Goal: Task Accomplishment & Management: Manage account settings

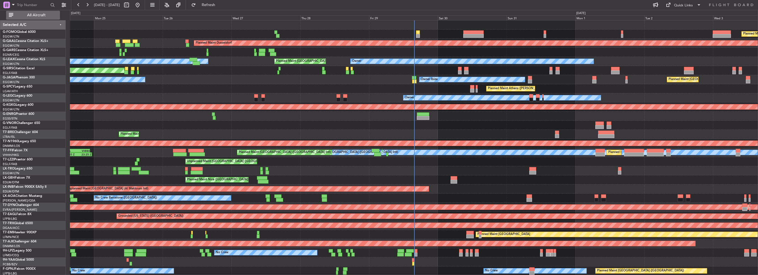
click at [45, 13] on span "All Aircraft" at bounding box center [36, 15] width 44 height 4
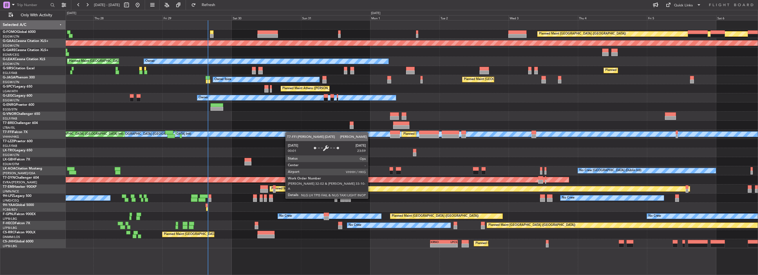
click at [257, 135] on div "Planned Maint [GEOGRAPHIC_DATA] ([GEOGRAPHIC_DATA]) Planned [GEOGRAPHIC_DATA] O…" at bounding box center [412, 134] width 692 height 228
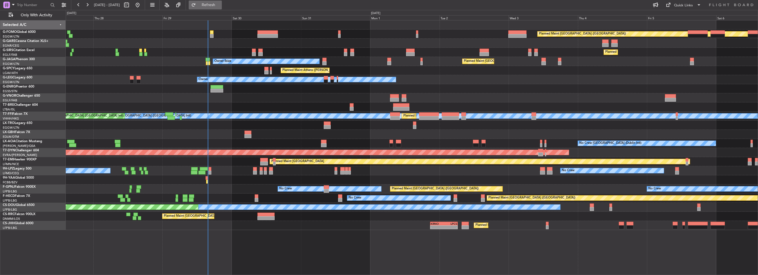
click at [219, 4] on span "Refresh" at bounding box center [208, 5] width 23 height 4
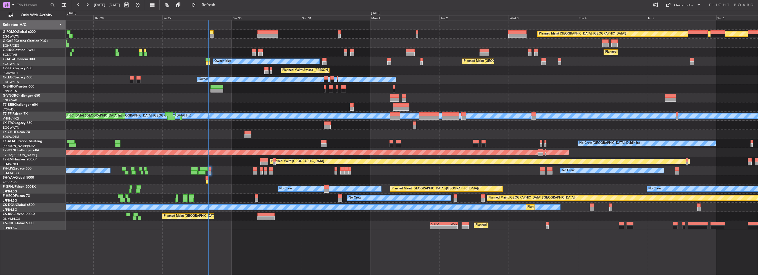
click at [38, 75] on div "Planned Maint [GEOGRAPHIC_DATA] ([GEOGRAPHIC_DATA]) Planned Maint [GEOGRAPHIC_D…" at bounding box center [379, 142] width 758 height 265
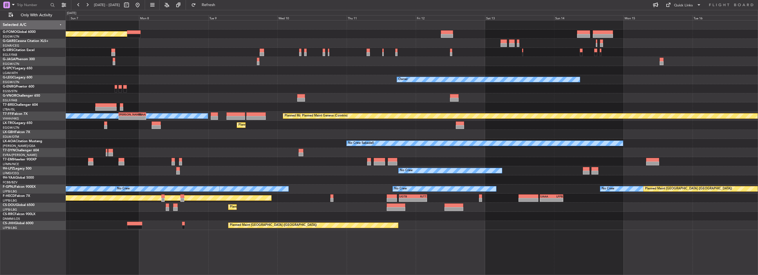
click at [150, 75] on div "Owner" at bounding box center [412, 79] width 692 height 9
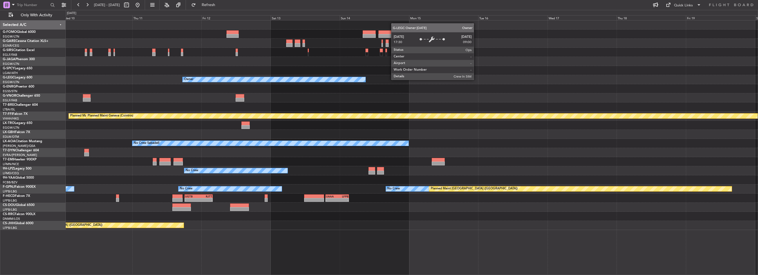
click at [263, 80] on div "Owner" at bounding box center [273, 79] width 182 height 5
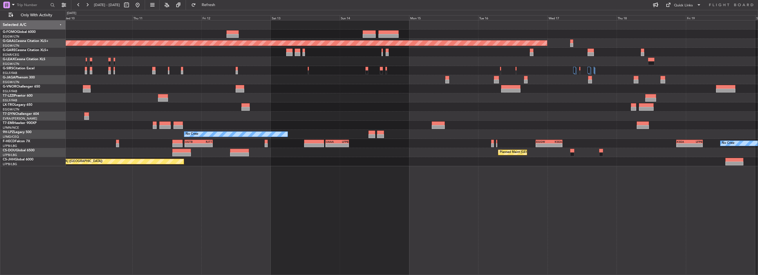
click at [237, 60] on div at bounding box center [412, 61] width 692 height 9
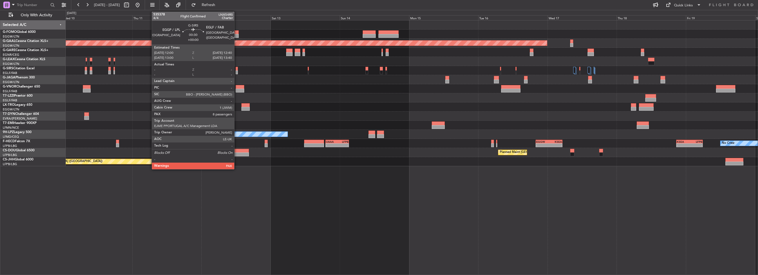
click at [237, 71] on div at bounding box center [237, 72] width 2 height 4
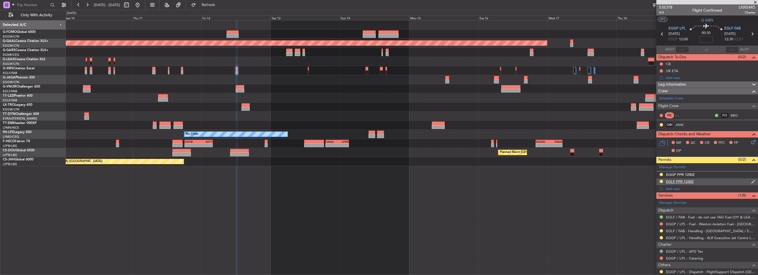
click at [658, 180] on div "EGLF PPR 1230Z" at bounding box center [707, 181] width 102 height 7
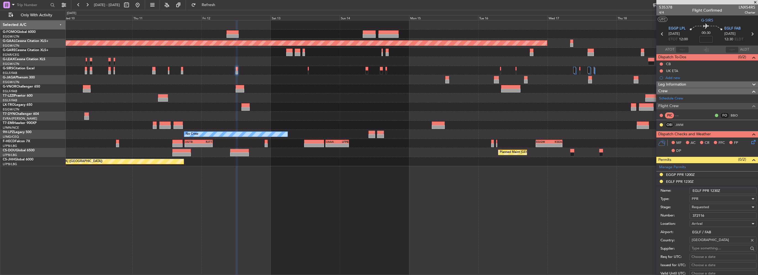
click at [660, 181] on li "EGLF PPR 1230Z Name: EGLF PPR 1230Z Type: PPR Stage: Requested Number: 372116 L…" at bounding box center [707, 264] width 102 height 172
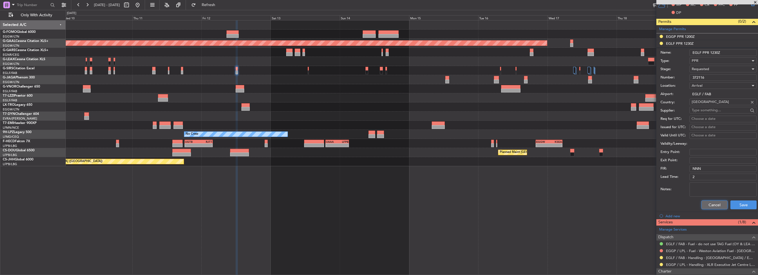
click at [709, 203] on button "Cancel" at bounding box center [714, 204] width 26 height 9
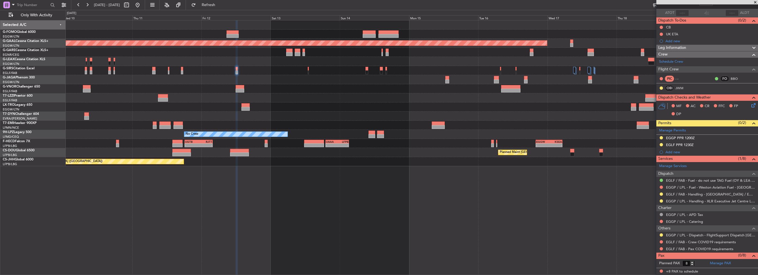
scroll to position [36, 0]
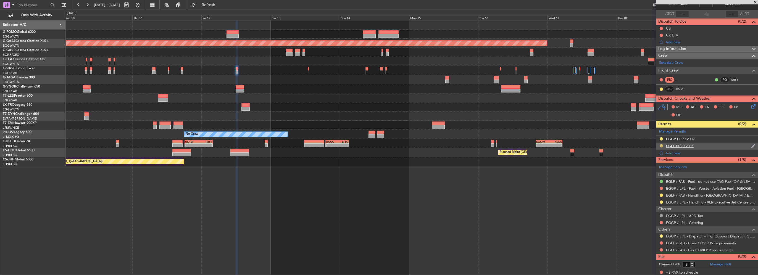
click at [661, 146] on button at bounding box center [660, 145] width 3 height 3
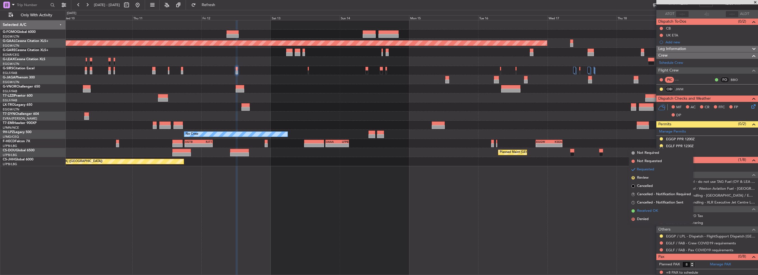
click at [654, 210] on span "Received OK" at bounding box center [647, 211] width 21 height 6
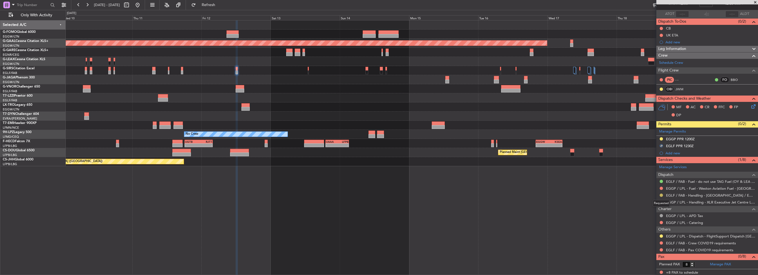
click at [660, 195] on button at bounding box center [660, 195] width 3 height 3
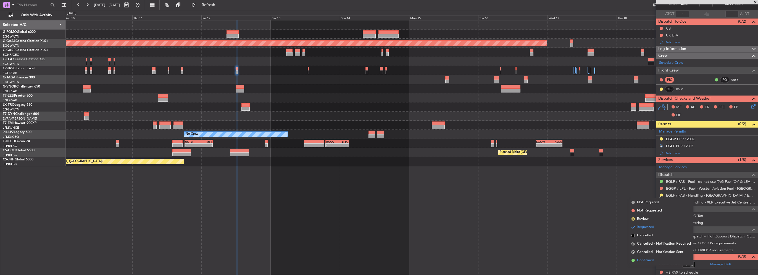
click at [652, 260] on span "Confirmed" at bounding box center [645, 261] width 17 height 6
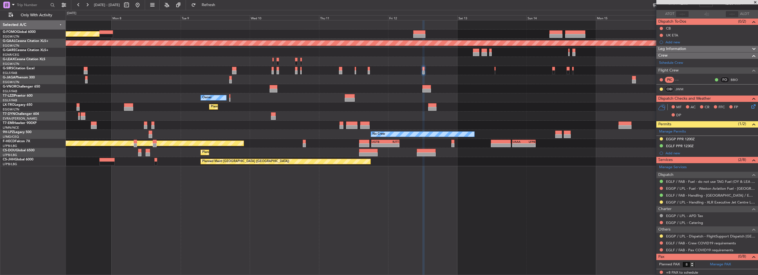
click at [379, 92] on div at bounding box center [412, 88] width 692 height 9
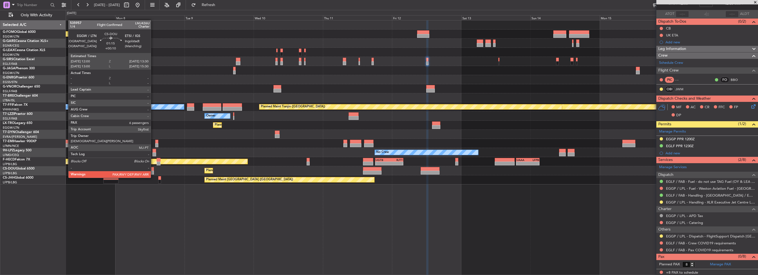
click at [153, 172] on div at bounding box center [151, 173] width 4 height 4
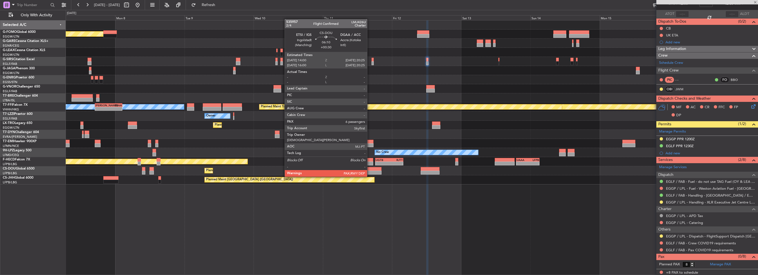
type input "+00:10"
type input "6"
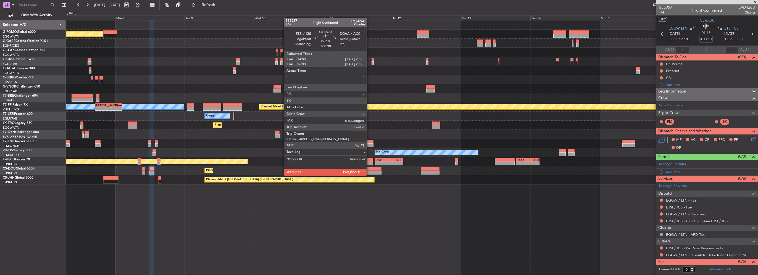
click at [369, 170] on div at bounding box center [372, 169] width 18 height 4
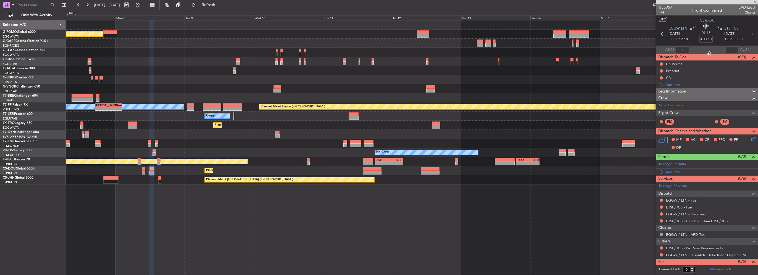
type input "+00:30"
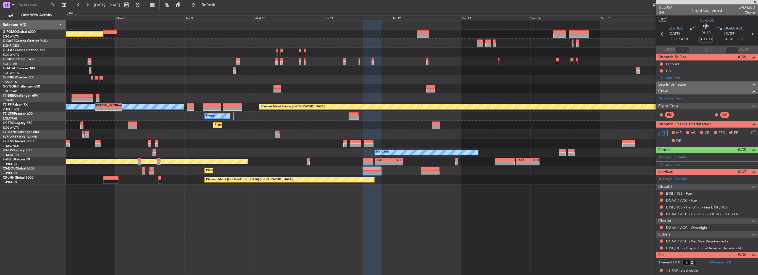
click at [620, 75] on div at bounding box center [412, 79] width 692 height 9
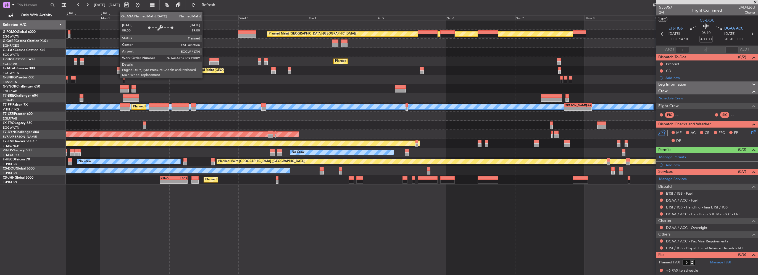
click at [498, 80] on div "Planned Maint [GEOGRAPHIC_DATA] ([GEOGRAPHIC_DATA]) Owner Planned Maint [GEOGRA…" at bounding box center [412, 102] width 692 height 164
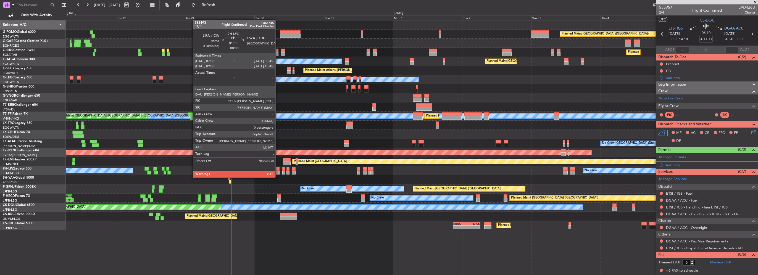
click at [278, 172] on div at bounding box center [278, 173] width 4 height 4
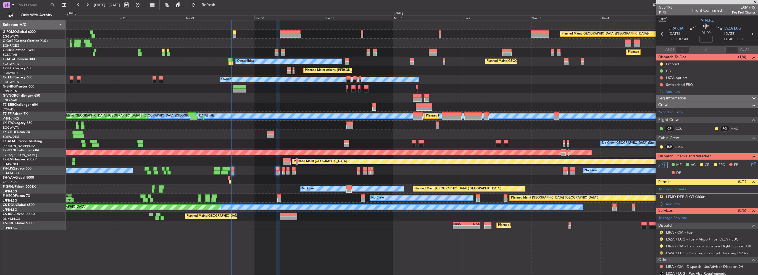
click at [661, 253] on button at bounding box center [660, 252] width 3 height 3
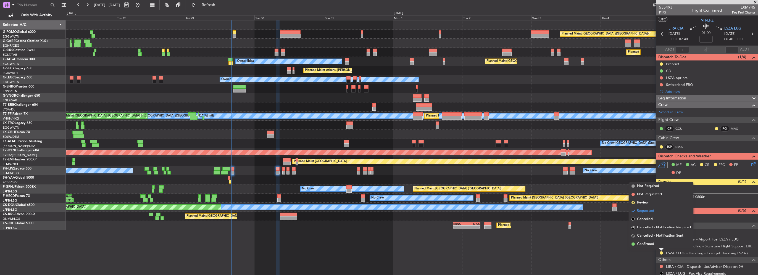
drag, startPoint x: 648, startPoint y: 243, endPoint x: 610, endPoint y: 238, distance: 38.2
click at [648, 244] on span "Confirmed" at bounding box center [645, 244] width 17 height 6
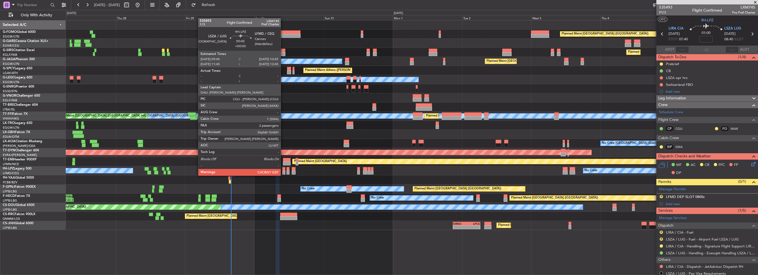
click at [283, 170] on div at bounding box center [283, 169] width 3 height 4
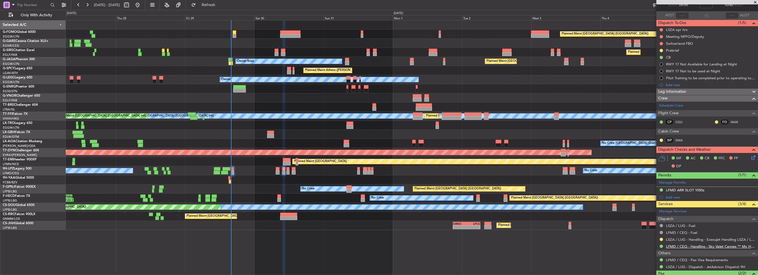
scroll to position [55, 0]
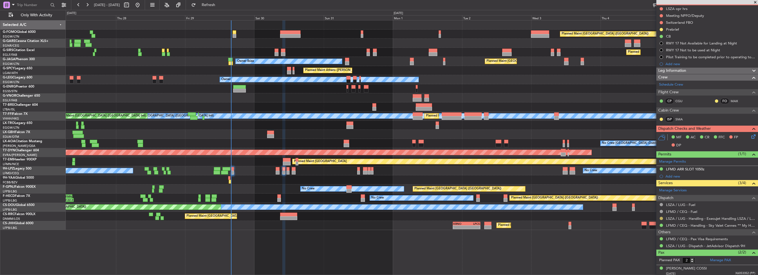
click at [662, 219] on button at bounding box center [660, 218] width 3 height 3
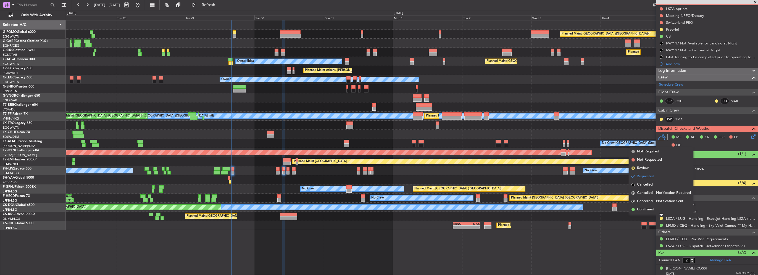
click at [649, 210] on span "Confirmed" at bounding box center [645, 210] width 17 height 6
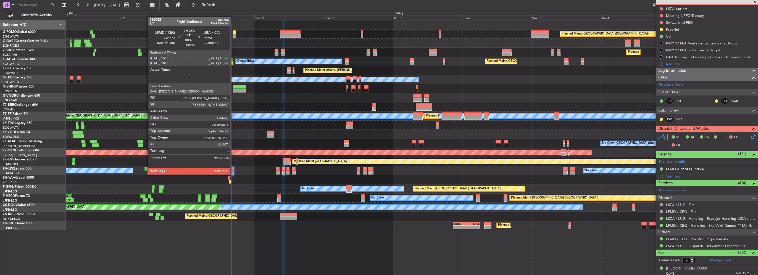
click at [233, 169] on div at bounding box center [232, 169] width 3 height 4
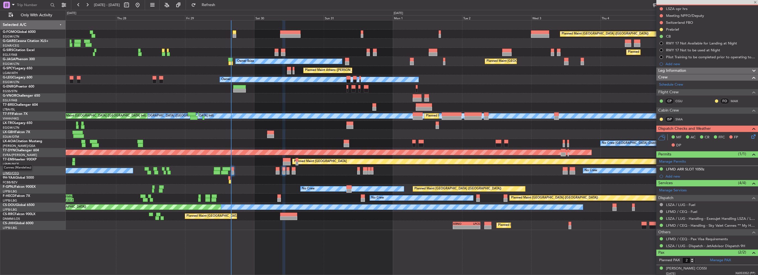
type input "1"
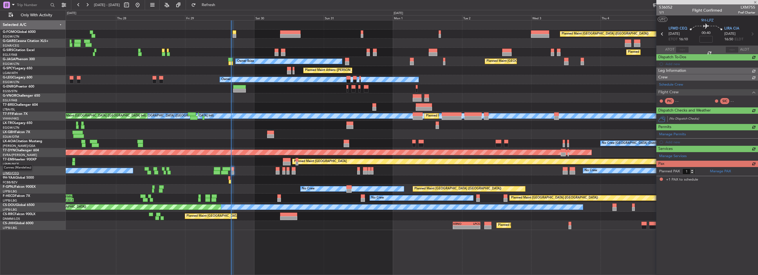
scroll to position [0, 0]
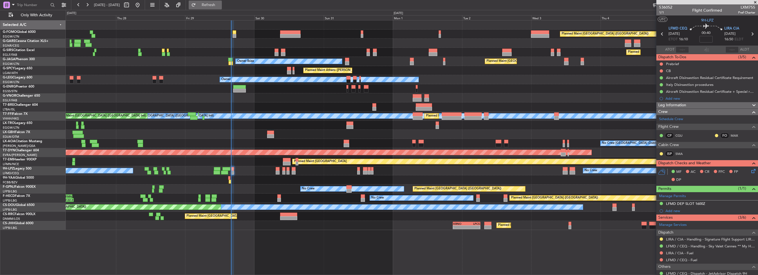
click at [220, 5] on span "Refresh" at bounding box center [208, 5] width 23 height 4
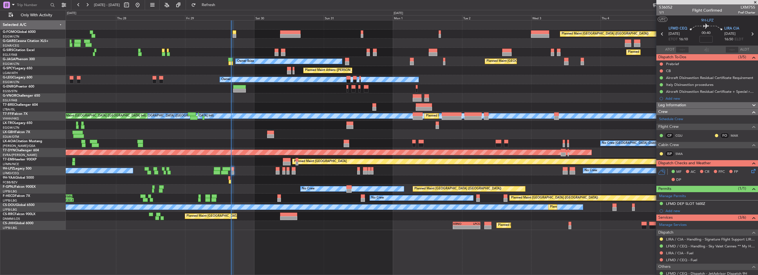
drag, startPoint x: 679, startPoint y: 218, endPoint x: 681, endPoint y: 220, distance: 3.4
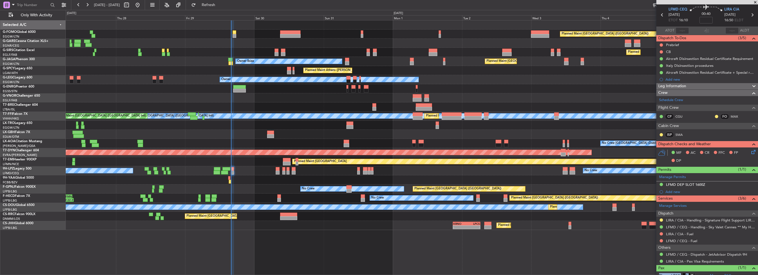
scroll to position [41, 0]
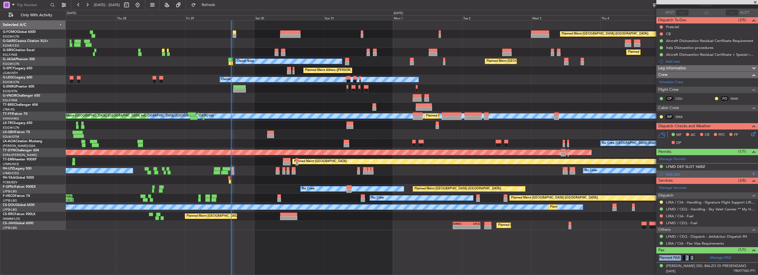
click at [673, 171] on div "Add new" at bounding box center [707, 173] width 85 height 5
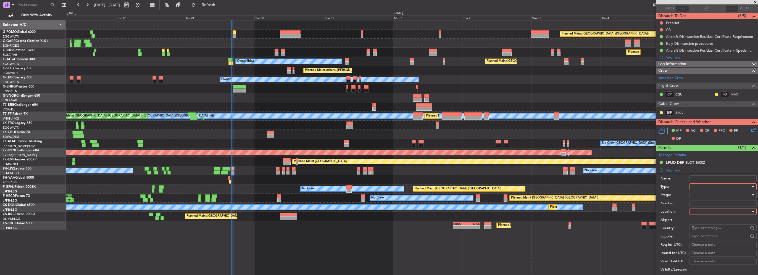
click at [705, 183] on div at bounding box center [720, 186] width 59 height 8
click at [703, 235] on span "Slot" at bounding box center [721, 238] width 58 height 8
click at [707, 208] on div at bounding box center [720, 211] width 59 height 8
click at [702, 236] on span "Arrival" at bounding box center [721, 239] width 58 height 8
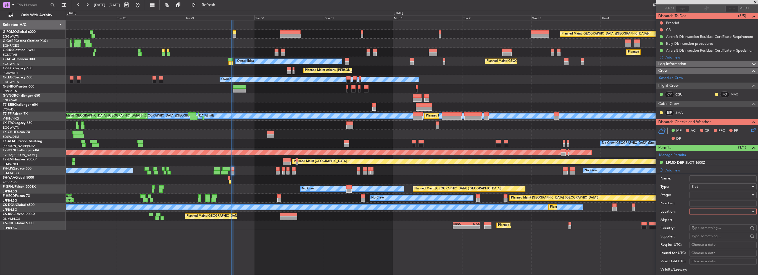
type input "LIRA / CIA"
click at [702, 184] on div "Slot" at bounding box center [720, 186] width 59 height 8
click at [697, 215] on span "PPR" at bounding box center [721, 214] width 58 height 8
click at [703, 198] on div at bounding box center [720, 195] width 59 height 8
click at [708, 238] on span "Received OK" at bounding box center [721, 239] width 58 height 8
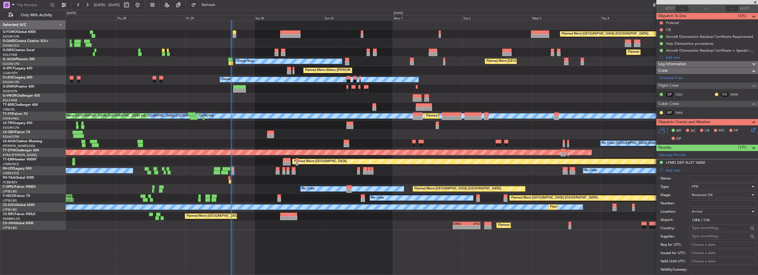
click at [703, 204] on input "Number:" at bounding box center [722, 203] width 67 height 7
paste input "409/29aug"
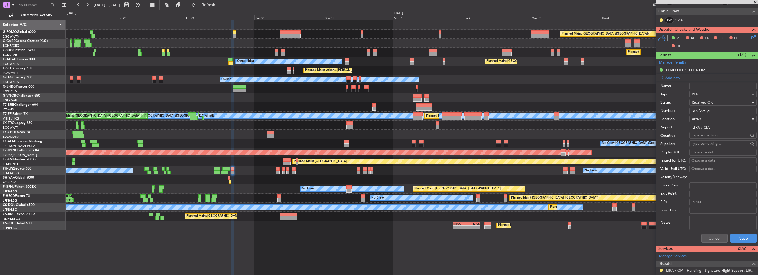
scroll to position [152, 0]
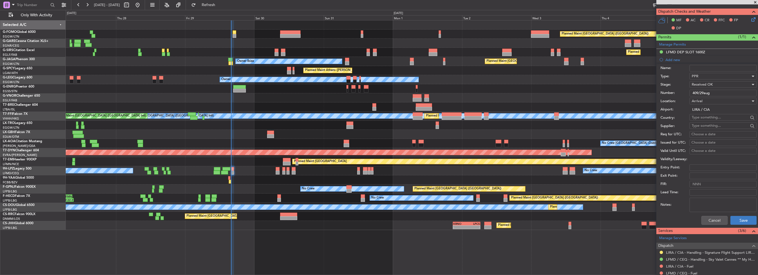
type input "409/29aug"
click at [737, 218] on button "Save" at bounding box center [743, 220] width 26 height 9
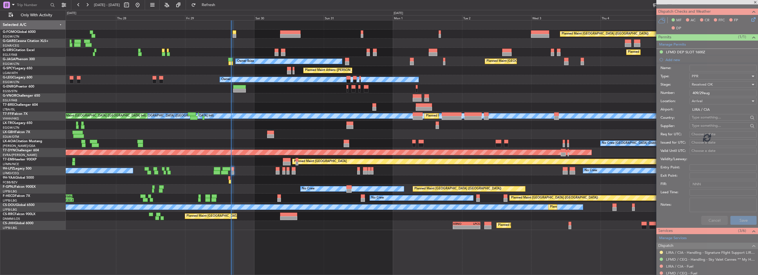
scroll to position [48, 0]
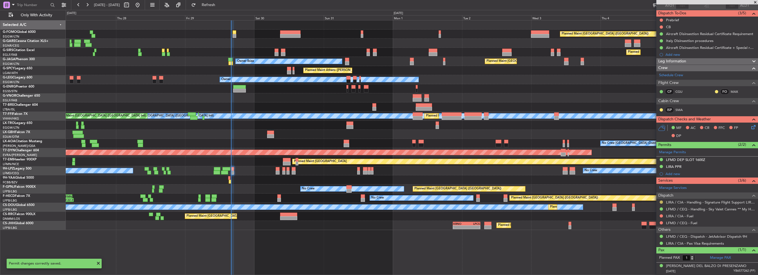
click at [662, 200] on button at bounding box center [660, 201] width 3 height 3
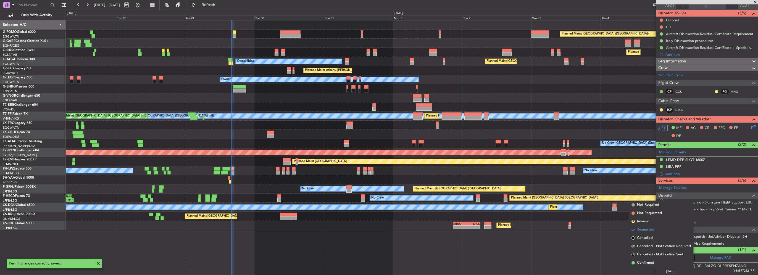
drag, startPoint x: 655, startPoint y: 265, endPoint x: 652, endPoint y: 257, distance: 8.2
click at [655, 265] on li "Confirmed" at bounding box center [661, 263] width 64 height 8
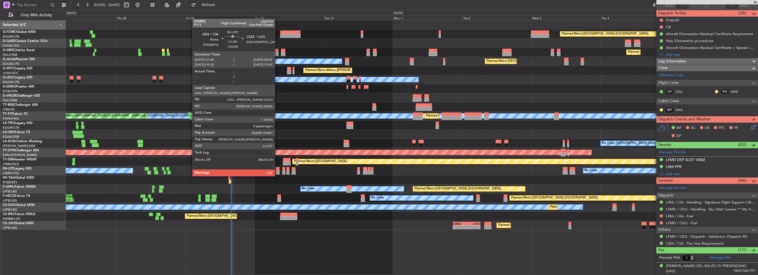
click at [277, 171] on div at bounding box center [278, 173] width 4 height 4
type input "0"
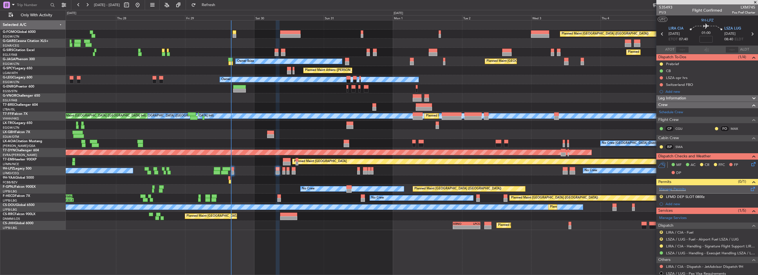
click at [750, 189] on span at bounding box center [752, 188] width 7 height 4
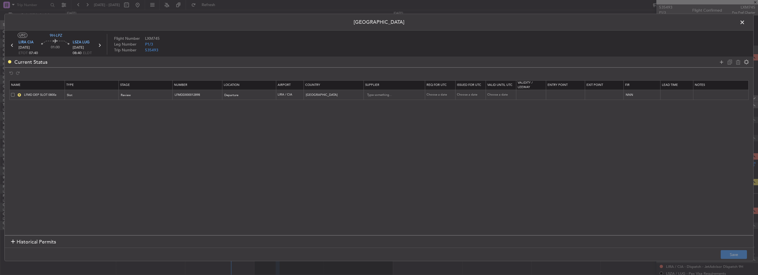
click at [12, 94] on span at bounding box center [13, 95] width 4 height 4
click at [15, 93] on input "checkbox" at bounding box center [15, 93] width 0 height 0
click at [738, 62] on icon at bounding box center [737, 62] width 7 height 7
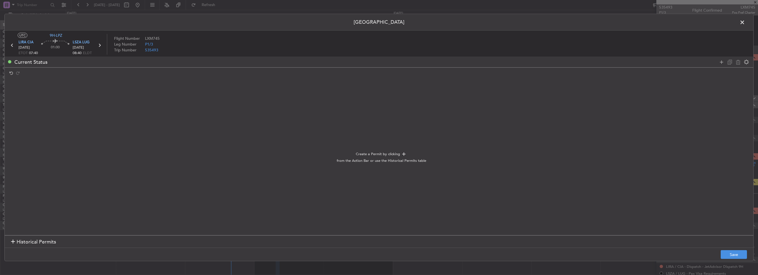
click at [746, 240] on section "Historical Permits" at bounding box center [379, 241] width 748 height 13
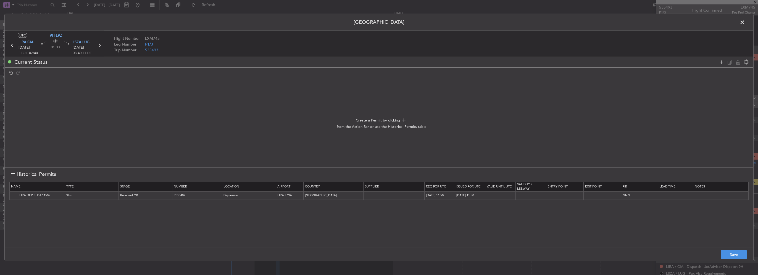
click at [740, 261] on footer "Save" at bounding box center [379, 254] width 748 height 13
click at [739, 255] on button "Save" at bounding box center [733, 254] width 26 height 9
click at [745, 21] on span at bounding box center [745, 23] width 0 height 11
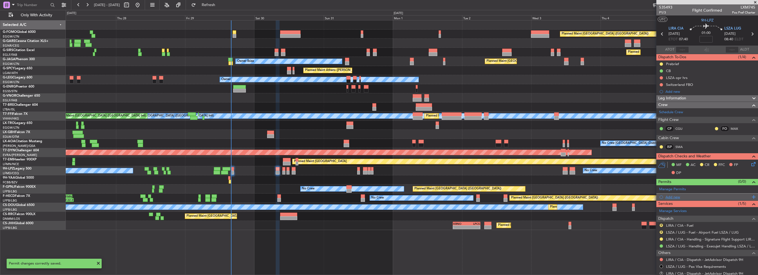
click at [677, 195] on div "Add new" at bounding box center [707, 197] width 85 height 5
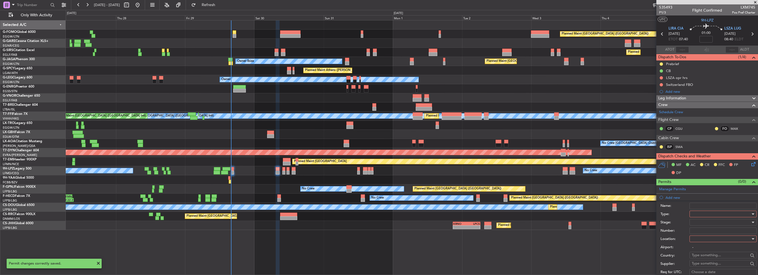
click at [721, 213] on div at bounding box center [720, 214] width 59 height 8
click at [699, 242] on span "PPR" at bounding box center [721, 241] width 58 height 8
click at [701, 239] on div at bounding box center [720, 239] width 59 height 8
click at [701, 246] on span "Departure" at bounding box center [721, 249] width 58 height 8
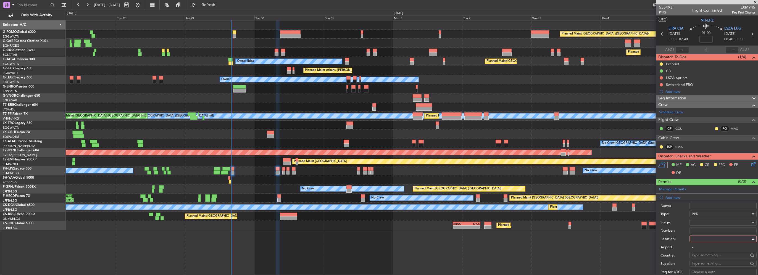
type input "LIRA / CIA"
click at [704, 224] on div at bounding box center [720, 222] width 59 height 8
drag, startPoint x: 712, startPoint y: 266, endPoint x: 712, endPoint y: 263, distance: 3.0
click at [712, 266] on span "Received OK" at bounding box center [721, 266] width 58 height 8
click at [708, 230] on input "Number:" at bounding box center [722, 231] width 67 height 7
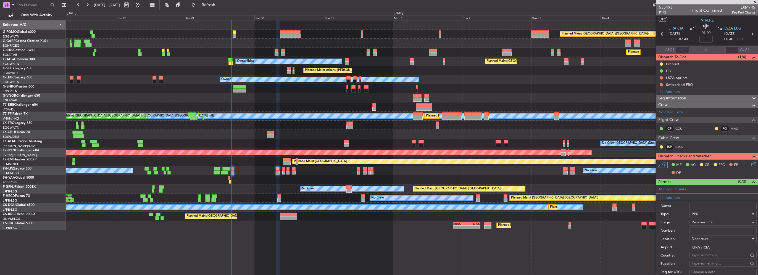
paste input "409/29aug"
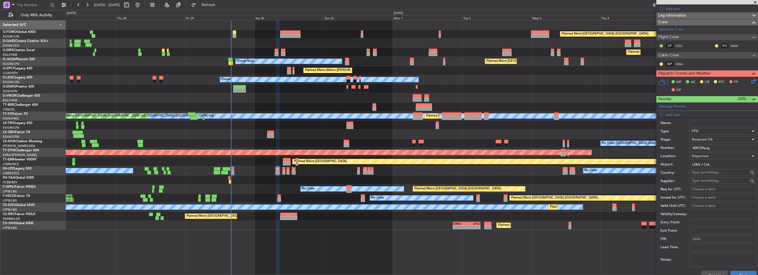
type input "409/29aug"
click at [741, 273] on button "Save" at bounding box center [743, 275] width 26 height 9
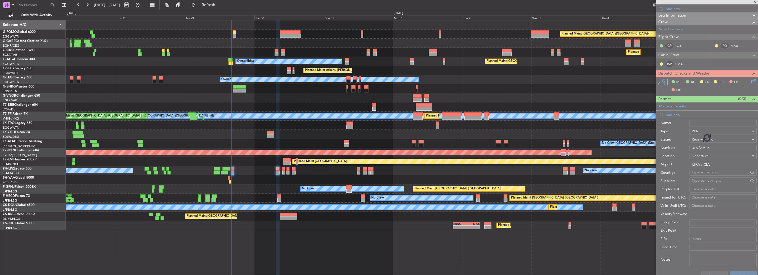
scroll to position [23, 0]
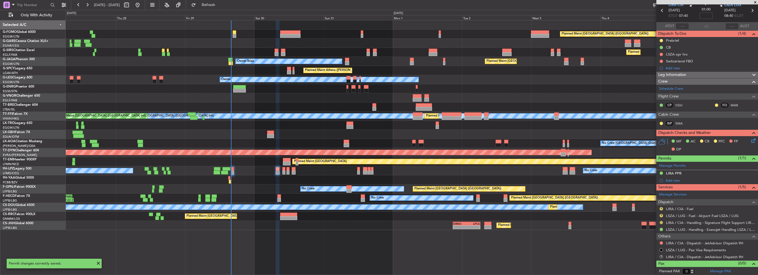
click at [661, 221] on button at bounding box center [660, 222] width 3 height 3
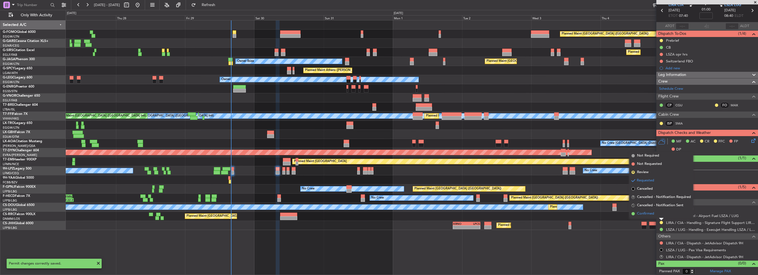
click at [654, 215] on span "Confirmed" at bounding box center [645, 214] width 17 height 6
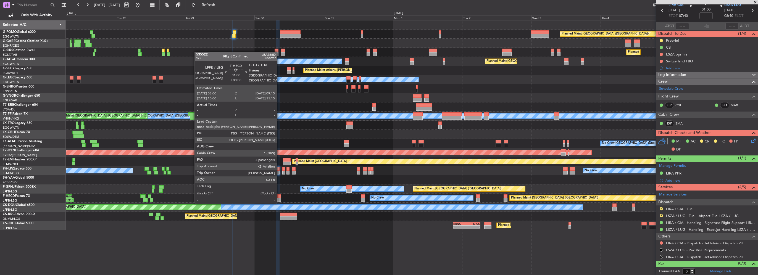
click at [279, 197] on div at bounding box center [279, 196] width 4 height 4
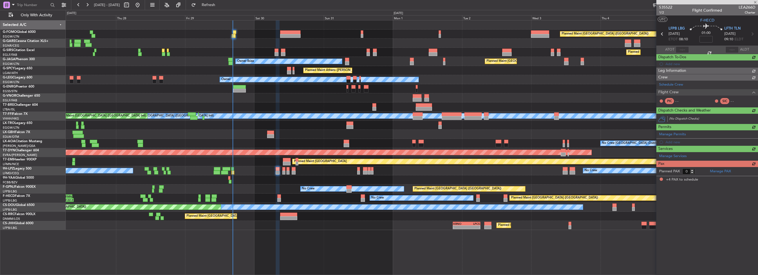
type input "4"
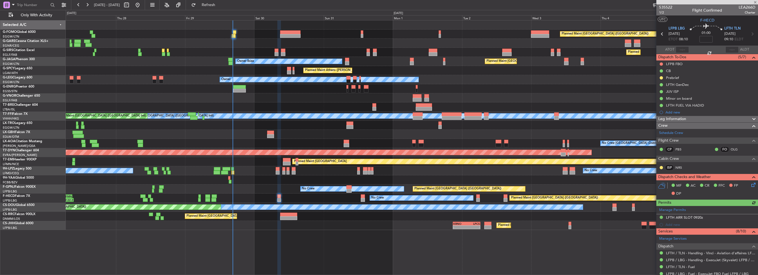
click at [679, 80] on div "Prebrief" at bounding box center [707, 77] width 102 height 7
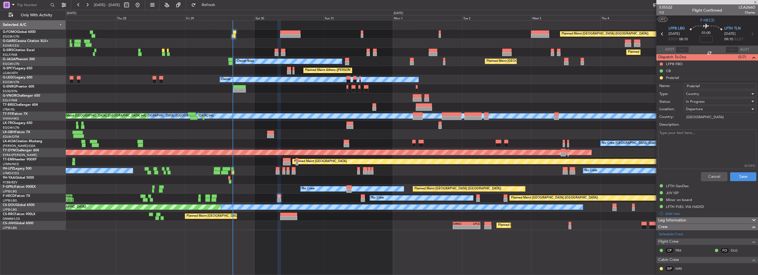
click at [690, 141] on textarea "Description:" at bounding box center [707, 148] width 98 height 39
type textarea "14000"
click at [717, 99] on div "In Progress" at bounding box center [718, 101] width 64 height 8
click at [709, 129] on span "Completed" at bounding box center [717, 129] width 65 height 8
click at [737, 173] on button "Save" at bounding box center [743, 176] width 26 height 9
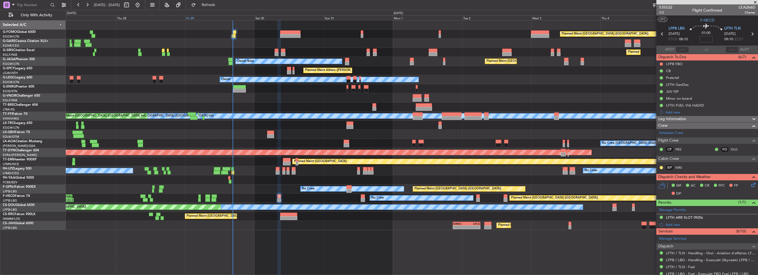
drag, startPoint x: 228, startPoint y: 5, endPoint x: 232, endPoint y: 20, distance: 15.4
click at [220, 6] on span "Refresh" at bounding box center [208, 5] width 23 height 4
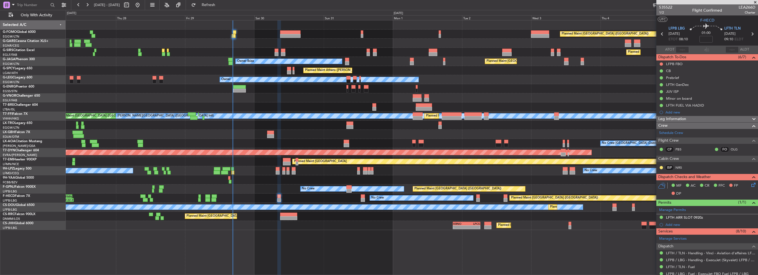
click at [0, 140] on html "[DATE] - [DATE] Refresh Quick Links Only With Activity Planned Maint [GEOGRAPHI…" at bounding box center [379, 137] width 758 height 275
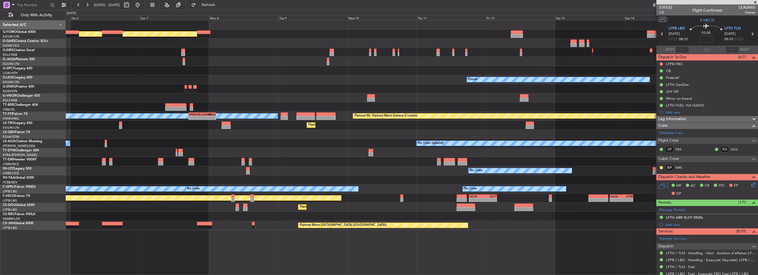
click at [70, 135] on div "Planned Maint [GEOGRAPHIC_DATA] ([GEOGRAPHIC_DATA]) Planned Maint [GEOGRAPHIC_D…" at bounding box center [412, 125] width 692 height 210
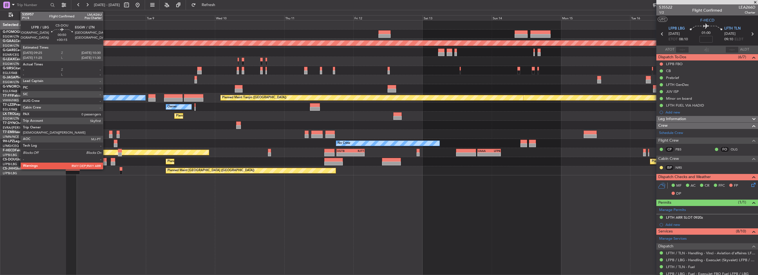
click at [105, 162] on div at bounding box center [104, 164] width 3 height 4
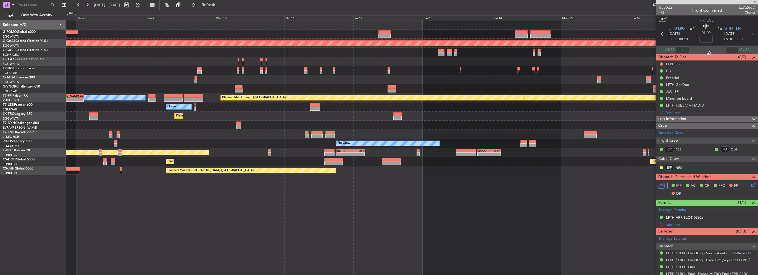
type input "+00:15"
type input "0"
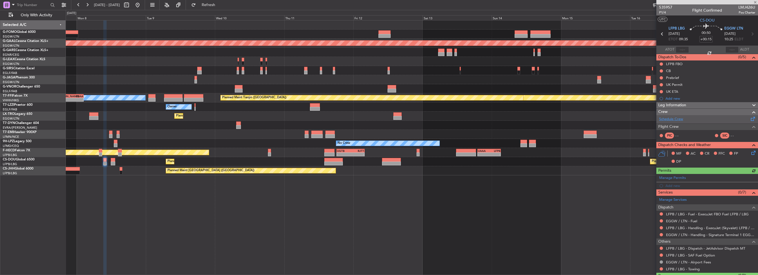
click at [671, 119] on link "Schedule Crew" at bounding box center [671, 120] width 24 height 6
click at [184, 199] on div "Planned Maint [GEOGRAPHIC_DATA] ([GEOGRAPHIC_DATA]) Planned [GEOGRAPHIC_DATA] […" at bounding box center [412, 147] width 692 height 255
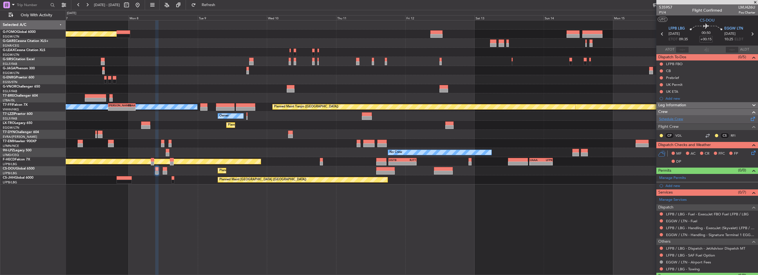
click at [662, 118] on link "Schedule Crew" at bounding box center [671, 120] width 24 height 6
click at [220, 6] on span "Refresh" at bounding box center [208, 5] width 23 height 4
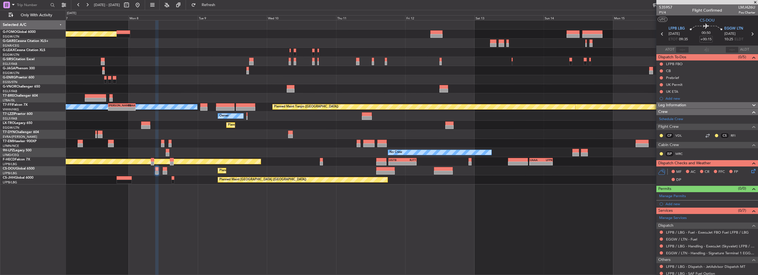
click at [461, 81] on div "Planned Maint [GEOGRAPHIC_DATA] ([GEOGRAPHIC_DATA]) Planned Maint Geneva ([GEOG…" at bounding box center [412, 102] width 692 height 164
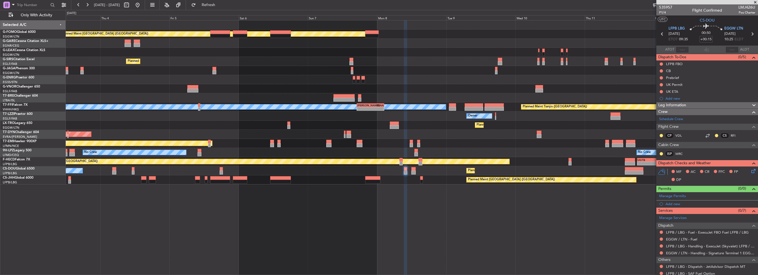
click at [604, 84] on div at bounding box center [412, 79] width 692 height 9
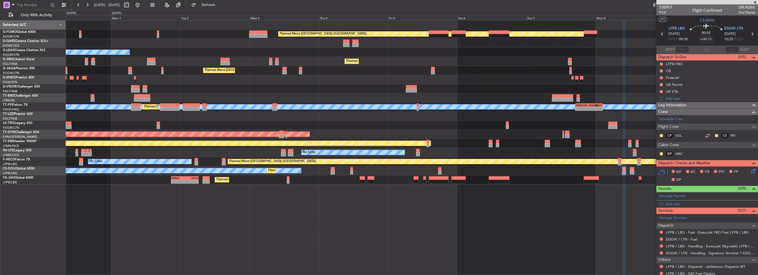
click at [448, 81] on div at bounding box center [412, 79] width 692 height 9
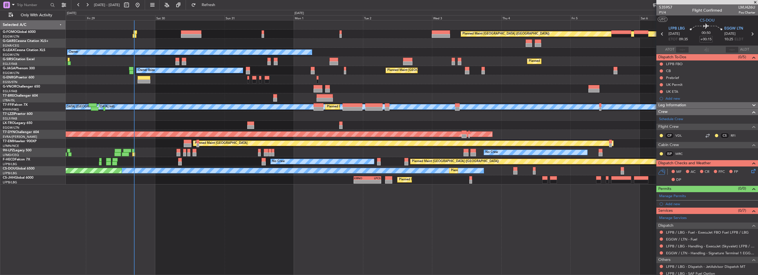
click at [285, 88] on div at bounding box center [412, 88] width 692 height 9
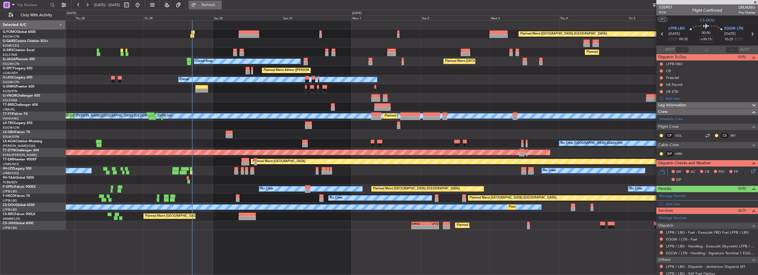
click at [220, 7] on span "Refresh" at bounding box center [208, 5] width 23 height 4
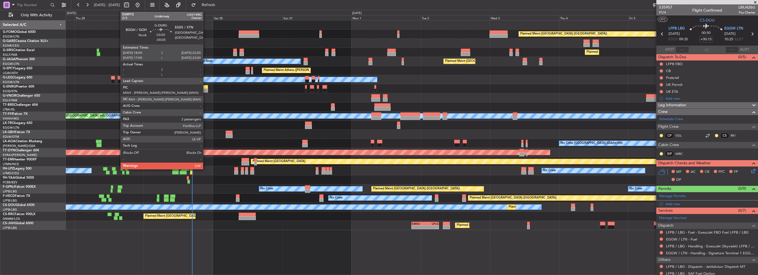
click at [205, 90] on div at bounding box center [201, 91] width 13 height 4
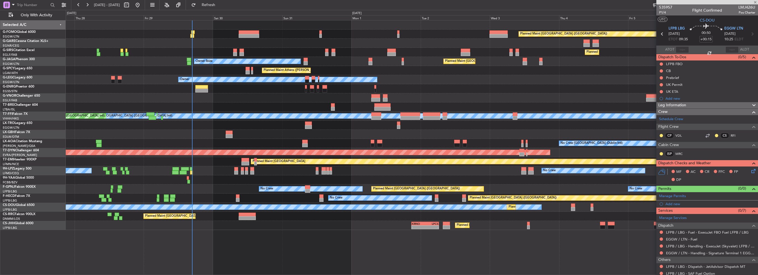
type input "-00:05"
type input "2"
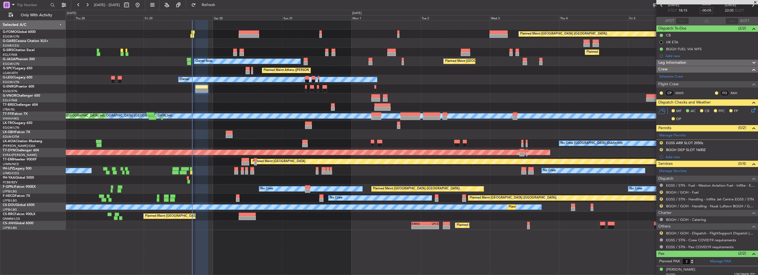
scroll to position [44, 0]
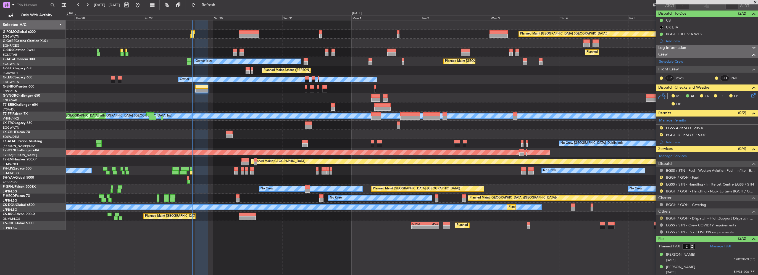
click at [659, 217] on button "R" at bounding box center [660, 217] width 3 height 3
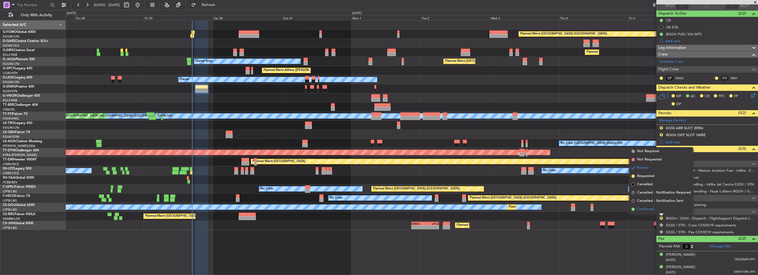
click at [655, 211] on li "Confirmed" at bounding box center [661, 209] width 64 height 8
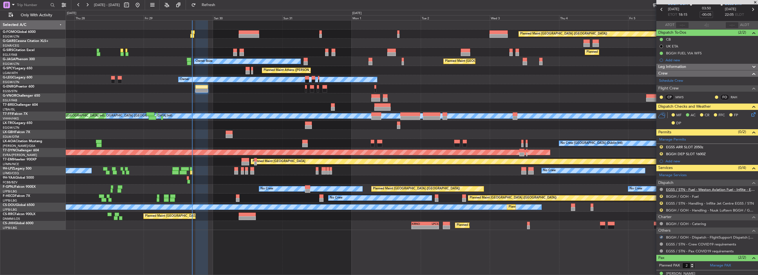
scroll to position [16, 0]
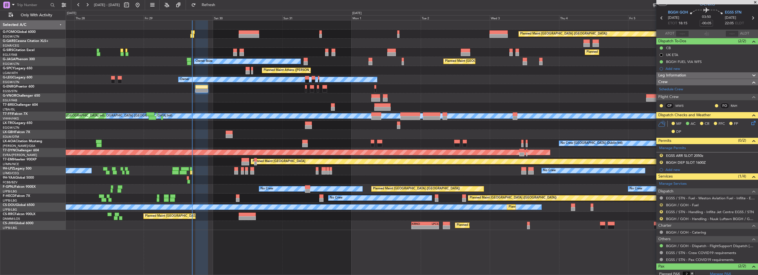
click at [660, 203] on button "R" at bounding box center [660, 204] width 3 height 3
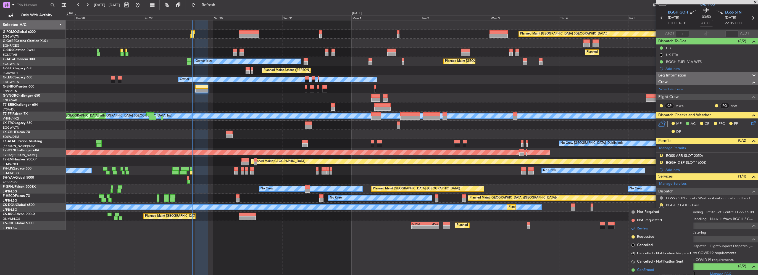
click at [649, 268] on span "Confirmed" at bounding box center [645, 270] width 17 height 6
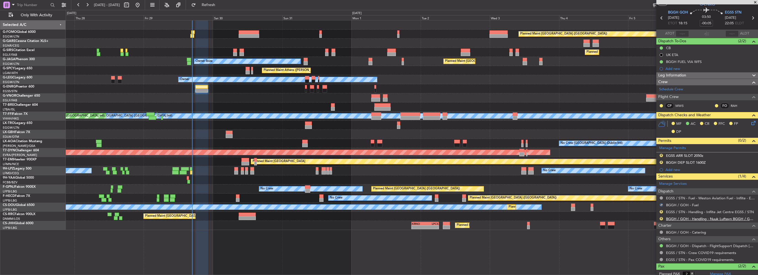
click at [737, 216] on link "BGGH / GOH - Handling - Nuuk Luftavn BGGH / GOH" at bounding box center [710, 218] width 89 height 5
click at [722, 210] on link "EGSS / STN - Handling - Inflite Jet Centre EGSS / STN" at bounding box center [710, 212] width 88 height 5
click at [222, 2] on button "Refresh" at bounding box center [205, 5] width 33 height 9
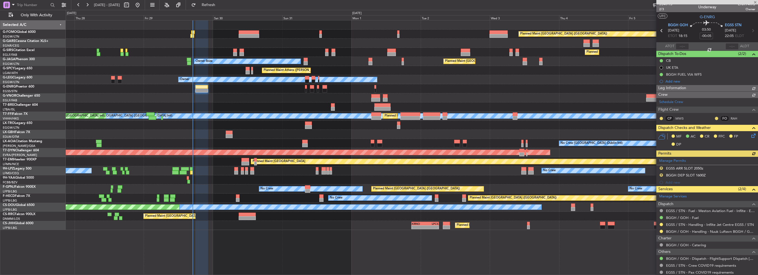
scroll to position [0, 0]
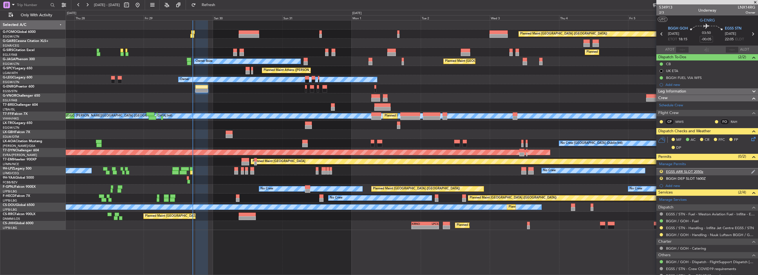
click at [691, 173] on div "R EGSS ARR SLOT 2050z" at bounding box center [707, 171] width 102 height 7
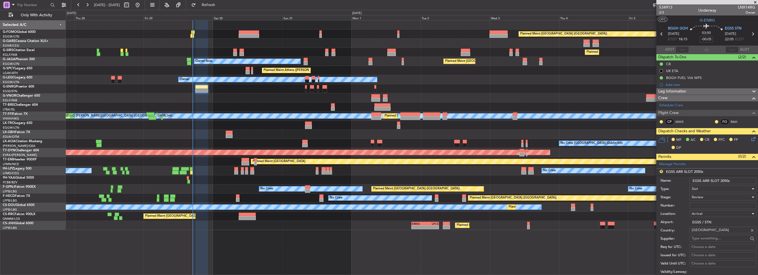
drag, startPoint x: 728, startPoint y: 179, endPoint x: 719, endPoint y: 180, distance: 8.9
click at [719, 180] on input "EGSS ARR SLOT 2050z" at bounding box center [722, 181] width 67 height 7
click at [723, 181] on input "EGSS ARR SLOT 2050z" at bounding box center [722, 181] width 67 height 7
drag, startPoint x: 728, startPoint y: 180, endPoint x: 721, endPoint y: 181, distance: 6.6
click at [721, 181] on input "EGSS ARR SLOT 2050z" at bounding box center [722, 181] width 67 height 7
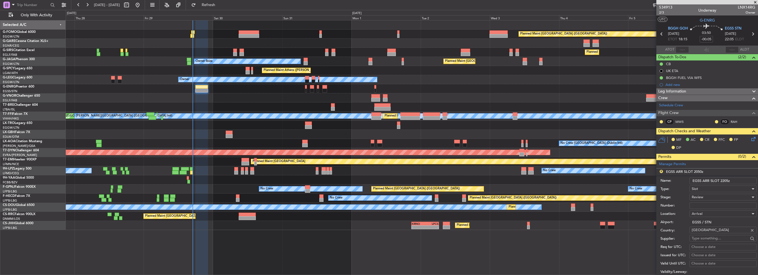
type input "EGSS ARR SLOT 2205z"
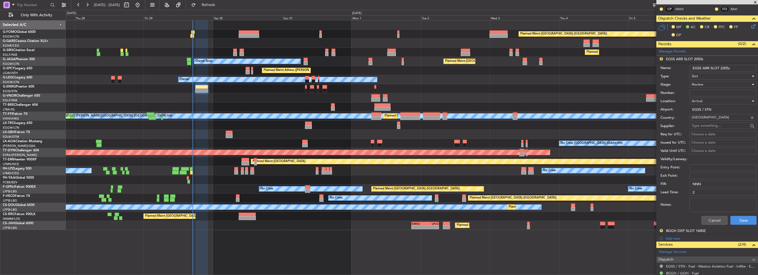
scroll to position [83, 0]
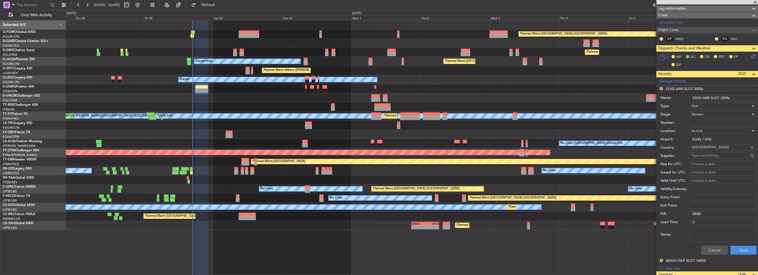
click at [699, 115] on span "Review" at bounding box center [697, 114] width 12 height 5
drag, startPoint x: 706, startPoint y: 134, endPoint x: 703, endPoint y: 152, distance: 18.7
click at [703, 152] on div "Denied Not Requested Review Requested Received OK Cancelled Cancelled - Notific…" at bounding box center [720, 154] width 67 height 66
drag, startPoint x: 703, startPoint y: 152, endPoint x: 710, endPoint y: 150, distance: 6.9
click at [710, 151] on span "Requested" at bounding box center [721, 150] width 58 height 8
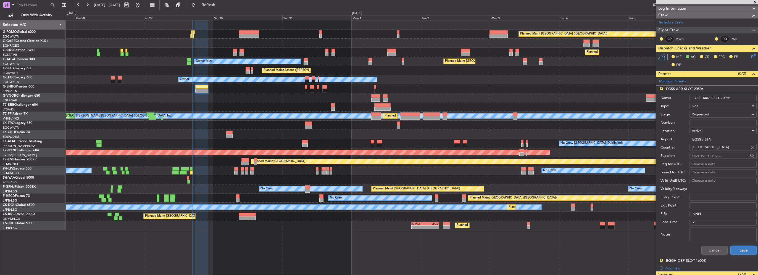
click at [745, 248] on button "Save" at bounding box center [743, 250] width 26 height 9
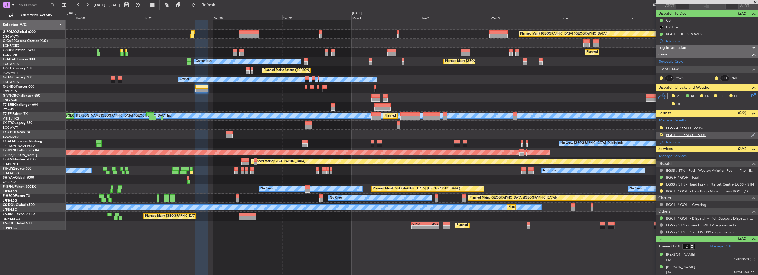
scroll to position [0, 0]
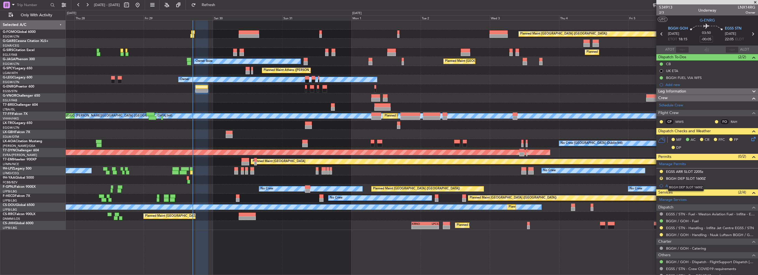
drag, startPoint x: 697, startPoint y: 178, endPoint x: 706, endPoint y: 179, distance: 9.2
click at [697, 178] on div "BGGH DEP SLOT 1600Z" at bounding box center [686, 178] width 40 height 5
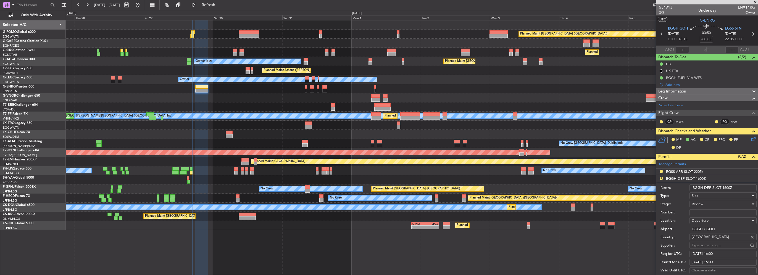
drag, startPoint x: 731, startPoint y: 189, endPoint x: 727, endPoint y: 188, distance: 3.4
click at [724, 189] on input "BGGH DEP SLOT 1600Z" at bounding box center [722, 187] width 67 height 7
click at [728, 188] on input "BGGH DEP SLOT 1600Z" at bounding box center [722, 187] width 67 height 7
drag, startPoint x: 729, startPoint y: 187, endPoint x: 723, endPoint y: 187, distance: 5.5
click at [723, 187] on input "BGGH DEP SLOT 1600Z" at bounding box center [722, 187] width 67 height 7
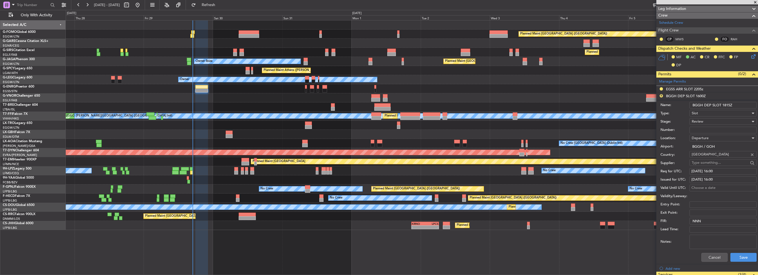
scroll to position [110, 0]
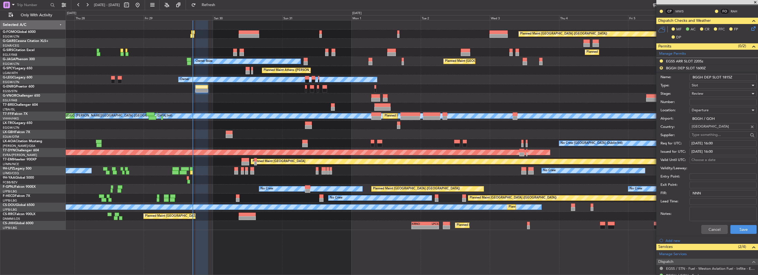
type input "BGGH DEP SLOT 1815Z"
click at [739, 224] on div "Cancel Save" at bounding box center [708, 229] width 96 height 14
click at [740, 228] on button "Save" at bounding box center [743, 229] width 26 height 9
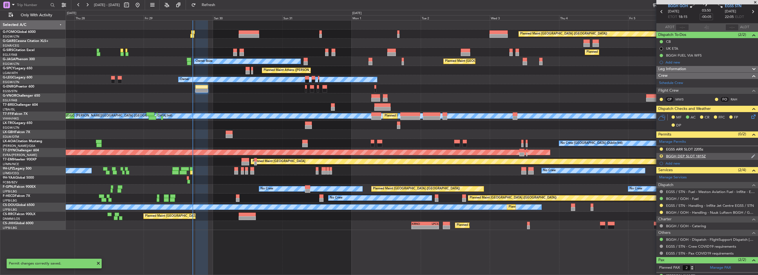
scroll to position [0, 0]
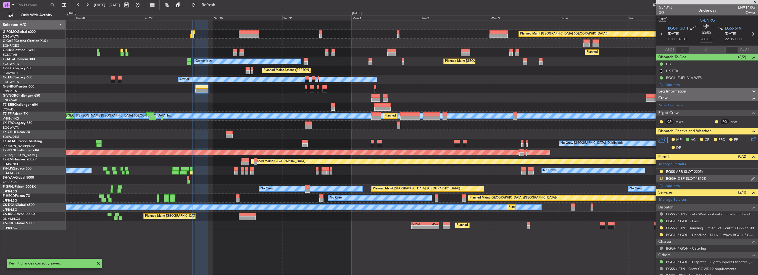
click at [659, 178] on button "R" at bounding box center [660, 178] width 3 height 3
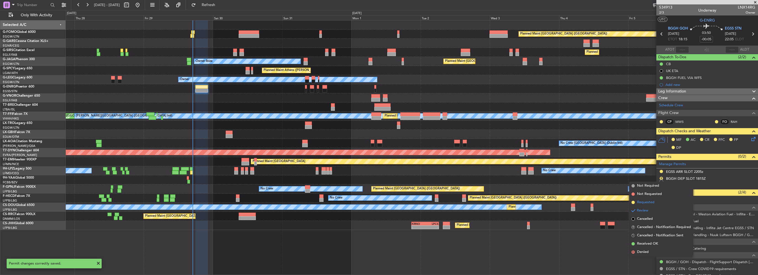
click at [647, 204] on span "Requested" at bounding box center [645, 203] width 17 height 6
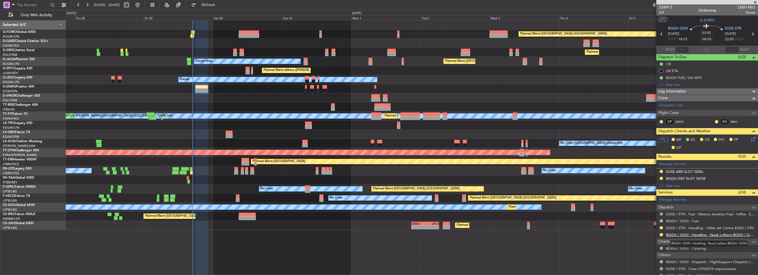
click at [704, 234] on link "BGGH / GOH - Handling - Nuuk Luftavn BGGH / GOH" at bounding box center [710, 234] width 89 height 5
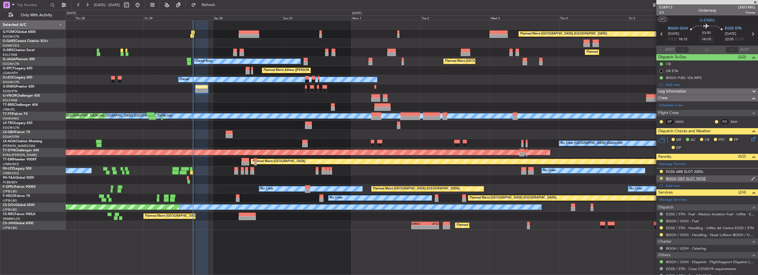
click at [661, 178] on button at bounding box center [660, 178] width 3 height 3
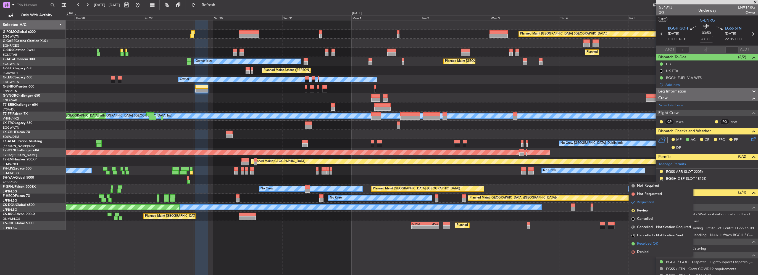
click at [651, 242] on span "Received OK" at bounding box center [647, 244] width 21 height 6
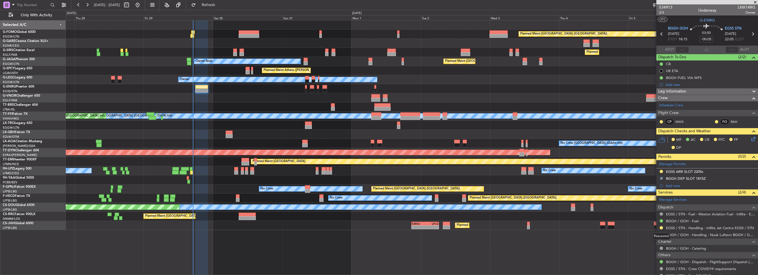
click at [660, 233] on div "Requested" at bounding box center [660, 236] width 17 height 7
click at [662, 234] on button at bounding box center [660, 234] width 3 height 3
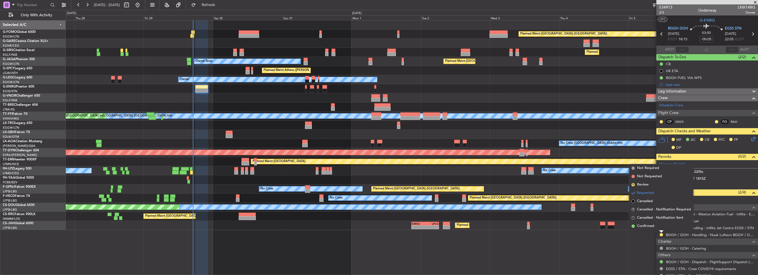
drag, startPoint x: 650, startPoint y: 223, endPoint x: 680, endPoint y: 231, distance: 30.8
click at [650, 223] on li "Confirmed" at bounding box center [661, 226] width 64 height 8
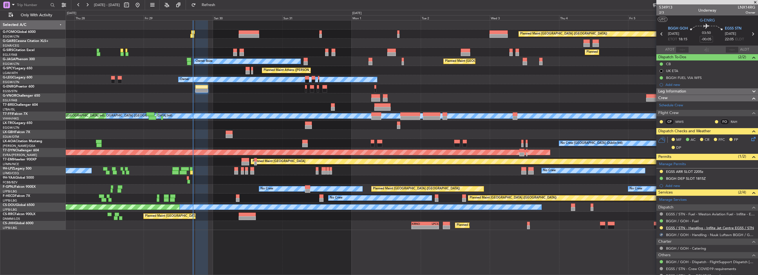
click at [714, 227] on link "EGSS / STN - Handling - Inflite Jet Centre EGSS / STN" at bounding box center [710, 228] width 88 height 5
click at [222, 8] on button "Refresh" at bounding box center [205, 5] width 33 height 9
click at [700, 172] on div "EGSS ARR SLOT 2205z" at bounding box center [684, 171] width 37 height 5
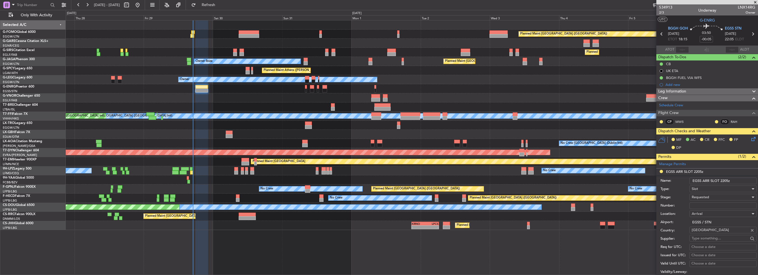
drag, startPoint x: 724, startPoint y: 180, endPoint x: 728, endPoint y: 181, distance: 4.3
click at [728, 181] on input "EGSS ARR SLOT 2205z" at bounding box center [722, 181] width 67 height 7
type input "EGSS ARR SLOT 2220z"
click at [708, 195] on span "Requested" at bounding box center [699, 197] width 17 height 5
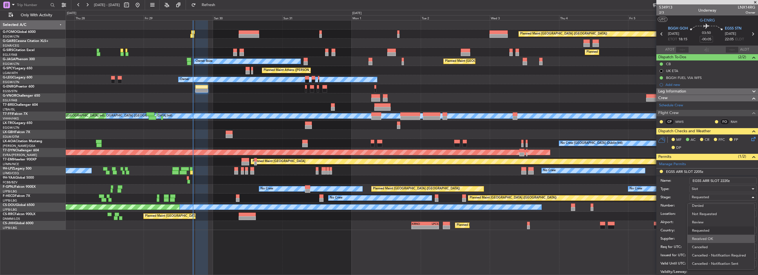
click at [725, 239] on span "Received OK" at bounding box center [721, 239] width 58 height 8
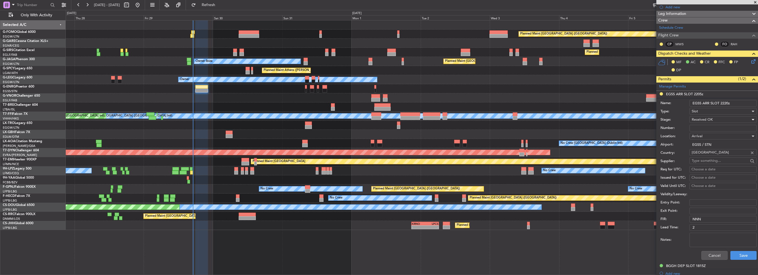
scroll to position [83, 0]
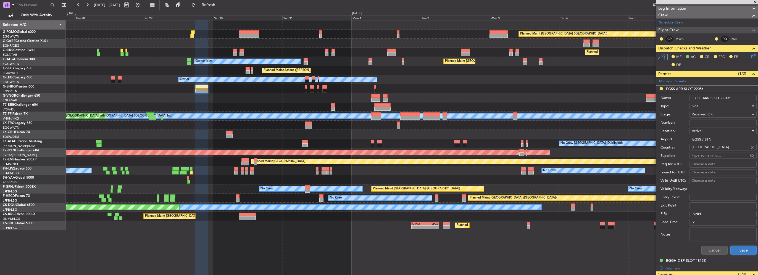
click at [742, 250] on button "Save" at bounding box center [743, 250] width 26 height 9
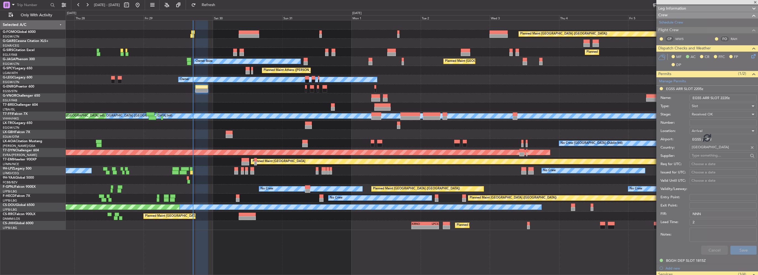
scroll to position [44, 0]
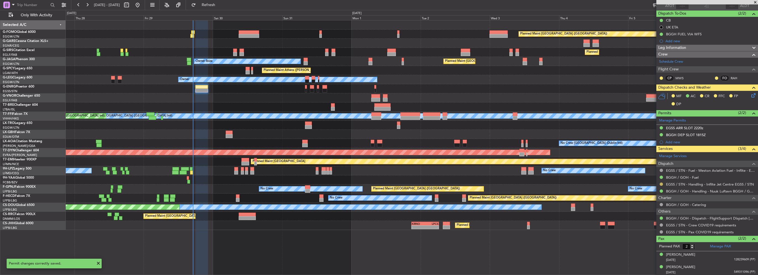
click at [660, 184] on button at bounding box center [660, 183] width 3 height 3
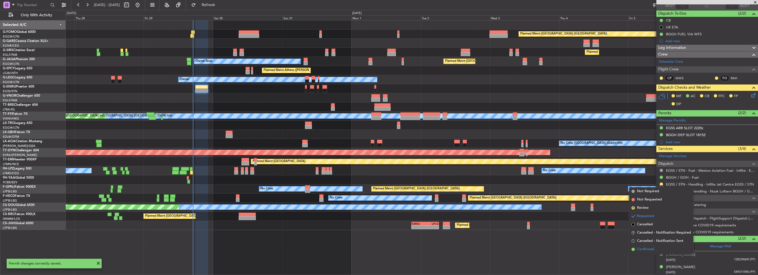
click at [653, 250] on span "Confirmed" at bounding box center [645, 250] width 17 height 6
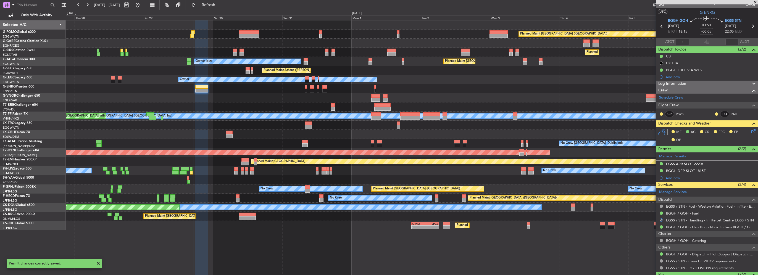
scroll to position [0, 0]
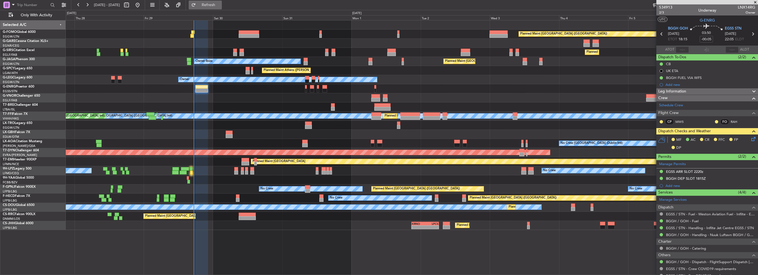
click at [220, 3] on span "Refresh" at bounding box center [208, 5] width 23 height 4
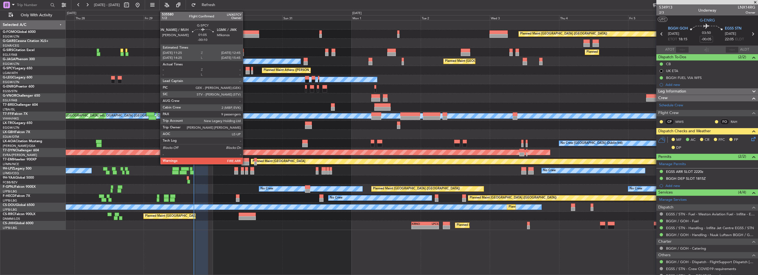
click at [245, 70] on div at bounding box center [247, 69] width 4 height 4
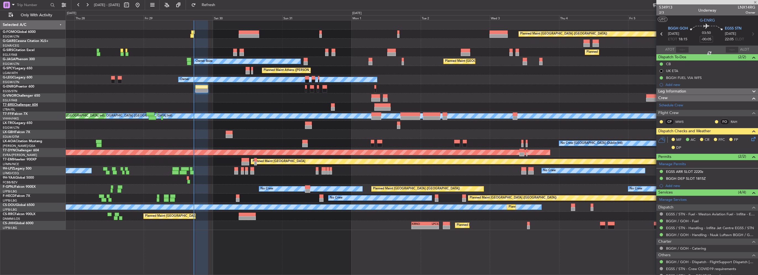
type input "-00:10"
type input "9"
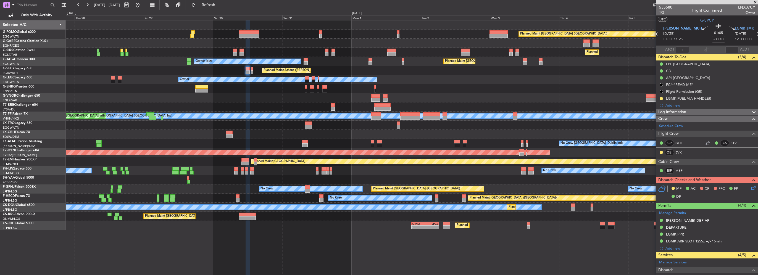
click at [671, 105] on div "Add new" at bounding box center [710, 105] width 90 height 5
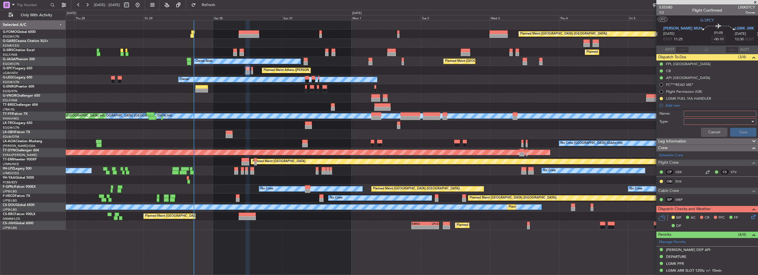
click at [693, 112] on input "Name:" at bounding box center [719, 114] width 73 height 6
type input "Prebrief"
click at [691, 121] on div at bounding box center [718, 121] width 64 height 8
click at [692, 132] on span "Generic" at bounding box center [717, 132] width 65 height 8
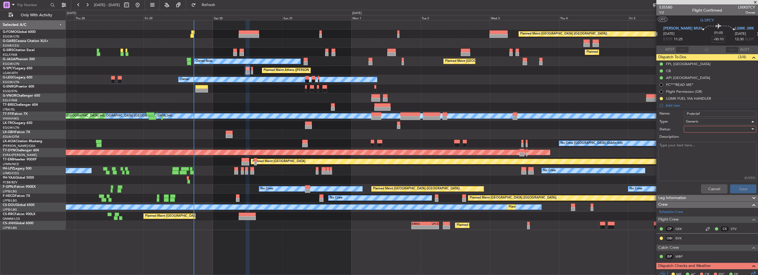
click at [695, 128] on div at bounding box center [718, 129] width 64 height 8
click at [697, 156] on span "Completed" at bounding box center [717, 156] width 65 height 8
click at [683, 156] on textarea "Description:" at bounding box center [707, 161] width 98 height 39
click at [662, 151] on textarea "Description:" at bounding box center [707, 161] width 98 height 39
paste textarea "HEMM-LGMK Fuel: 5000kg FL: 380"
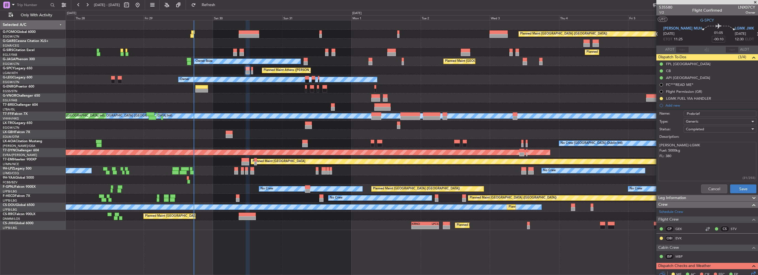
type textarea "HEMM-LGMK Fuel: 5000kg FL: 380"
click at [739, 188] on button "Save" at bounding box center [743, 188] width 26 height 9
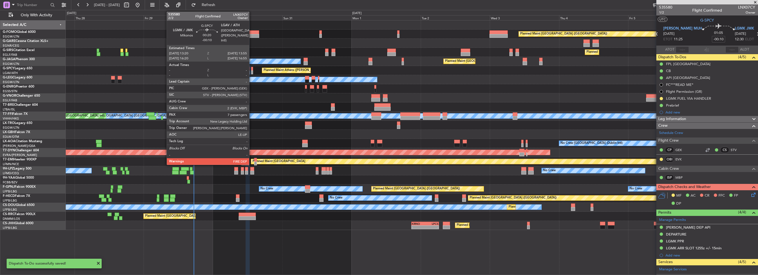
click at [251, 72] on div at bounding box center [252, 72] width 2 height 4
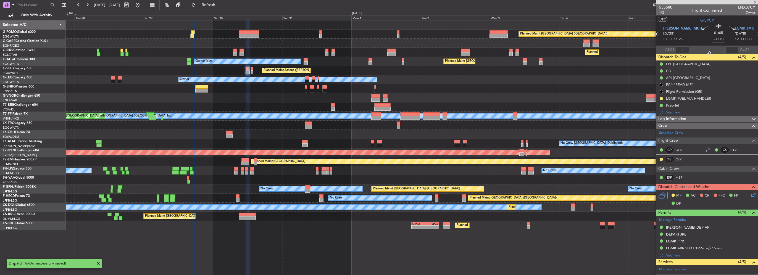
type input "7"
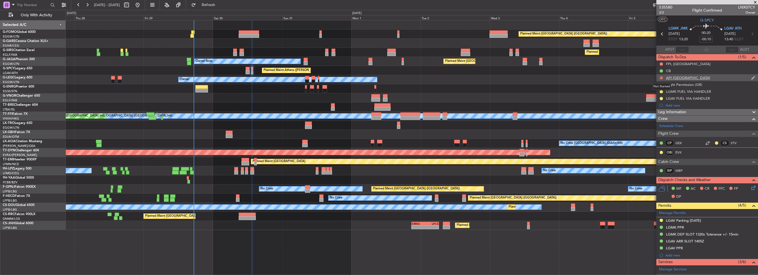
click at [661, 78] on button at bounding box center [660, 77] width 3 height 3
click at [660, 109] on span "Cancelled" at bounding box center [662, 111] width 16 height 6
click at [660, 63] on button at bounding box center [660, 63] width 3 height 3
click at [660, 94] on li "Cancelled" at bounding box center [661, 96] width 29 height 8
click at [672, 105] on mat-tooltip-component "LGAV FUEL VIA HANDLER" at bounding box center [687, 107] width 47 height 15
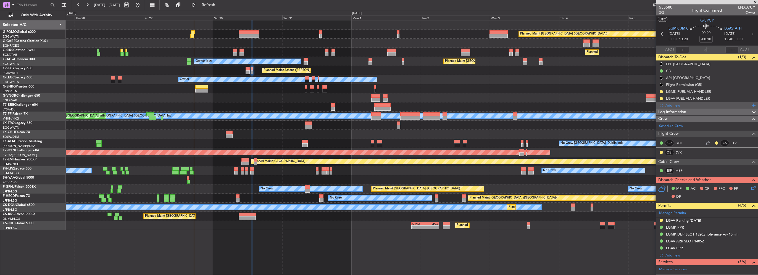
click at [678, 105] on div "Add new" at bounding box center [707, 105] width 85 height 5
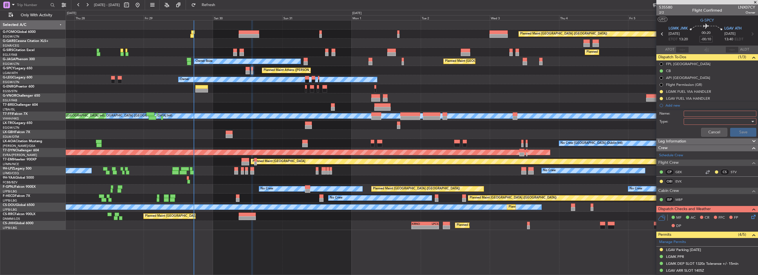
click at [700, 112] on input "Name:" at bounding box center [719, 114] width 73 height 6
type input "Prebrief"
drag, startPoint x: 691, startPoint y: 126, endPoint x: 698, endPoint y: 119, distance: 9.8
click at [691, 126] on div "Cancel Save" at bounding box center [705, 132] width 104 height 13
click at [698, 119] on div at bounding box center [718, 121] width 64 height 8
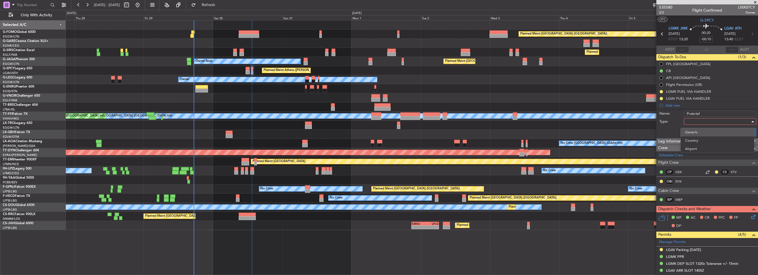
click at [688, 132] on span "Generic" at bounding box center [717, 132] width 65 height 8
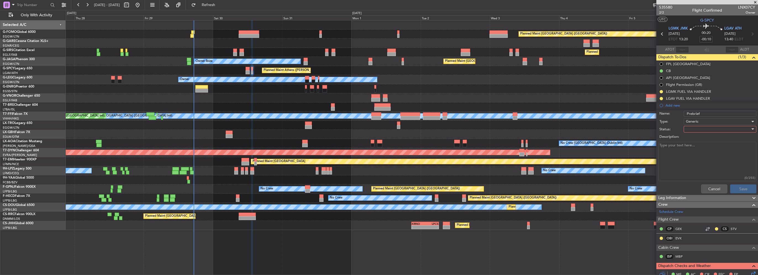
drag, startPoint x: 688, startPoint y: 132, endPoint x: 682, endPoint y: 129, distance: 6.9
click at [682, 129] on div "Status:" at bounding box center [706, 130] width 107 height 8
click at [686, 129] on div at bounding box center [718, 129] width 64 height 8
drag, startPoint x: 695, startPoint y: 157, endPoint x: 690, endPoint y: 160, distance: 6.0
click at [695, 157] on span "Completed" at bounding box center [717, 156] width 65 height 8
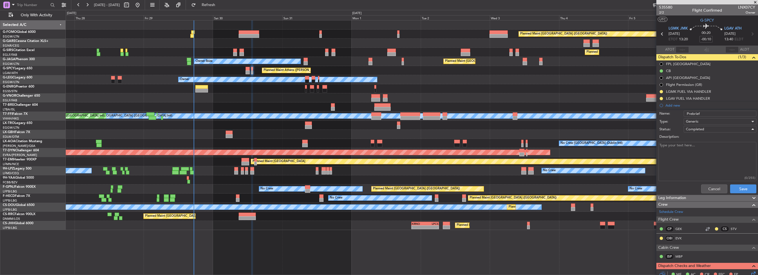
drag, startPoint x: 690, startPoint y: 160, endPoint x: 701, endPoint y: 168, distance: 13.3
click at [690, 160] on textarea "Description:" at bounding box center [707, 161] width 98 height 39
paste textarea "LGMK-LGAV Fuel: 3600kg FL: 120"
type textarea "LGMK-LGAV Fuel: 3600kg FL: 120"
click at [742, 191] on button "Save" at bounding box center [743, 188] width 26 height 9
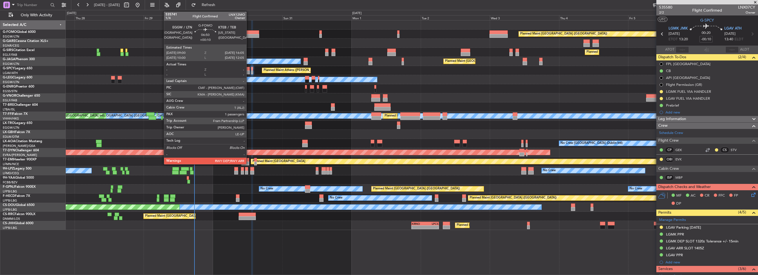
click at [249, 35] on div at bounding box center [249, 36] width 20 height 4
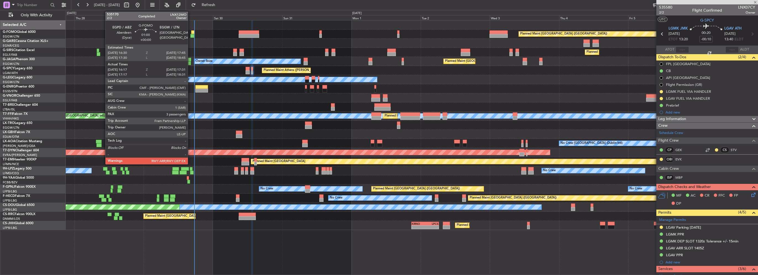
type input "+00:10"
type input "1"
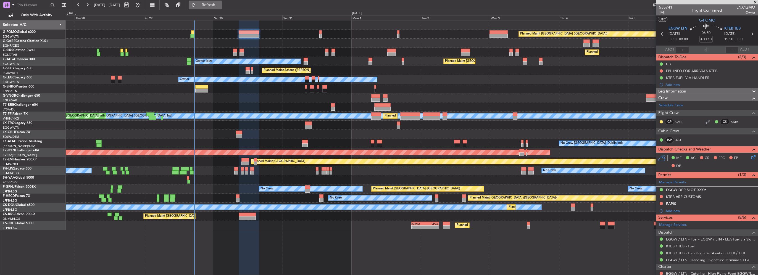
click at [220, 4] on span "Refresh" at bounding box center [208, 5] width 23 height 4
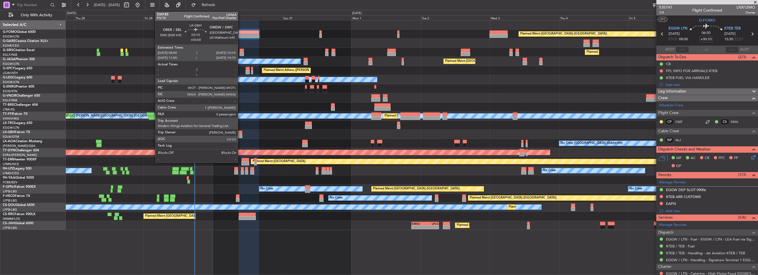
click at [240, 133] on div at bounding box center [239, 133] width 6 height 4
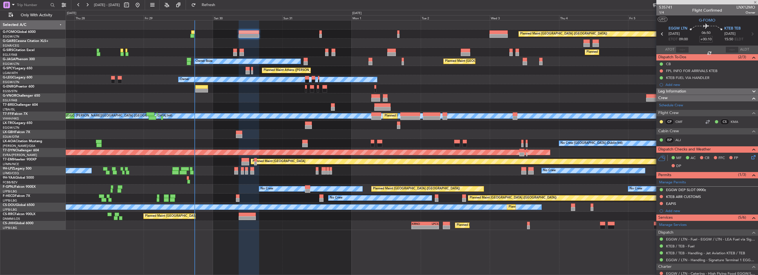
type input "0"
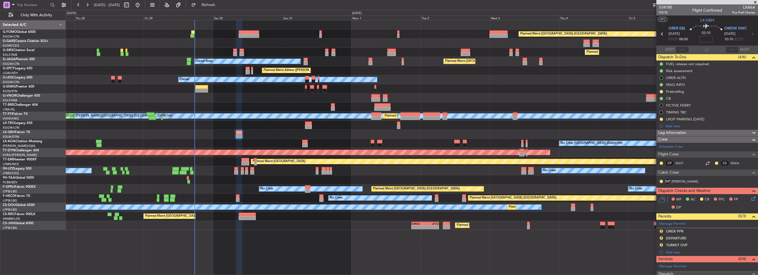
click at [343, 162] on div "Planned Maint [GEOGRAPHIC_DATA]" at bounding box center [412, 161] width 692 height 9
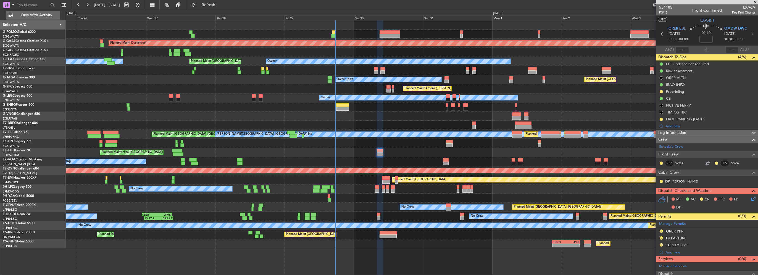
click at [35, 19] on button "Only With Activity" at bounding box center [33, 15] width 54 height 9
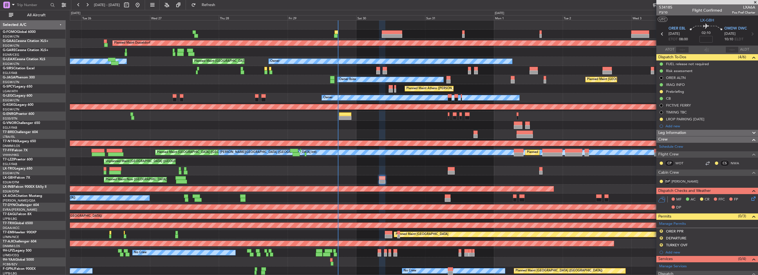
click at [563, 183] on div "Planned Maint Nice ([GEOGRAPHIC_DATA])" at bounding box center [413, 179] width 687 height 9
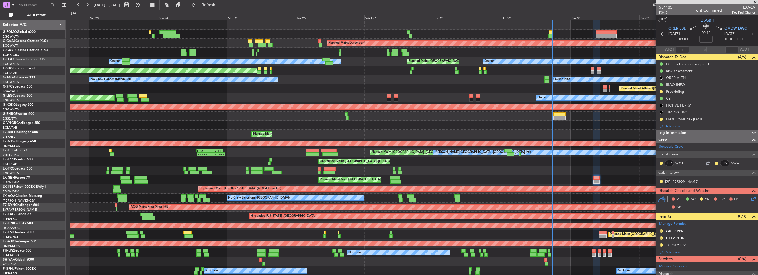
click at [381, 182] on div "Planned Maint Nice ([GEOGRAPHIC_DATA])" at bounding box center [351, 180] width 62 height 8
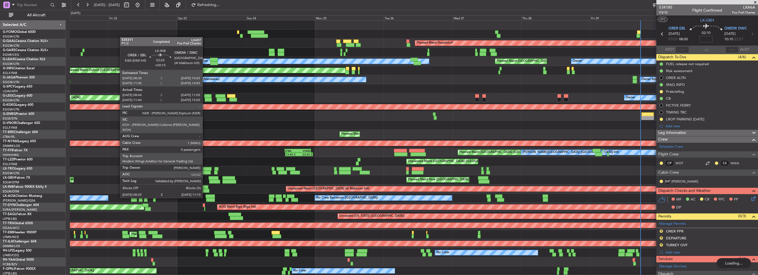
click at [205, 187] on div at bounding box center [204, 187] width 7 height 4
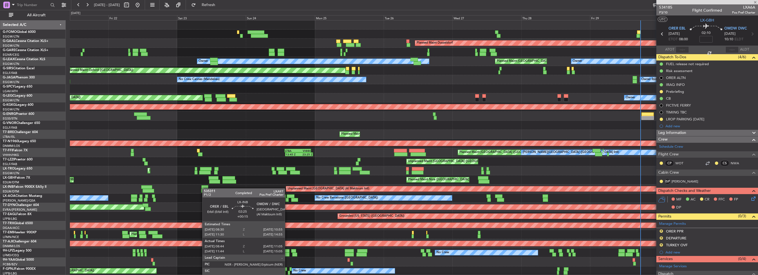
type input "+00:15"
type input "08:44"
type input "11:05"
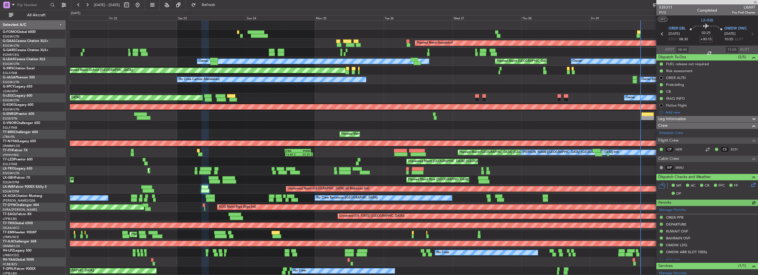
click at [692, 119] on div "Leg Information" at bounding box center [707, 119] width 102 height 6
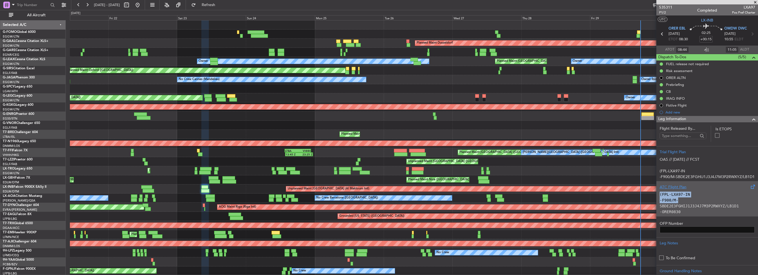
click at [690, 196] on div "(FPL-LXA97-IN -F900/M-SBDE2E3FGHIJ1J3J4J7M3P2RWXYZ/LB1D1 -ORER0830 -N0473F390 D…" at bounding box center [706, 201] width 95 height 23
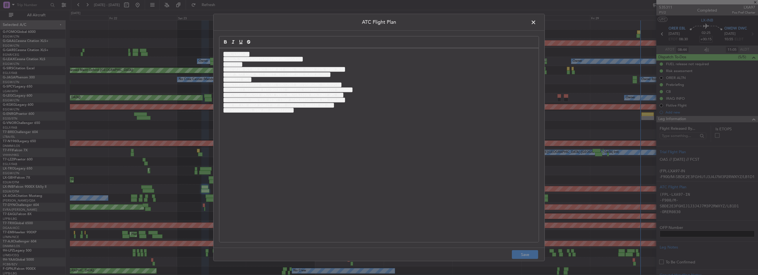
click at [295, 93] on code "CODE/4D0282 RVR/550 OPR/LXA PER/C RMK/CALLSIGN REDLION97 OPS TEL" at bounding box center [283, 94] width 120 height 5
drag, startPoint x: 237, startPoint y: 66, endPoint x: 253, endPoint y: 68, distance: 15.5
click at [253, 68] on p "-N0473F390 DCT RER DCT TOTAM DCT SOBIL M688 SIDAD P975 SESRU M677" at bounding box center [378, 69] width 311 height 5
drag, startPoint x: 249, startPoint y: 69, endPoint x: 226, endPoint y: 67, distance: 22.7
click at [249, 69] on code "-N0473F390 DCT RER DCT TOTAM DCT SOBIL M688 SIDAD P975 SESRU M677" at bounding box center [283, 69] width 121 height 5
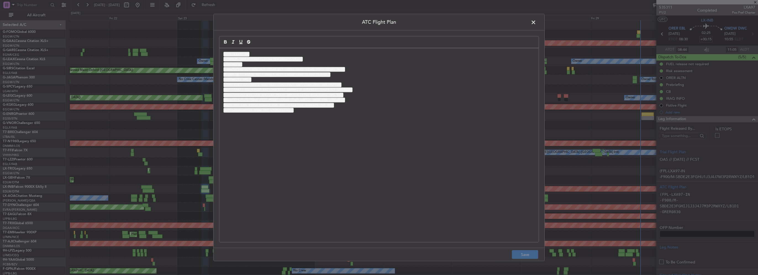
click at [226, 67] on code "-N0473F390 DCT RER DCT TOTAM DCT SOBIL M688 SIDAD P975 SESRU M677" at bounding box center [283, 69] width 121 height 5
drag, startPoint x: 254, startPoint y: 68, endPoint x: 257, endPoint y: 67, distance: 3.4
click at [270, 69] on code "-N0473F390 DCT RER DCT TOTAM DCT SOBIL M688 SIDAD P975 SESRU M677" at bounding box center [283, 69] width 121 height 5
click at [250, 67] on code "-N0473F390 DCT RER DCT TOTAM DCT SOBIL M688 SIDAD P975 SESRU M677" at bounding box center [283, 69] width 121 height 5
drag, startPoint x: 242, startPoint y: 69, endPoint x: 319, endPoint y: 74, distance: 77.8
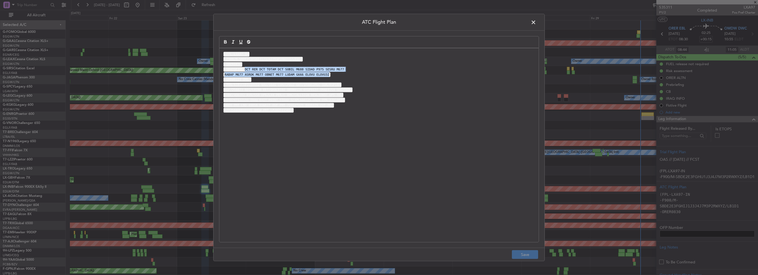
click at [319, 74] on div "(FPL-LXA97-IN -F900/M-SBDE2E3FGHIJ1J3J4J7M3P2RWXYZ/LB1D1 -ORER0830 -N0473F390 D…" at bounding box center [378, 145] width 319 height 194
copy div "DCT RER DCT TOTAM DCT SOBIL M688 SIDAD P975 SESRU M677 RABAP M677 ASROK M677 OB…"
click at [528, 20] on header "ATC Flight Plan" at bounding box center [378, 22] width 331 height 17
click at [536, 21] on span at bounding box center [536, 23] width 0 height 11
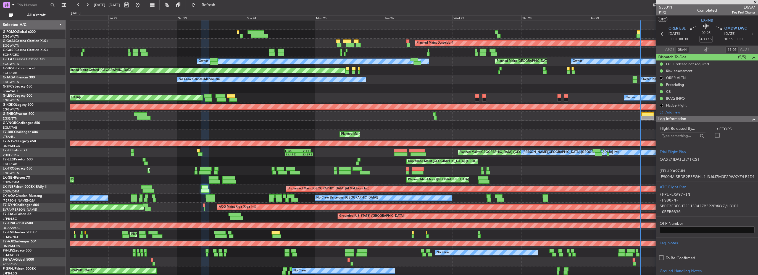
click at [740, 117] on div "Leg Information" at bounding box center [707, 119] width 102 height 6
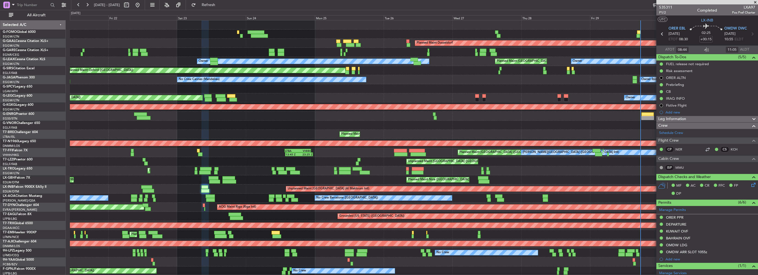
scroll to position [28, 0]
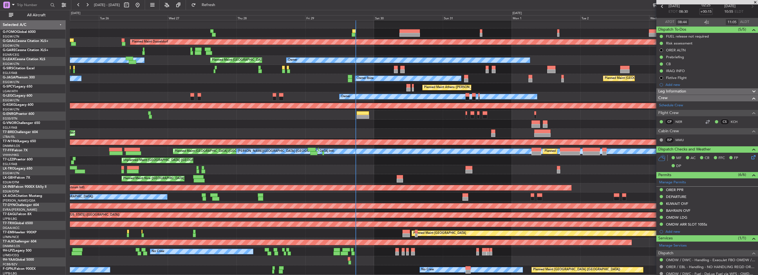
click at [174, 99] on div "Planned Maint London (Luton) Planned Maint Dusseldorf Planned Maint London (Lut…" at bounding box center [413, 169] width 687 height 301
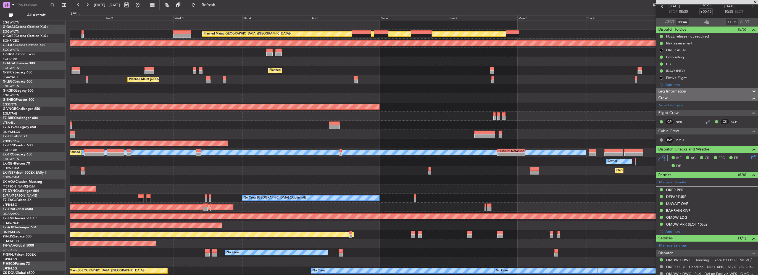
scroll to position [0, 0]
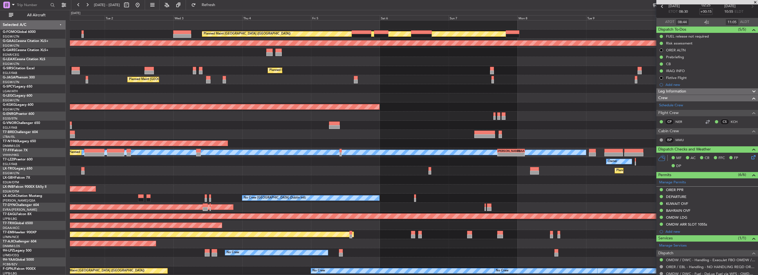
click at [103, 133] on div "Planned Maint London (Luton) Planned Maint Dusseldorf Owner Planned Maint Londo…" at bounding box center [413, 170] width 687 height 301
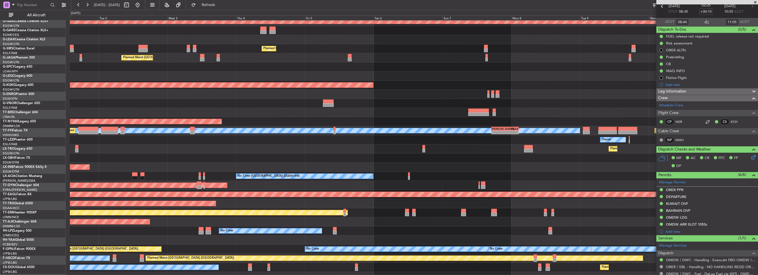
click at [516, 122] on div "Planned Maint [GEOGRAPHIC_DATA] ([GEOGRAPHIC_DATA])" at bounding box center [413, 121] width 687 height 9
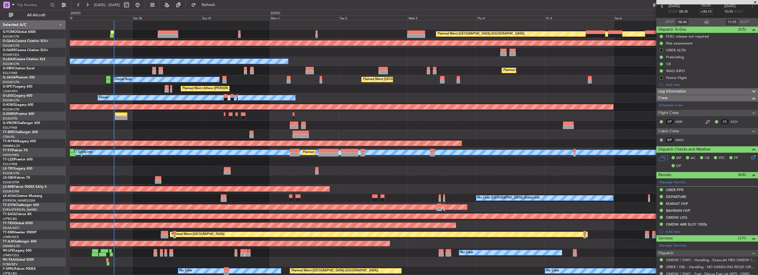
click at [545, 223] on div "Planned Maint London (Luton) Planned Maint Dusseldorf Owner Planned Maint Londo…" at bounding box center [413, 170] width 687 height 301
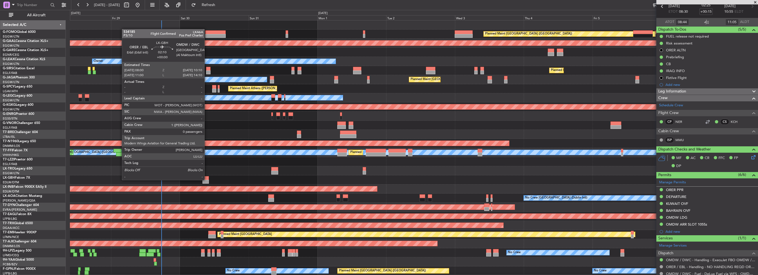
click at [207, 180] on div at bounding box center [205, 182] width 6 height 4
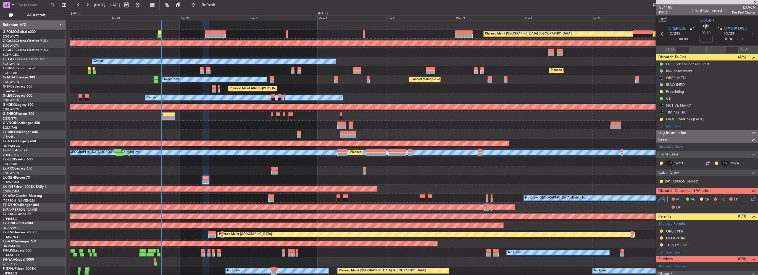
click at [206, 179] on div at bounding box center [205, 178] width 6 height 4
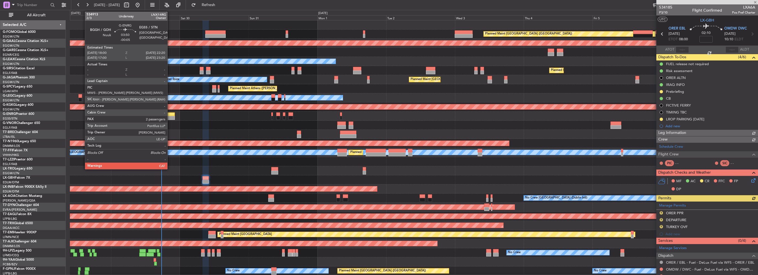
click at [170, 117] on div at bounding box center [168, 118] width 12 height 4
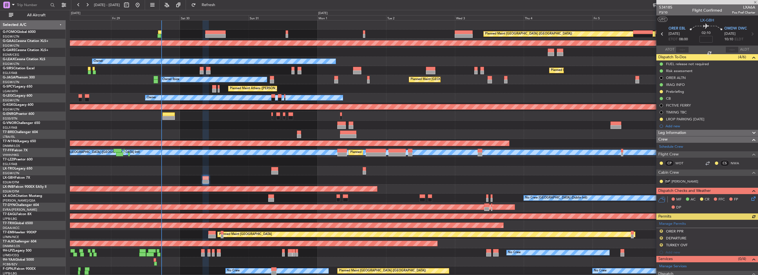
type input "-00:05"
type input "2"
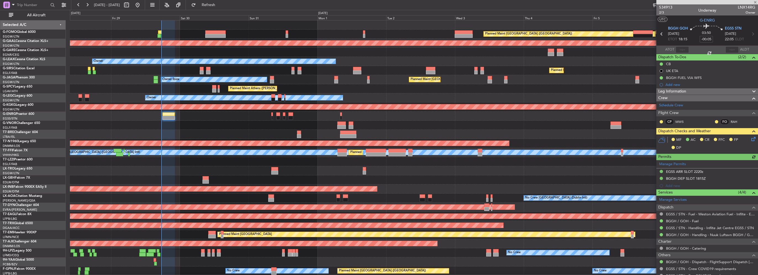
click at [750, 139] on icon at bounding box center [752, 138] width 4 height 4
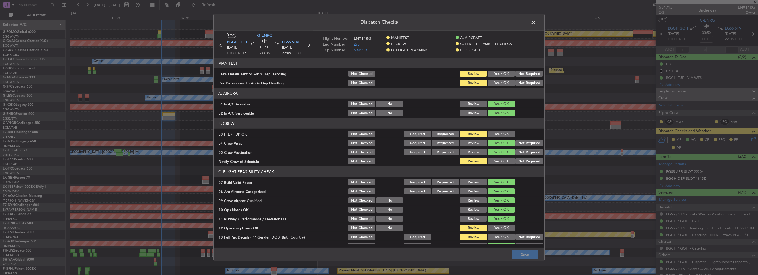
click at [496, 74] on button "Yes / OK" at bounding box center [500, 74] width 27 height 6
click at [497, 86] on div "Yes / OK" at bounding box center [500, 83] width 28 height 8
drag, startPoint x: 500, startPoint y: 88, endPoint x: 500, endPoint y: 84, distance: 3.4
click at [500, 88] on article "MANIFEST Crew Details sent to Arr & Dep Handling Not Checked Review Yes / OK No…" at bounding box center [378, 151] width 331 height 186
click at [501, 84] on button "Yes / OK" at bounding box center [500, 83] width 27 height 6
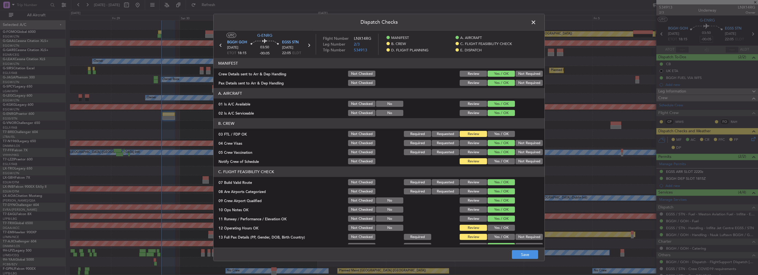
click at [500, 133] on button "Yes / OK" at bounding box center [500, 134] width 27 height 6
click at [499, 163] on button "Yes / OK" at bounding box center [500, 161] width 27 height 6
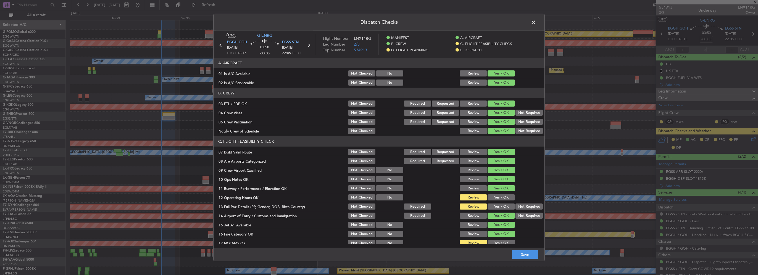
scroll to position [83, 0]
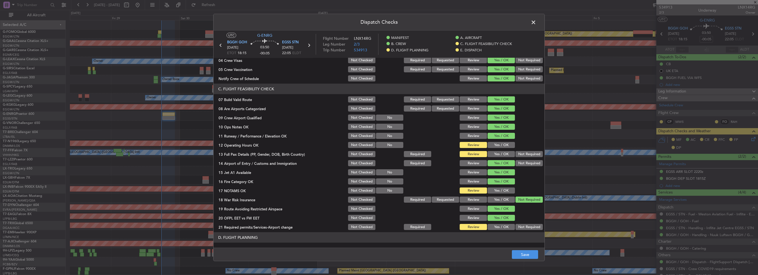
drag, startPoint x: 501, startPoint y: 145, endPoint x: 501, endPoint y: 156, distance: 11.6
click at [501, 145] on button "Yes / OK" at bounding box center [500, 145] width 27 height 6
click at [501, 156] on button "Yes / OK" at bounding box center [500, 154] width 27 height 6
click at [499, 192] on button "Yes / OK" at bounding box center [500, 190] width 27 height 6
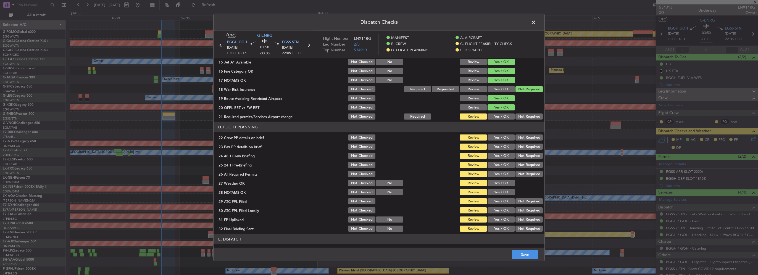
click at [495, 119] on button "Yes / OK" at bounding box center [500, 116] width 27 height 6
click at [501, 137] on button "Yes / OK" at bounding box center [500, 137] width 27 height 6
click at [502, 148] on button "Yes / OK" at bounding box center [500, 147] width 27 height 6
drag, startPoint x: 502, startPoint y: 156, endPoint x: 519, endPoint y: 167, distance: 19.8
click at [502, 156] on button "Yes / OK" at bounding box center [500, 156] width 27 height 6
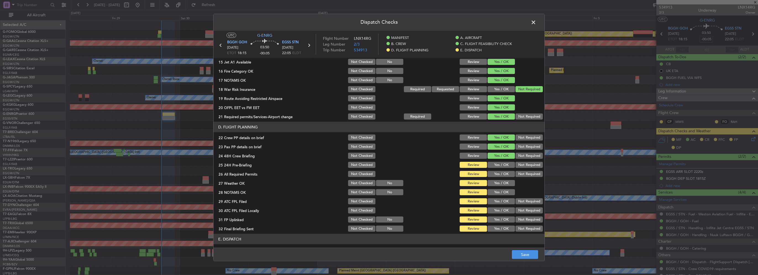
drag, startPoint x: 519, startPoint y: 167, endPoint x: 504, endPoint y: 173, distance: 16.1
click at [519, 168] on button "Not Required" at bounding box center [528, 165] width 27 height 6
drag, startPoint x: 501, startPoint y: 176, endPoint x: 502, endPoint y: 185, distance: 9.3
click at [501, 177] on button "Yes / OK" at bounding box center [500, 174] width 27 height 6
click at [502, 187] on section "D. FLIGHT PLANNING 22 Crew PP details on brief Not Checked Review Yes / OK Not …" at bounding box center [378, 177] width 331 height 111
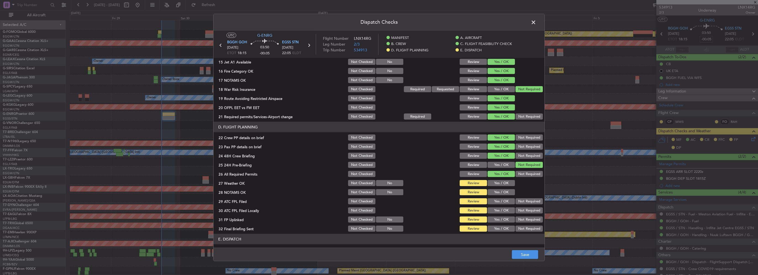
drag, startPoint x: 501, startPoint y: 184, endPoint x: 502, endPoint y: 191, distance: 7.3
click at [501, 184] on button "Yes / OK" at bounding box center [500, 183] width 27 height 6
drag, startPoint x: 502, startPoint y: 191, endPoint x: 504, endPoint y: 201, distance: 9.9
click at [502, 192] on button "Yes / OK" at bounding box center [500, 192] width 27 height 6
click at [504, 202] on button "Yes / OK" at bounding box center [500, 201] width 27 height 6
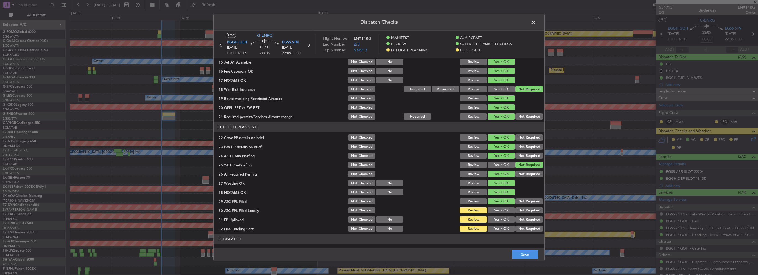
click at [518, 212] on button "Not Required" at bounding box center [528, 210] width 27 height 6
click at [504, 223] on div "Yes / OK" at bounding box center [500, 220] width 28 height 8
click at [517, 226] on button "Not Required" at bounding box center [528, 229] width 27 height 6
click at [505, 220] on button "Yes / OK" at bounding box center [500, 219] width 27 height 6
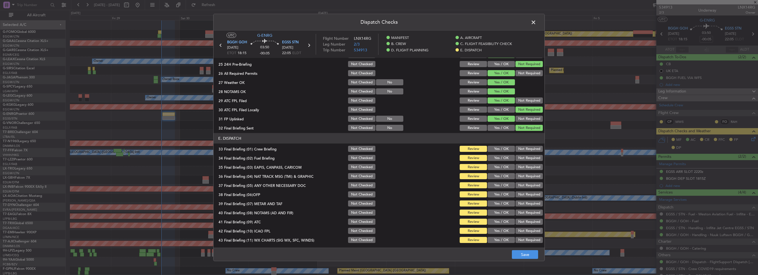
scroll to position [304, 0]
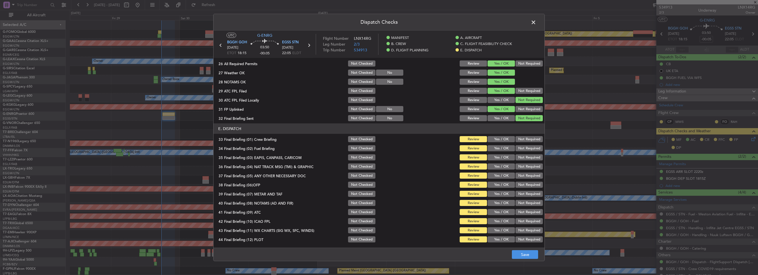
click at [499, 135] on section "E. DISPATCH 33 Final Briefing (01) Crew Briefing Not Checked Review Yes / OK No…" at bounding box center [378, 183] width 331 height 120
click at [500, 139] on button "Yes / OK" at bounding box center [500, 139] width 27 height 6
click at [502, 146] on button "Yes / OK" at bounding box center [500, 148] width 27 height 6
click at [522, 158] on button "Not Required" at bounding box center [528, 157] width 27 height 6
click at [521, 169] on button "Not Required" at bounding box center [528, 166] width 27 height 6
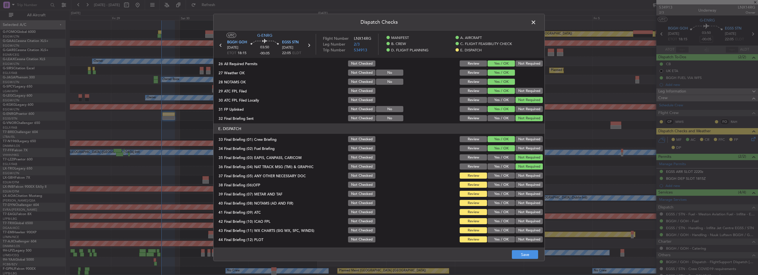
drag, startPoint x: 494, startPoint y: 176, endPoint x: 497, endPoint y: 181, distance: 5.9
click at [494, 176] on button "Yes / OK" at bounding box center [500, 176] width 27 height 6
click at [499, 191] on div "Yes / OK" at bounding box center [500, 194] width 28 height 8
click at [500, 183] on button "Yes / OK" at bounding box center [500, 185] width 27 height 6
drag, startPoint x: 502, startPoint y: 194, endPoint x: 502, endPoint y: 203, distance: 8.9
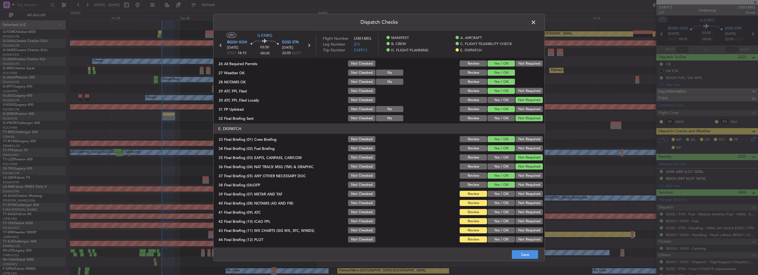
click at [501, 194] on button "Yes / OK" at bounding box center [500, 194] width 27 height 6
click at [502, 206] on button "Yes / OK" at bounding box center [500, 203] width 27 height 6
drag, startPoint x: 503, startPoint y: 214, endPoint x: 503, endPoint y: 226, distance: 11.9
click at [503, 214] on button "Yes / OK" at bounding box center [500, 212] width 27 height 6
click at [503, 226] on section "E. DISPATCH 33 Final Briefing (01) Crew Briefing Not Checked Review Yes / OK No…" at bounding box center [378, 183] width 331 height 120
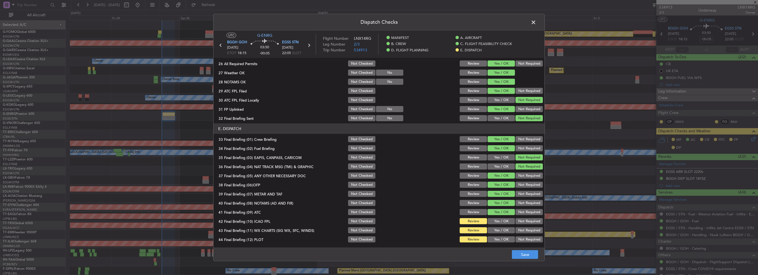
drag, startPoint x: 500, startPoint y: 220, endPoint x: 499, endPoint y: 226, distance: 6.1
click at [499, 220] on button "Yes / OK" at bounding box center [500, 221] width 27 height 6
click at [499, 226] on div "Yes / OK" at bounding box center [500, 230] width 28 height 8
click at [500, 230] on button "Yes / OK" at bounding box center [500, 230] width 27 height 6
click at [500, 238] on button "Yes / OK" at bounding box center [500, 239] width 27 height 6
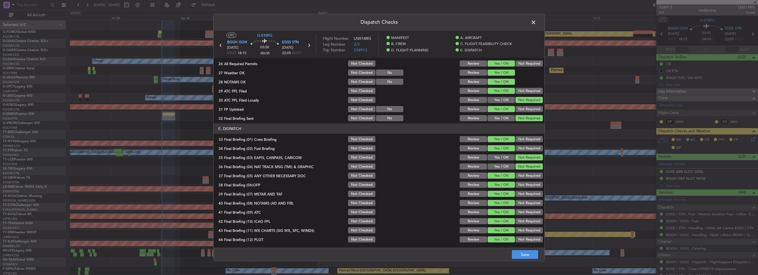
click at [521, 261] on div "Dispatch Checks UTC G-ENRG BGGH GOH 29/08/2025 ETOT 18:15 03:50 -00:05 EGSS STN…" at bounding box center [378, 137] width 331 height 247
click at [523, 259] on button "Save" at bounding box center [525, 254] width 26 height 9
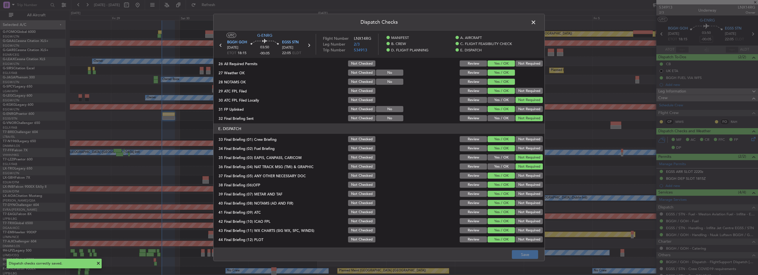
click at [536, 20] on span at bounding box center [536, 23] width 0 height 11
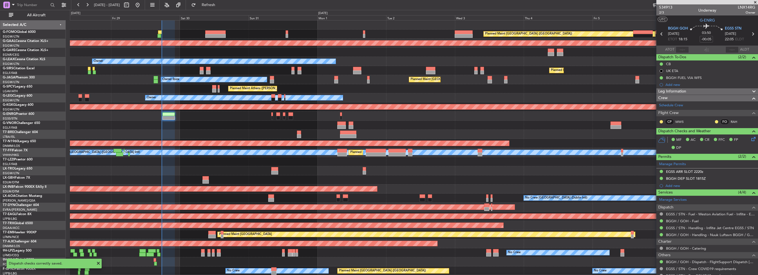
drag, startPoint x: 29, startPoint y: 15, endPoint x: 56, endPoint y: 27, distance: 29.3
click at [29, 15] on span "All Aircraft" at bounding box center [36, 15] width 44 height 4
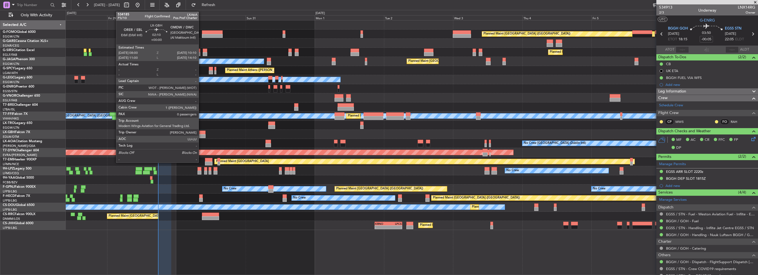
click at [201, 132] on div at bounding box center [202, 133] width 6 height 4
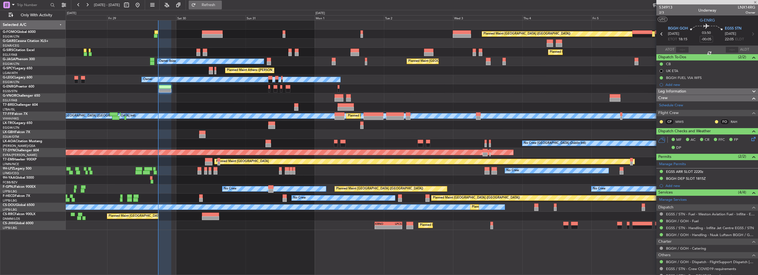
type input "0"
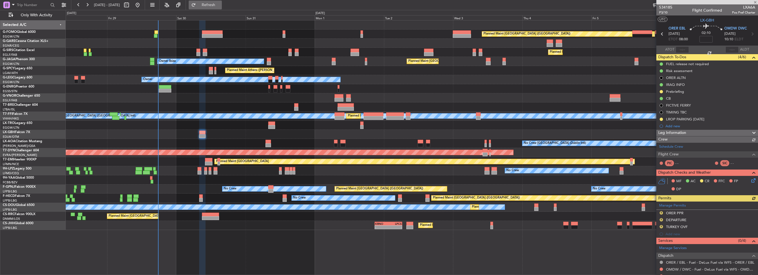
click at [220, 4] on span "Refresh" at bounding box center [208, 5] width 23 height 4
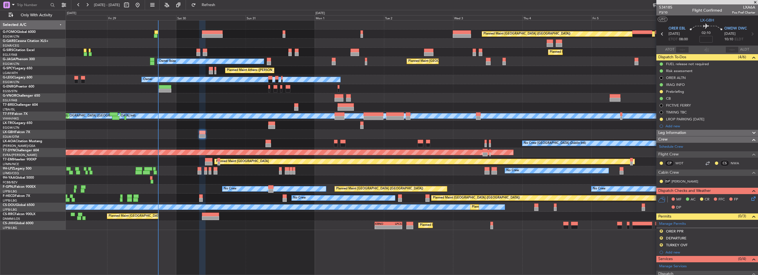
click at [710, 131] on div "Leg Information" at bounding box center [707, 133] width 102 height 6
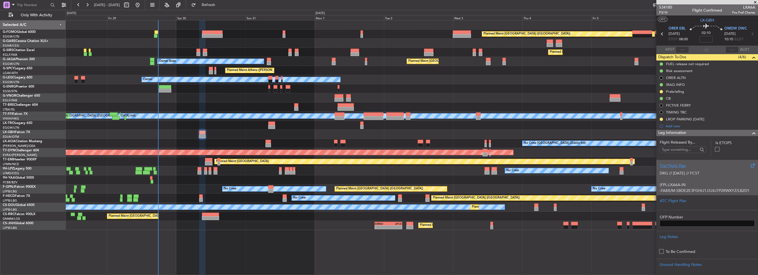
click at [671, 169] on div "DRG // 29AUG // FCST (FPL-LXA6A-IN -FA8X/M-SBDE2E3FGHIJ1J3J4J7P2RWXYZ/LB2D1 -OR…" at bounding box center [706, 180] width 95 height 23
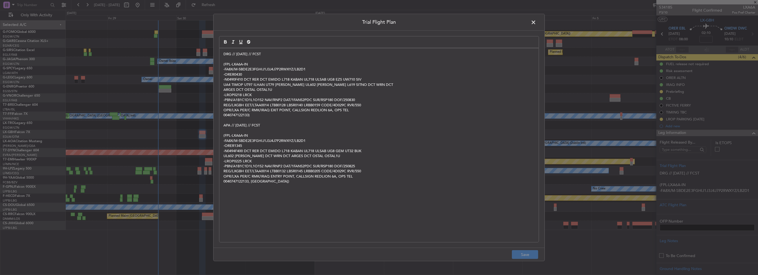
click at [316, 102] on p "-PBN/A1B1C1D1L1O1S2 NAV/RNP2 DAT/1FANS2PDC SUR/RSP180 DOF/250830" at bounding box center [378, 99] width 311 height 5
drag, startPoint x: 223, startPoint y: 52, endPoint x: 222, endPoint y: 54, distance: 3.0
click at [223, 52] on p "DRG // 29AUG // FCST" at bounding box center [378, 54] width 311 height 5
click at [222, 54] on div "DRG // 29AUG // FCST (FPL-LXA6A-IN -FA8X/M-SBDE2E3FGHIJ1J3J4J7P2RWXYZ/LB2D1 -OR…" at bounding box center [378, 145] width 319 height 194
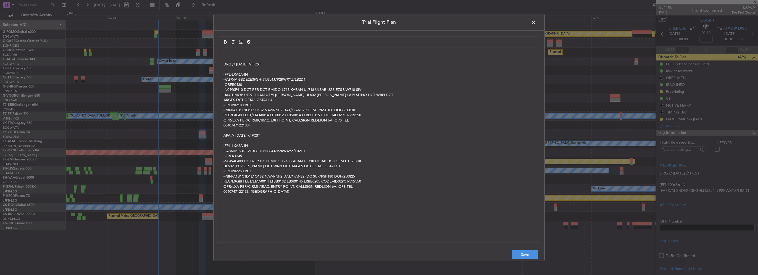
click at [229, 54] on p at bounding box center [378, 54] width 311 height 5
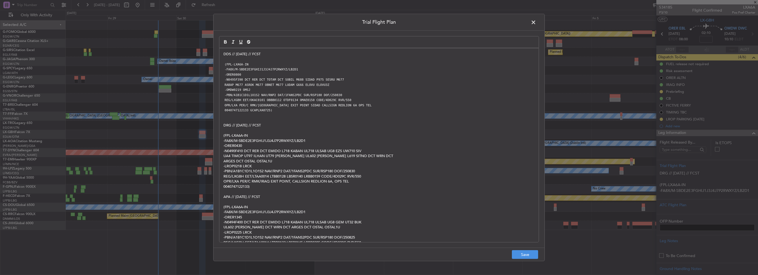
scroll to position [0, 0]
click at [525, 251] on button "Save" at bounding box center [525, 254] width 26 height 9
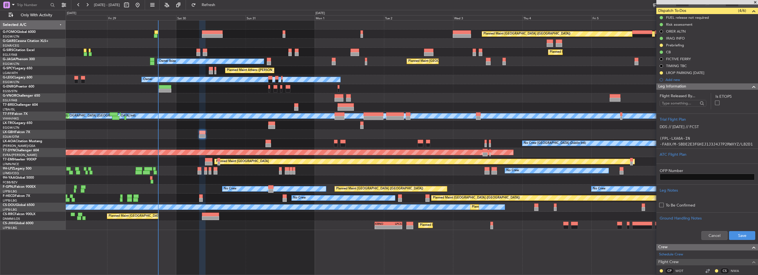
scroll to position [55, 0]
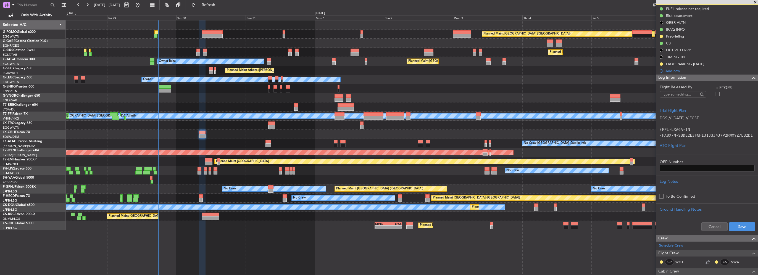
click at [742, 231] on div "Cancel Save" at bounding box center [707, 226] width 102 height 17
click at [742, 228] on button "Save" at bounding box center [742, 226] width 26 height 9
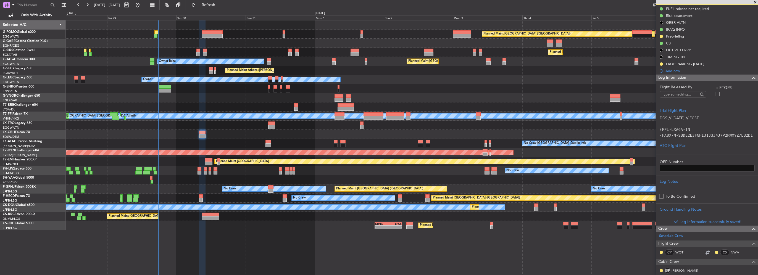
click at [750, 78] on span at bounding box center [753, 78] width 7 height 7
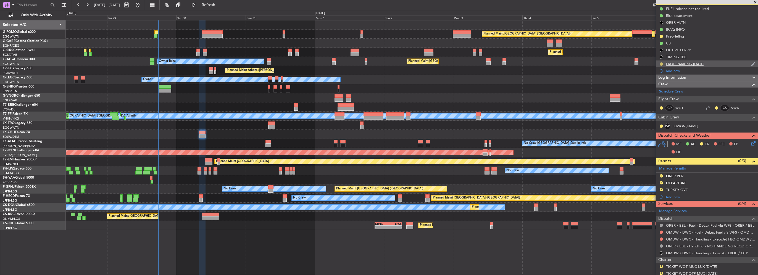
click at [660, 62] on button at bounding box center [660, 63] width 3 height 3
click at [660, 95] on span "Cancelled" at bounding box center [662, 97] width 16 height 6
click at [749, 168] on span at bounding box center [752, 167] width 7 height 4
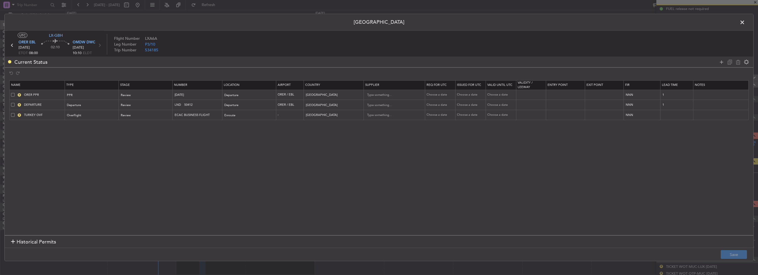
click at [15, 116] on div "R TURKEY OVF" at bounding box center [38, 115] width 54 height 5
click at [12, 115] on span at bounding box center [13, 115] width 4 height 4
click at [15, 113] on input "checkbox" at bounding box center [15, 113] width 0 height 0
click at [737, 62] on icon at bounding box center [737, 62] width 7 height 7
click at [741, 255] on button "Save" at bounding box center [733, 254] width 26 height 9
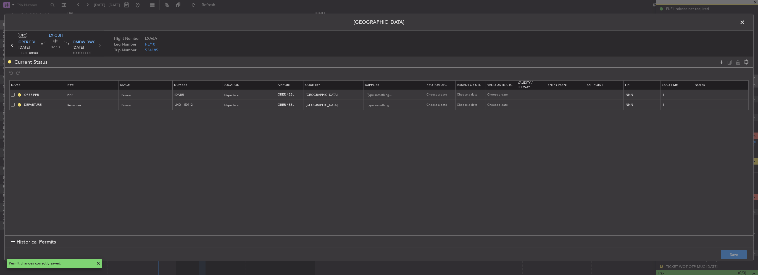
click at [745, 23] on span at bounding box center [745, 23] width 0 height 11
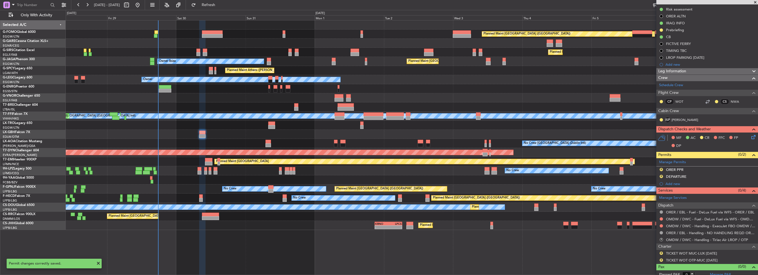
scroll to position [65, 0]
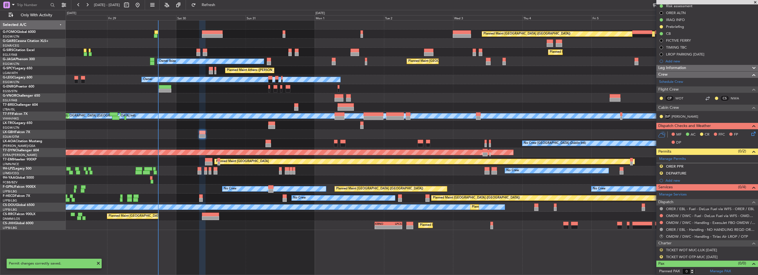
click at [660, 248] on button "R" at bounding box center [660, 249] width 3 height 3
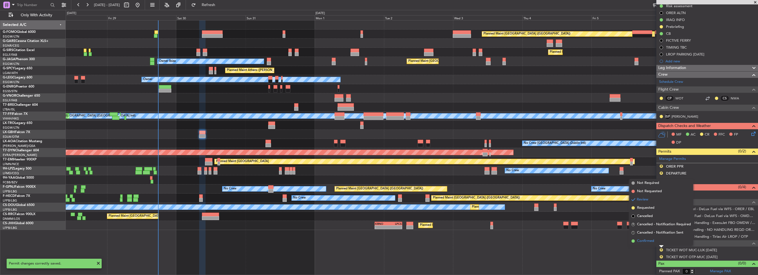
click at [645, 240] on span "Confirmed" at bounding box center [645, 241] width 17 height 6
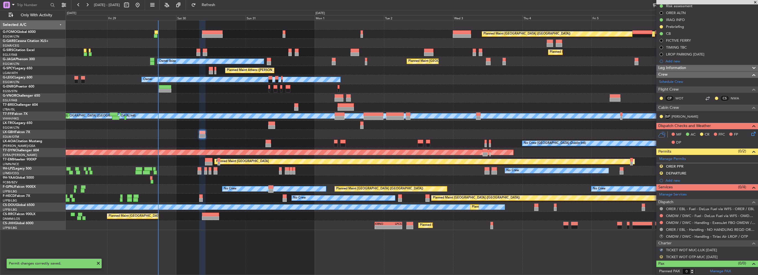
click at [660, 255] on button "R" at bounding box center [660, 256] width 3 height 3
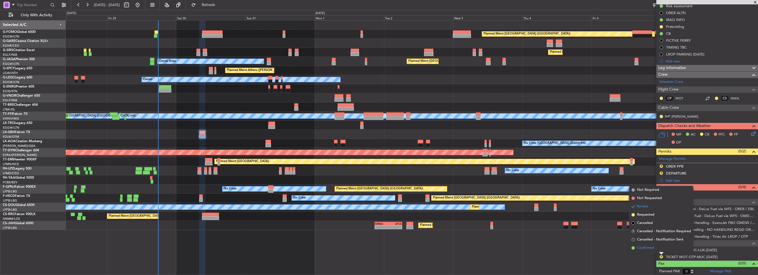
click at [649, 246] on span "Confirmed" at bounding box center [645, 248] width 17 height 6
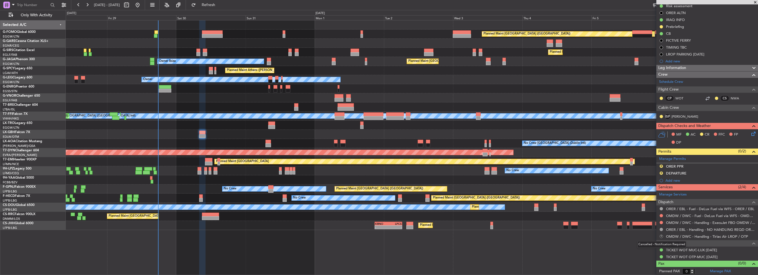
click at [660, 235] on button "R" at bounding box center [660, 236] width 3 height 3
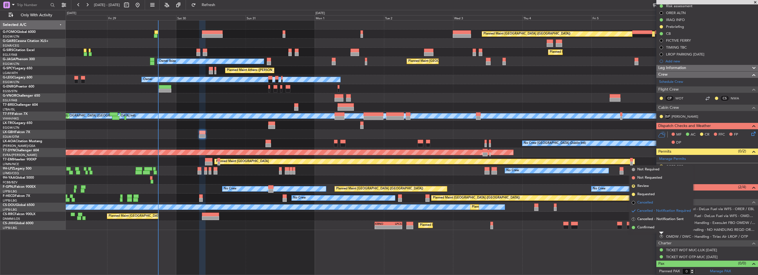
click at [649, 201] on span "Cancelled" at bounding box center [645, 203] width 16 height 6
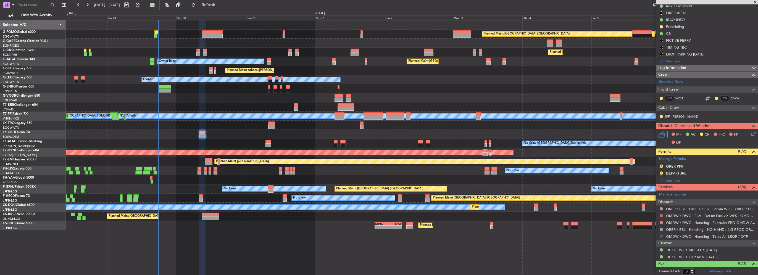
click at [660, 215] on button at bounding box center [660, 215] width 3 height 3
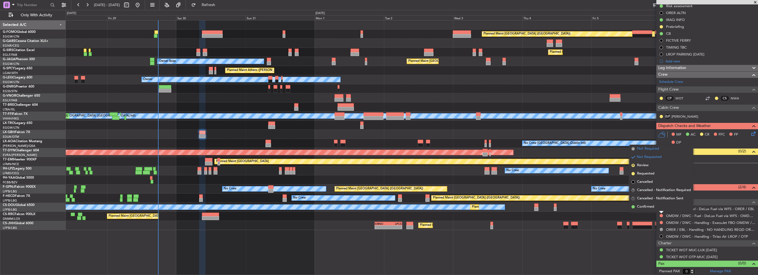
click at [646, 146] on span "Not Required" at bounding box center [648, 149] width 22 height 6
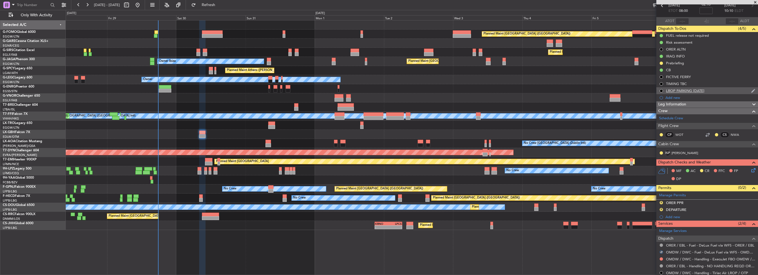
scroll to position [0, 0]
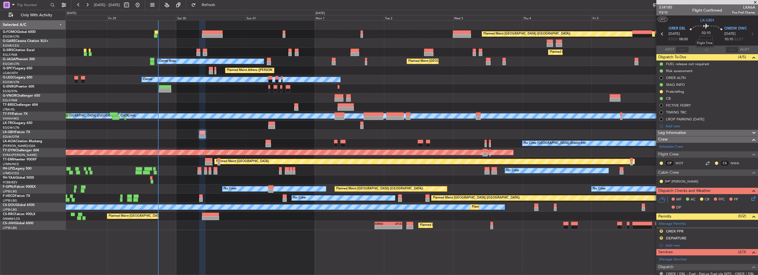
click at [703, 42] on div "Flight Time" at bounding box center [704, 43] width 18 height 7
click at [702, 38] on mat-tooltip-component "Flight Time" at bounding box center [704, 43] width 25 height 15
click at [707, 39] on input at bounding box center [705, 39] width 13 height 7
type input "+00:10"
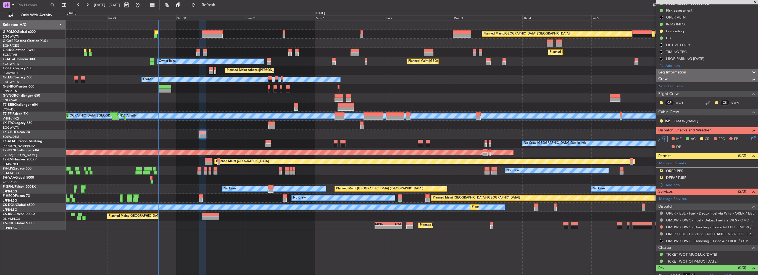
scroll to position [65, 0]
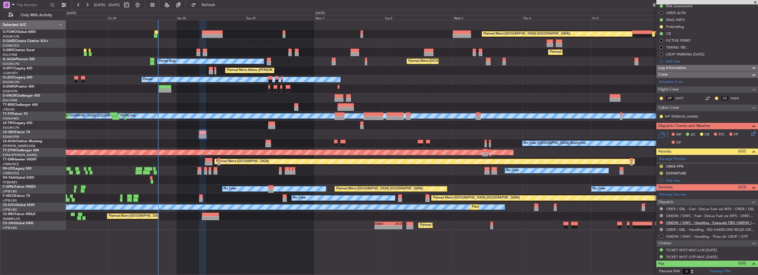
click at [699, 222] on link "OMDW / DWC - Handling - ExecuJet FBO OMDW / DWC" at bounding box center [710, 222] width 89 height 5
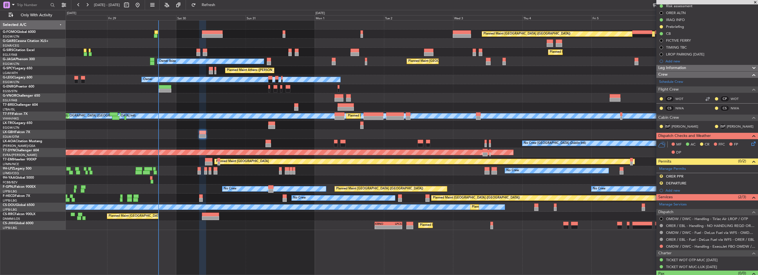
click at [224, 2] on fb-refresh-button "Refresh" at bounding box center [205, 5] width 39 height 10
click at [220, 6] on span "Refresh" at bounding box center [208, 5] width 23 height 4
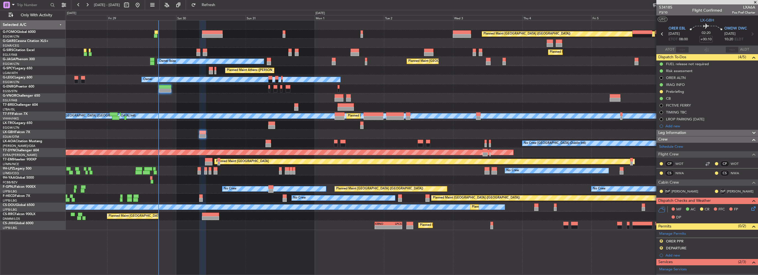
scroll to position [65, 0]
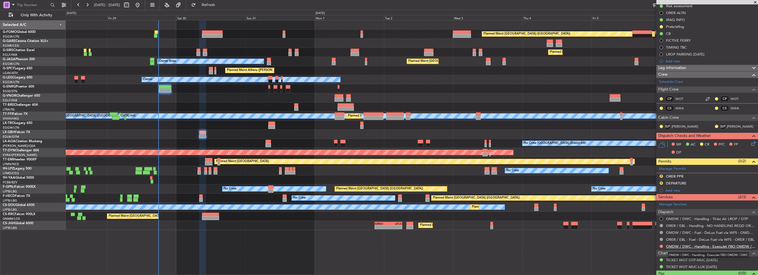
click at [723, 246] on link "OMDW / DWC - Handling - ExecuJet FBO OMDW / DWC" at bounding box center [710, 246] width 89 height 5
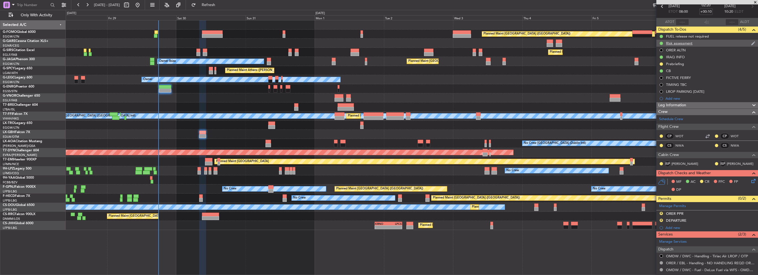
scroll to position [0, 0]
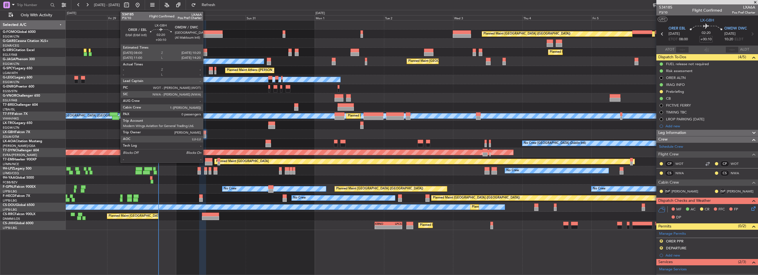
click at [205, 131] on div at bounding box center [202, 133] width 7 height 4
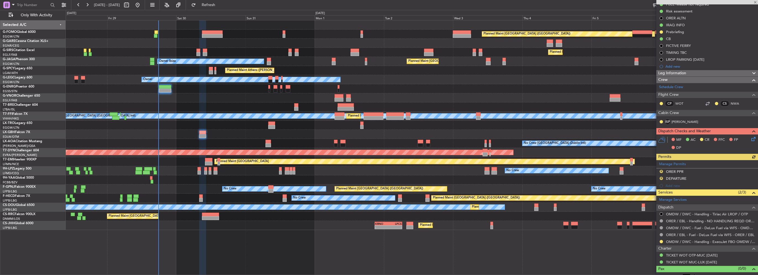
scroll to position [65, 0]
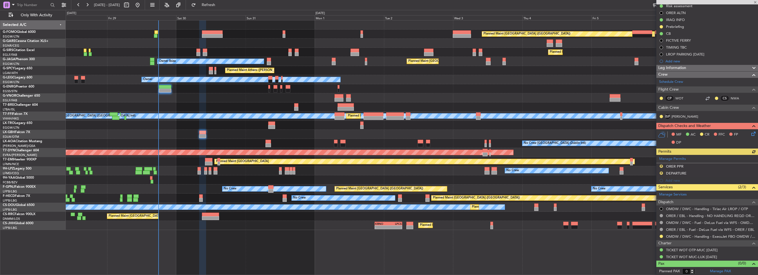
click at [673, 178] on div "Manage Permits R ORER PPR R DEPARTURE Add new" at bounding box center [707, 169] width 102 height 29
click at [680, 180] on div "Add new" at bounding box center [707, 180] width 85 height 5
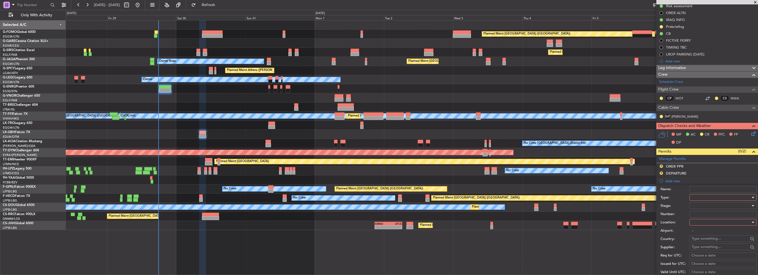
scroll to position [175, 0]
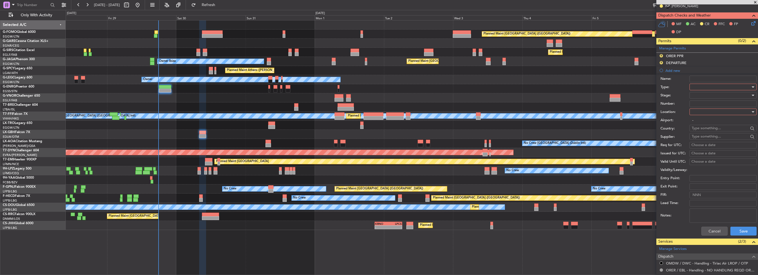
click at [709, 85] on div at bounding box center [720, 87] width 59 height 8
click at [705, 144] on span "Landing" at bounding box center [721, 147] width 58 height 8
click at [713, 115] on div at bounding box center [720, 112] width 59 height 8
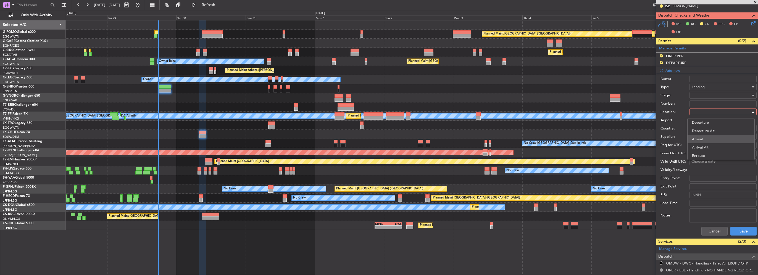
click at [705, 137] on span "Arrival" at bounding box center [721, 139] width 58 height 8
type input "OMDW / DWC"
click at [711, 93] on div at bounding box center [720, 95] width 59 height 8
click at [709, 129] on span "Requested" at bounding box center [721, 131] width 58 height 8
click at [739, 228] on button "Save" at bounding box center [743, 231] width 26 height 9
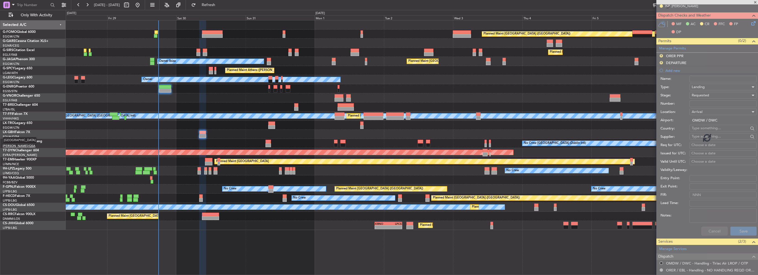
scroll to position [72, 0]
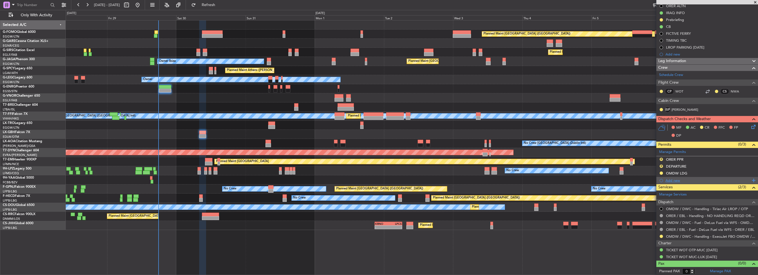
click at [677, 179] on div "Add new" at bounding box center [707, 180] width 85 height 5
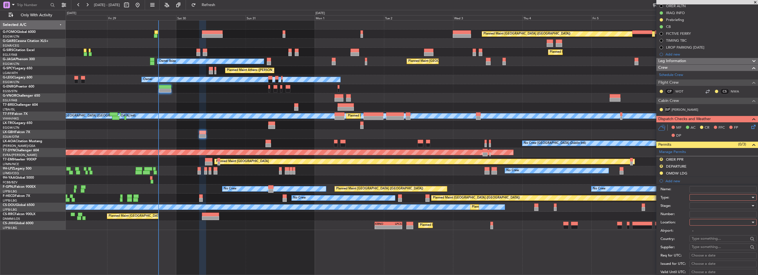
scroll to position [175, 0]
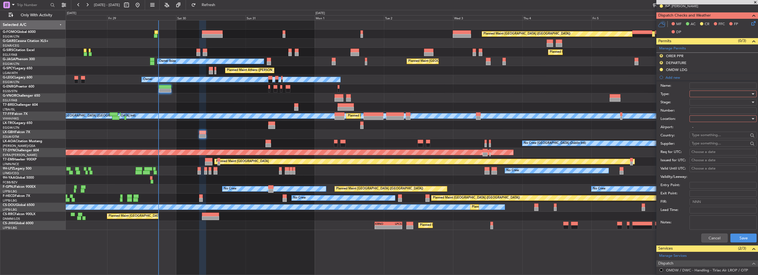
click at [711, 92] on div at bounding box center [720, 94] width 59 height 8
click at [703, 146] on span "Slot" at bounding box center [721, 146] width 58 height 8
click at [710, 118] on div at bounding box center [720, 119] width 59 height 8
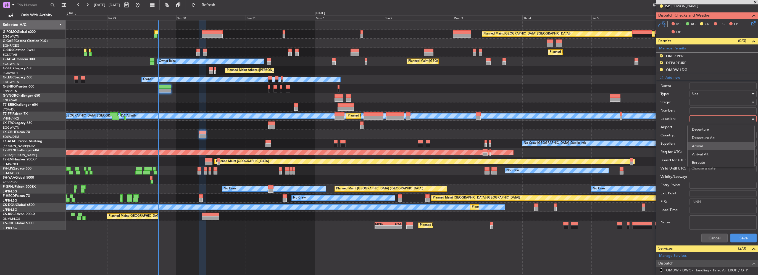
click at [705, 144] on span "Arrival" at bounding box center [721, 146] width 58 height 8
type input "OMDW / DWC"
click at [704, 102] on div at bounding box center [720, 102] width 59 height 8
click at [709, 144] on span "Received OK" at bounding box center [721, 146] width 58 height 8
click at [709, 104] on span "Received OK" at bounding box center [701, 102] width 21 height 5
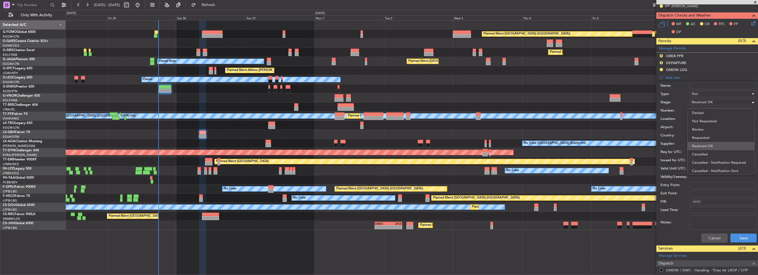
scroll to position [9, 0]
click at [706, 130] on span "Requested" at bounding box center [721, 129] width 58 height 8
click at [742, 238] on button "Save" at bounding box center [743, 238] width 26 height 9
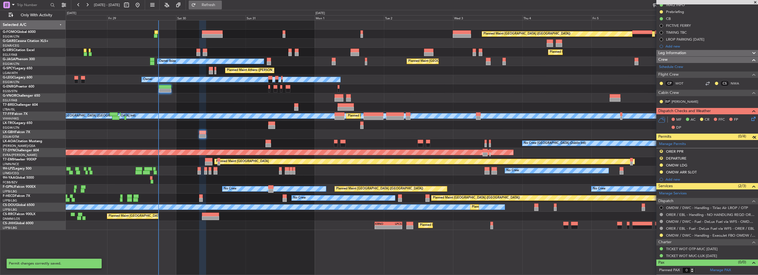
scroll to position [79, 0]
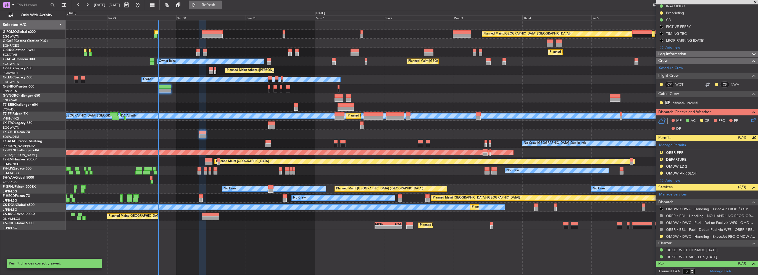
click at [222, 8] on button "Refresh" at bounding box center [205, 5] width 33 height 9
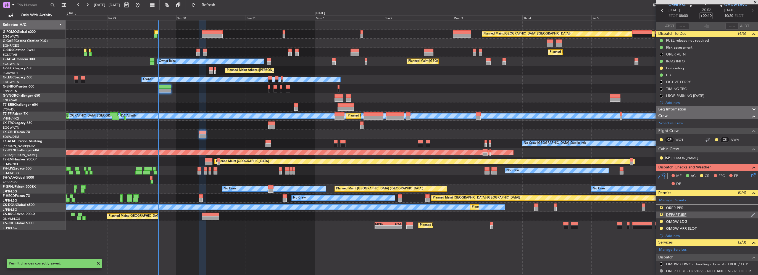
scroll to position [51, 0]
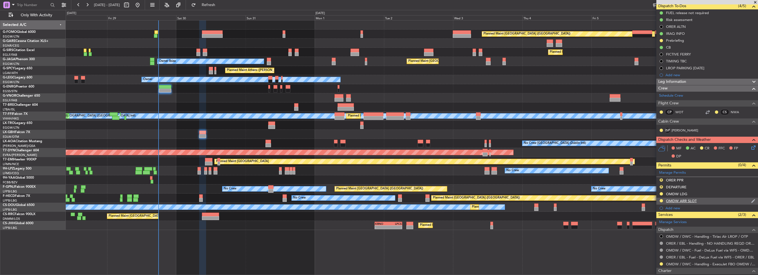
click at [714, 201] on div "OMDW ARR SLOT" at bounding box center [707, 201] width 102 height 7
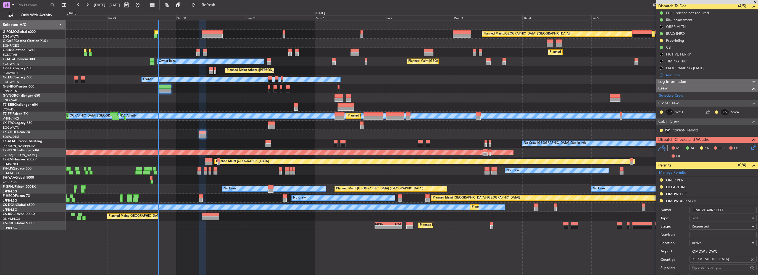
click at [728, 211] on input "OMDW ARR SLOT" at bounding box center [722, 210] width 67 height 7
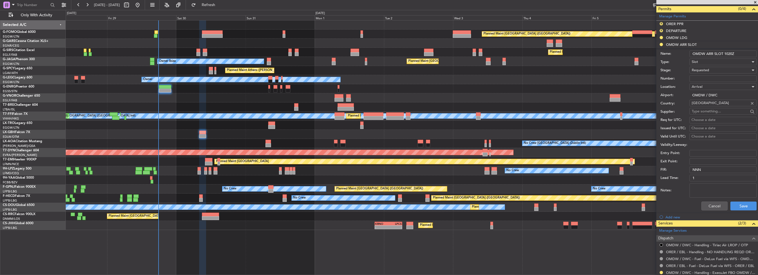
scroll to position [244, 0]
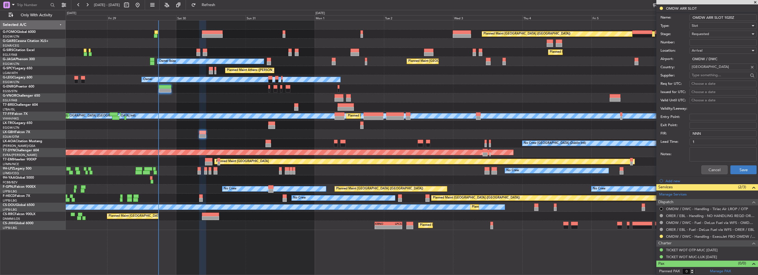
type input "OMDW ARR SLOT 1020Z"
click at [744, 173] on button "Save" at bounding box center [743, 169] width 26 height 9
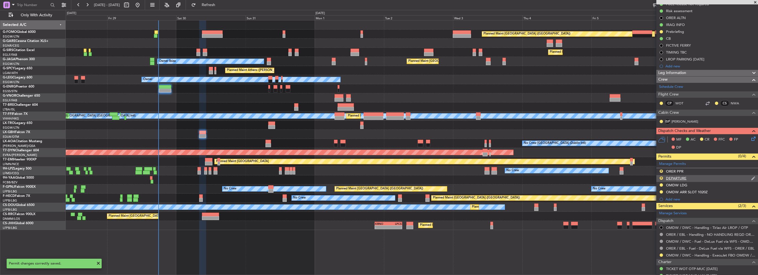
scroll to position [79, 0]
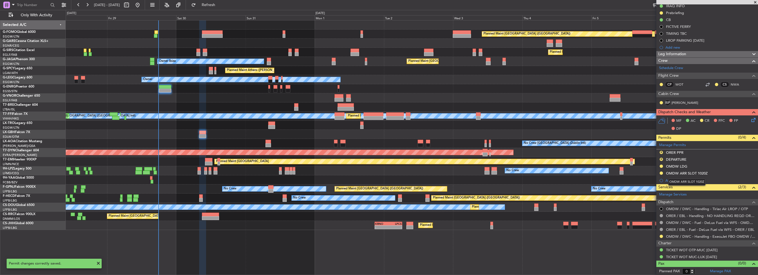
click at [675, 181] on mat-tooltip-component "OMDW ARR SLOT 1020Z" at bounding box center [686, 182] width 45 height 15
click at [678, 179] on div "Add new" at bounding box center [707, 180] width 85 height 5
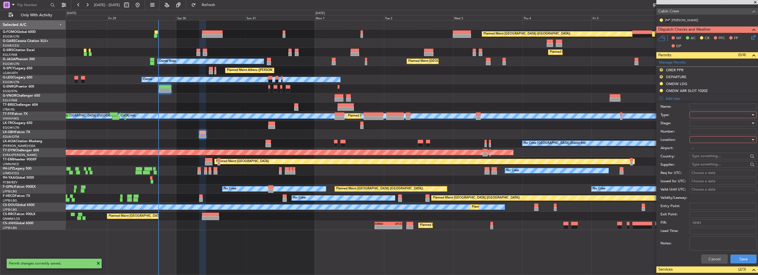
scroll to position [162, 0]
click at [706, 115] on div at bounding box center [720, 114] width 59 height 8
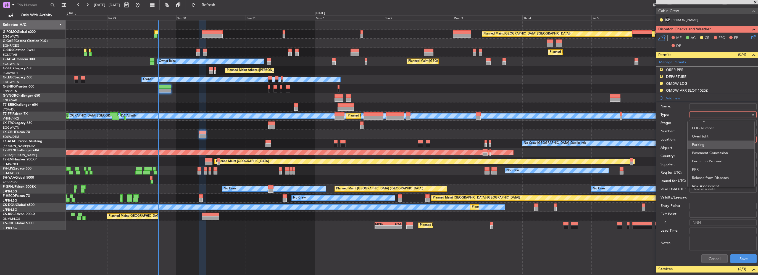
click at [699, 142] on span "Parking" at bounding box center [721, 145] width 58 height 8
click at [706, 138] on div at bounding box center [720, 139] width 59 height 8
click at [707, 166] on span "Arrival" at bounding box center [721, 167] width 58 height 8
type input "OMDW / DWC"
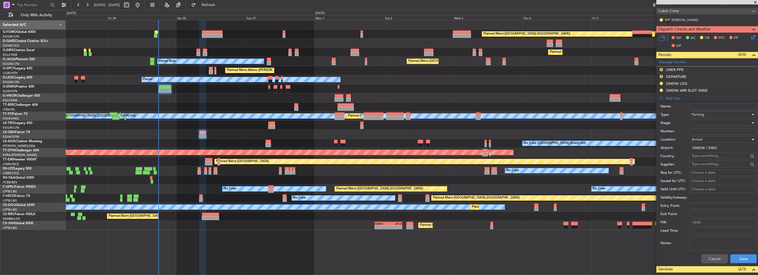
click at [711, 121] on div at bounding box center [720, 123] width 59 height 8
click at [711, 157] on span "Requested" at bounding box center [721, 158] width 58 height 8
click at [743, 257] on button "Save" at bounding box center [743, 258] width 26 height 9
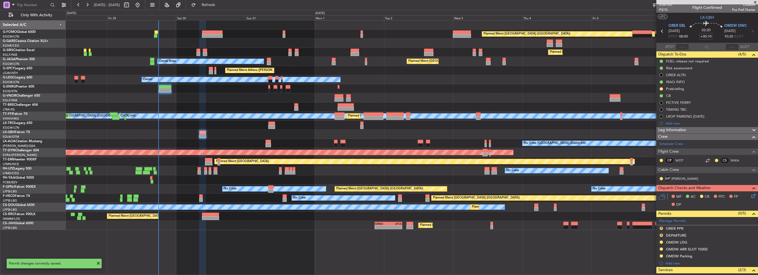
scroll to position [58, 0]
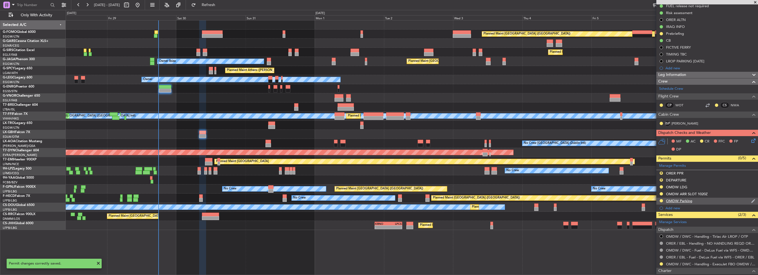
click at [709, 203] on div "OMDW Parking" at bounding box center [707, 201] width 102 height 7
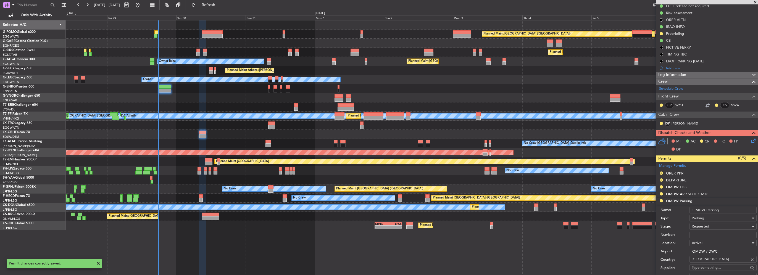
click at [722, 211] on input "OMDW Parking" at bounding box center [722, 210] width 67 height 7
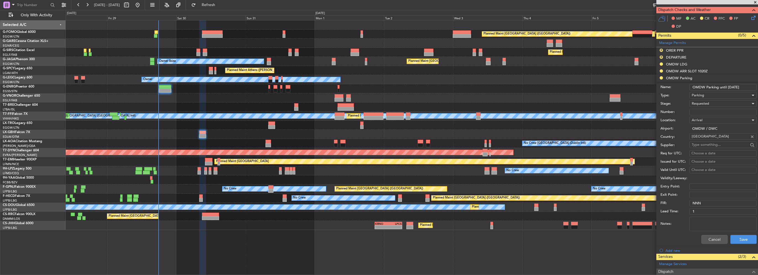
scroll to position [196, 0]
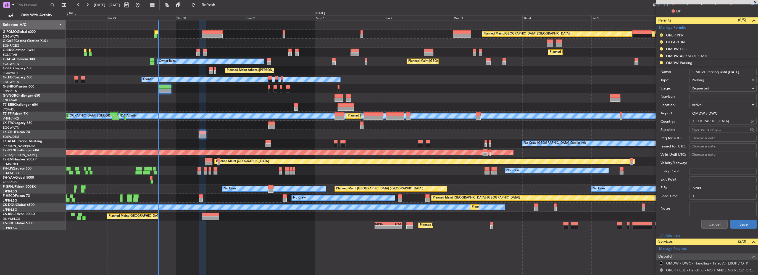
type input "OMDW Parking until 09SEP"
click at [741, 224] on button "Save" at bounding box center [743, 224] width 26 height 9
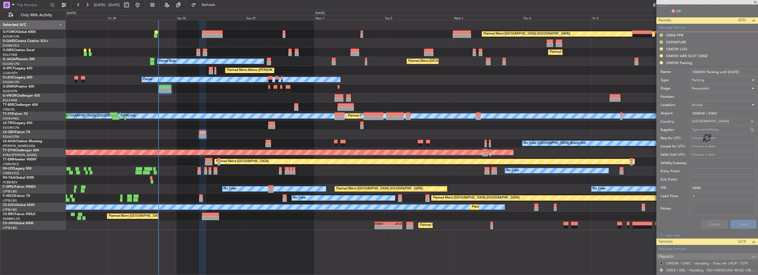
scroll to position [86, 0]
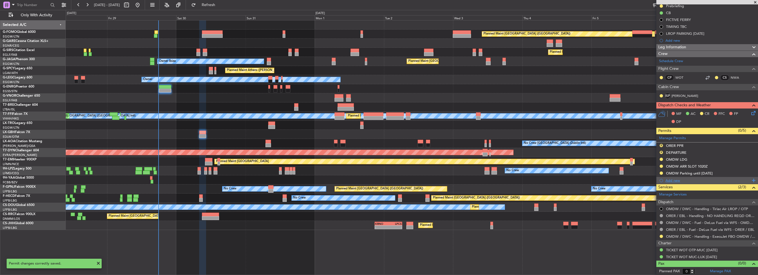
click at [672, 181] on div "Add new" at bounding box center [707, 180] width 85 height 5
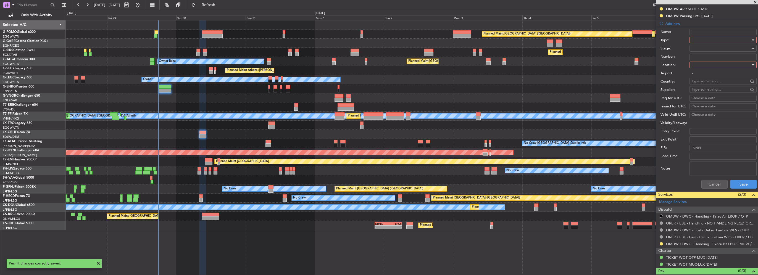
scroll to position [250, 0]
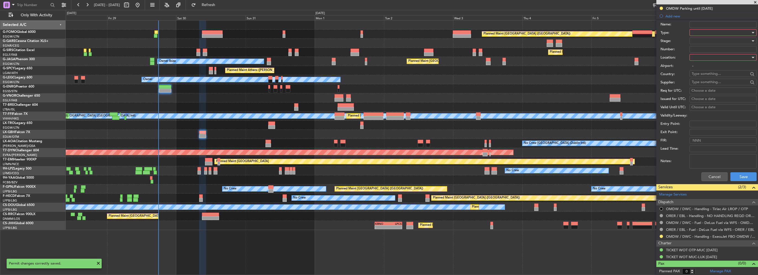
click at [712, 30] on div at bounding box center [720, 32] width 59 height 8
click at [702, 55] on span "Overflight" at bounding box center [721, 54] width 58 height 8
click at [705, 54] on div at bounding box center [720, 57] width 59 height 8
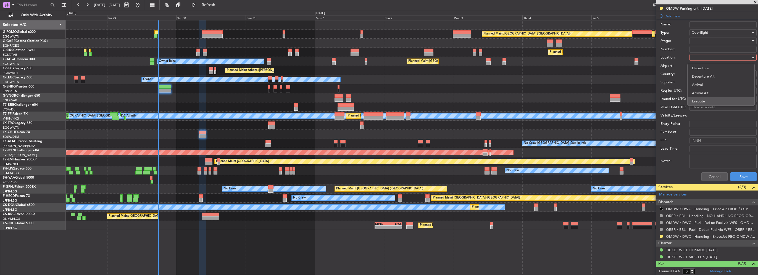
click at [705, 101] on span "Enroute" at bounding box center [721, 101] width 58 height 8
click at [703, 76] on input "text" at bounding box center [719, 74] width 57 height 8
click at [697, 80] on span "Kuwait" at bounding box center [721, 81] width 54 height 8
type input "Kuwait"
click at [703, 41] on div at bounding box center [720, 41] width 59 height 8
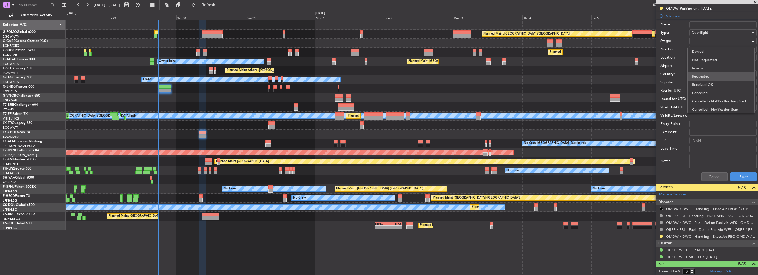
click at [704, 77] on span "Requested" at bounding box center [721, 76] width 58 height 8
click at [746, 174] on button "Save" at bounding box center [743, 176] width 26 height 9
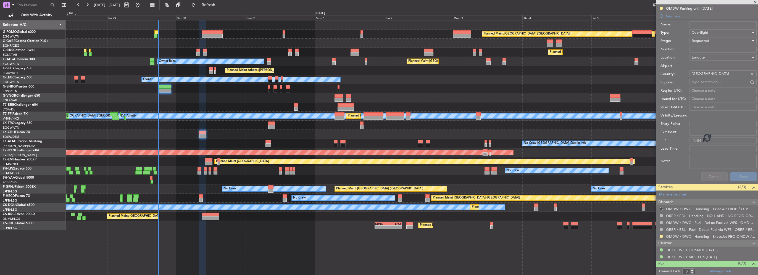
scroll to position [92, 0]
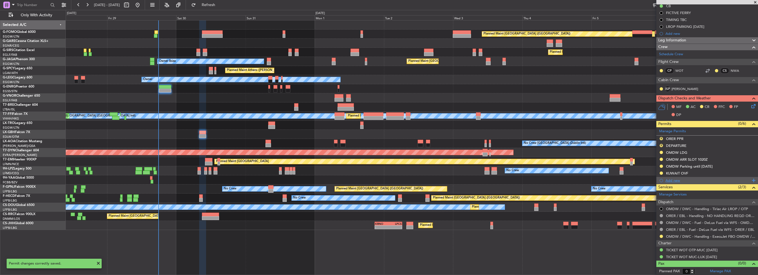
click at [674, 178] on div "Add new" at bounding box center [707, 180] width 85 height 5
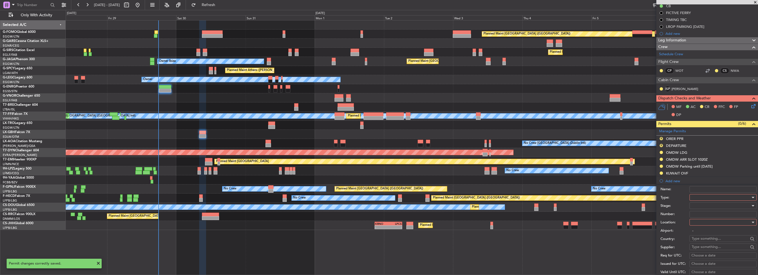
scroll to position [250, 0]
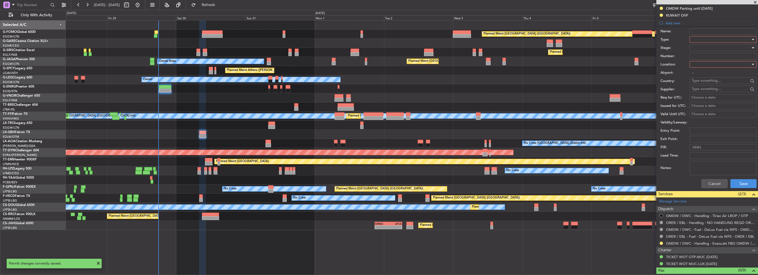
click at [704, 38] on div at bounding box center [720, 39] width 59 height 8
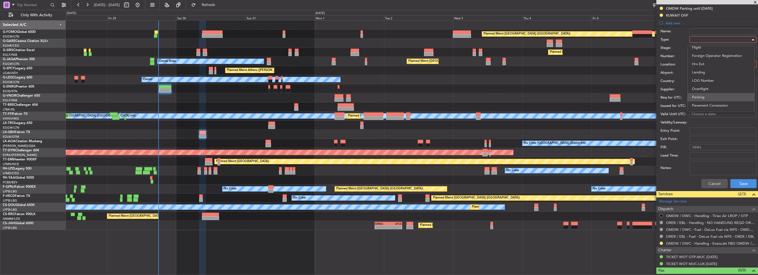
scroll to position [138, 0]
click at [705, 62] on span "Overflight" at bounding box center [721, 61] width 58 height 8
click at [707, 64] on div at bounding box center [720, 64] width 59 height 8
click at [703, 107] on span "Enroute" at bounding box center [721, 108] width 58 height 8
click at [704, 77] on input "text" at bounding box center [719, 80] width 57 height 8
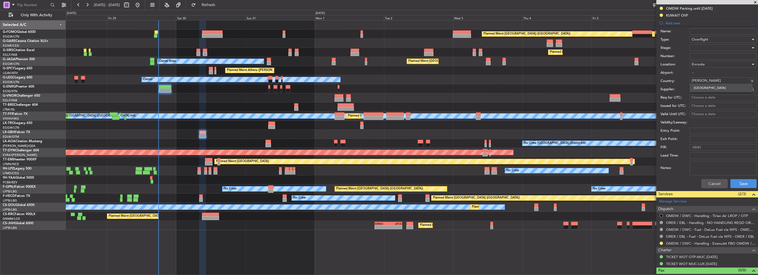
click at [705, 87] on span "Bahrain" at bounding box center [721, 88] width 54 height 8
type input "Bahrain"
click at [707, 46] on div at bounding box center [720, 48] width 59 height 8
click at [706, 82] on span "Requested" at bounding box center [721, 83] width 58 height 8
click at [742, 183] on button "Save" at bounding box center [743, 183] width 26 height 9
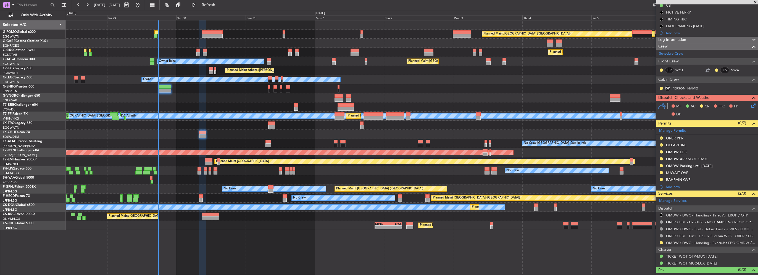
scroll to position [99, 0]
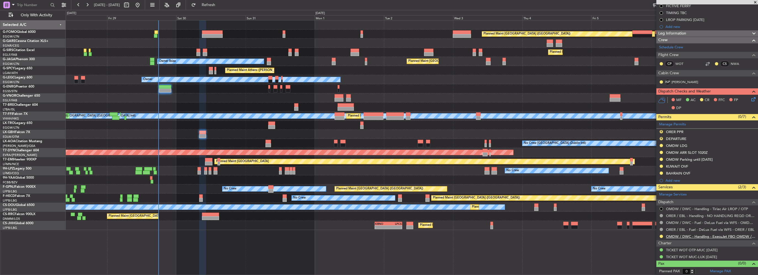
click at [738, 237] on link "OMDW / DWC - Handling - ExecuJet FBO OMDW / DWC" at bounding box center [710, 236] width 89 height 5
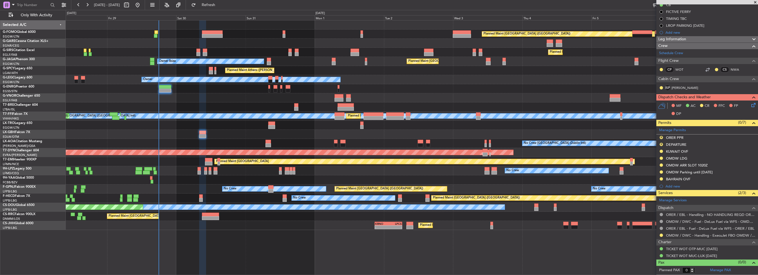
scroll to position [92, 0]
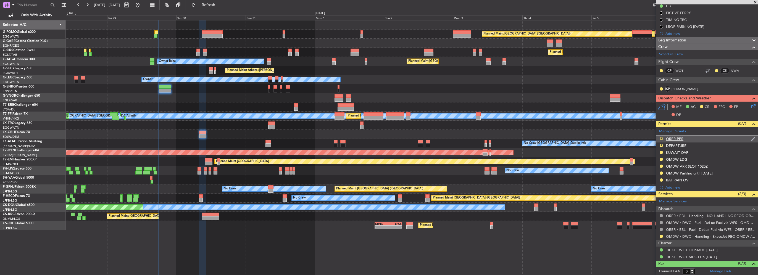
click at [661, 137] on button "R" at bounding box center [660, 138] width 3 height 3
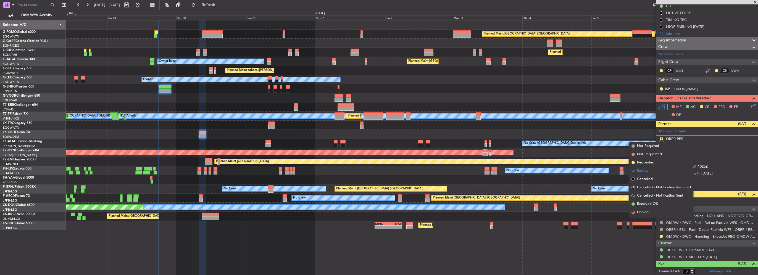
click at [652, 163] on span "Requested" at bounding box center [645, 163] width 17 height 6
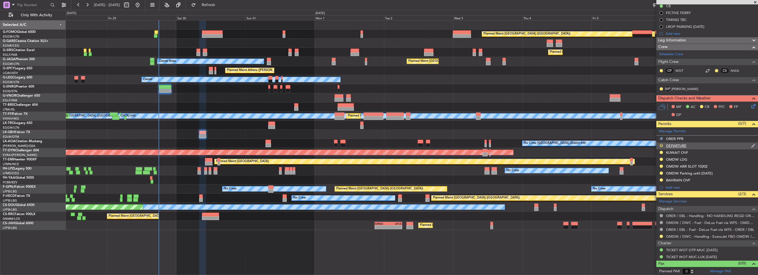
click at [660, 144] on button "R" at bounding box center [660, 145] width 3 height 3
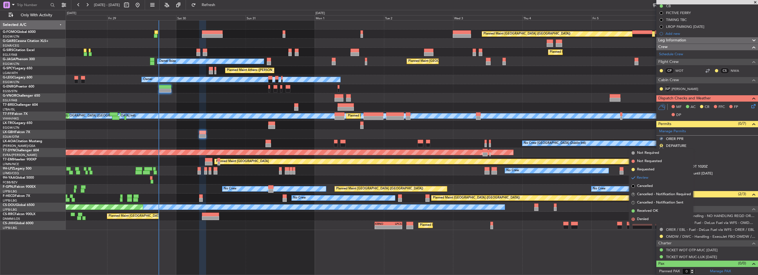
click at [650, 170] on span "Requested" at bounding box center [645, 170] width 17 height 6
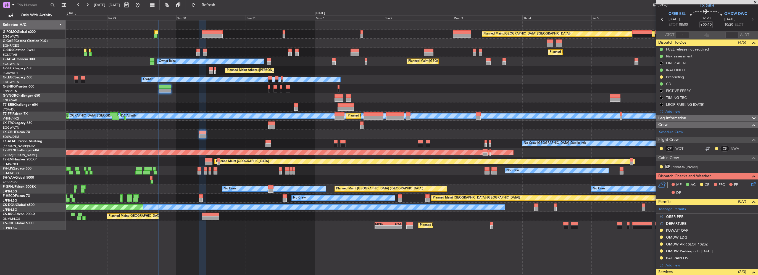
scroll to position [0, 0]
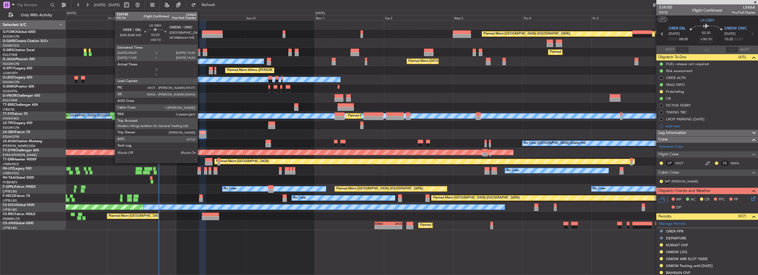
click at [200, 135] on div at bounding box center [202, 136] width 7 height 4
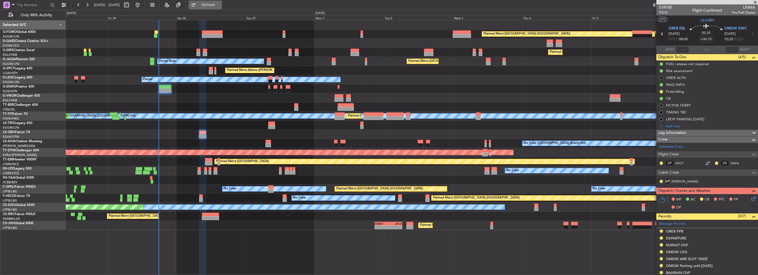
click at [219, 7] on button "Refresh" at bounding box center [205, 5] width 33 height 9
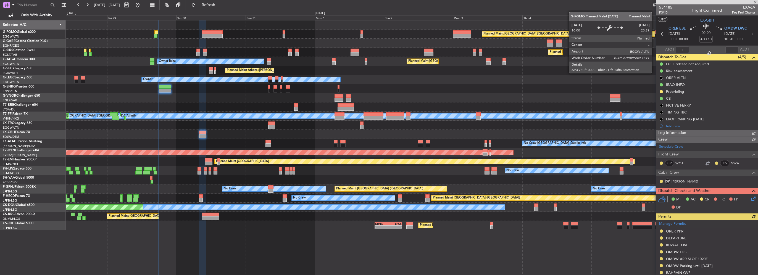
scroll to position [92, 0]
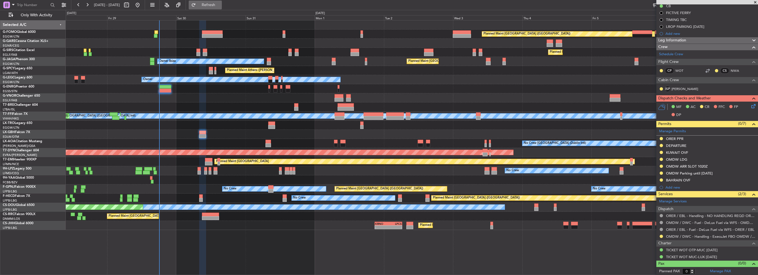
click at [222, 1] on button "Refresh" at bounding box center [205, 5] width 33 height 9
click at [220, 5] on span "Refresh" at bounding box center [208, 5] width 23 height 4
click at [662, 233] on div "OMDW / DWC - Handling - ExecuJet FBO OMDW / DWC" at bounding box center [707, 236] width 102 height 7
click at [661, 235] on button at bounding box center [660, 236] width 3 height 3
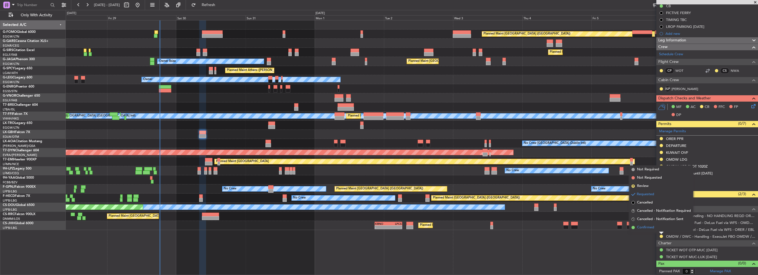
click at [655, 226] on li "Confirmed" at bounding box center [661, 227] width 64 height 8
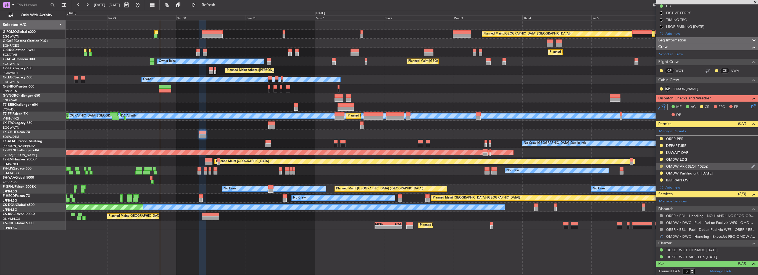
click at [660, 165] on button at bounding box center [660, 166] width 3 height 3
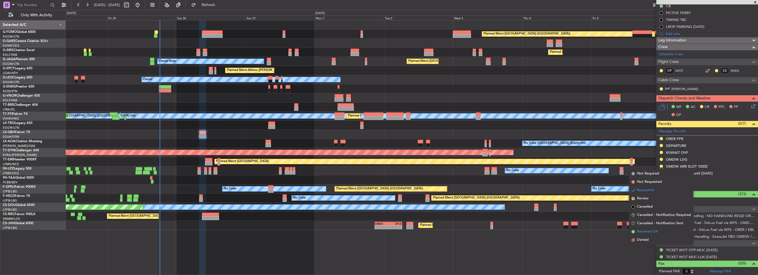
click at [642, 234] on span "Received OK" at bounding box center [647, 232] width 21 height 6
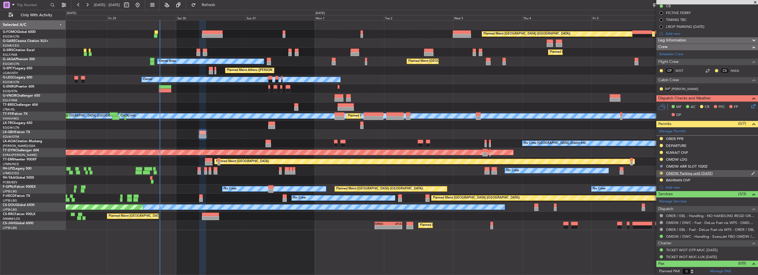
click at [660, 173] on button at bounding box center [660, 172] width 3 height 3
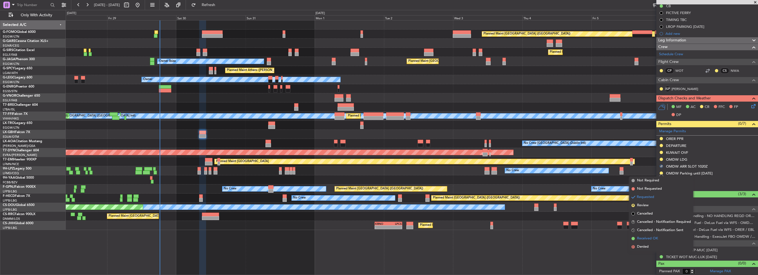
click at [657, 237] on span "Received OK" at bounding box center [647, 239] width 21 height 6
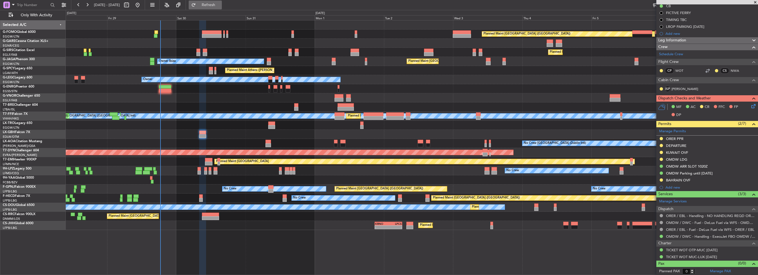
click at [220, 3] on span "Refresh" at bounding box center [208, 5] width 23 height 4
click at [220, 4] on span "Refresh" at bounding box center [208, 5] width 23 height 4
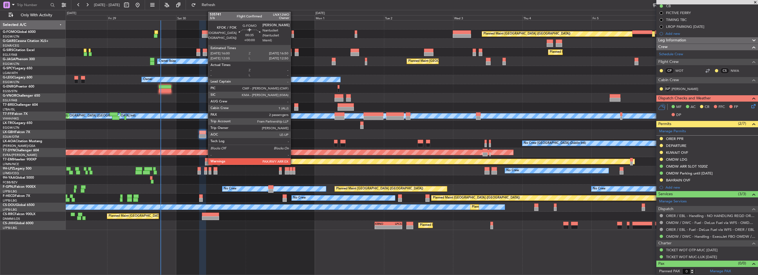
click at [293, 34] on div at bounding box center [292, 36] width 2 height 4
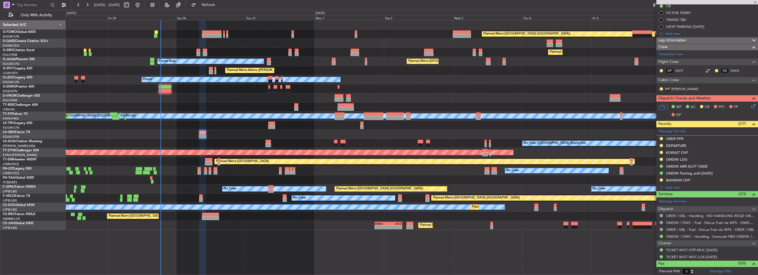
type input "2"
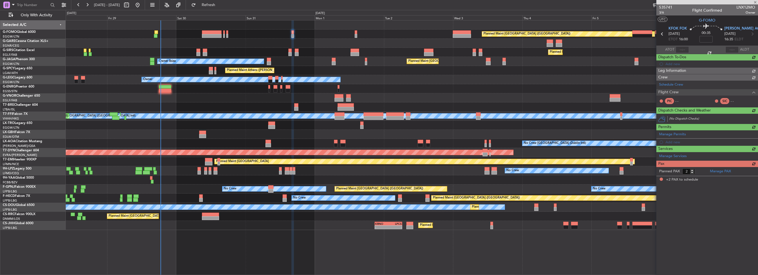
scroll to position [0, 0]
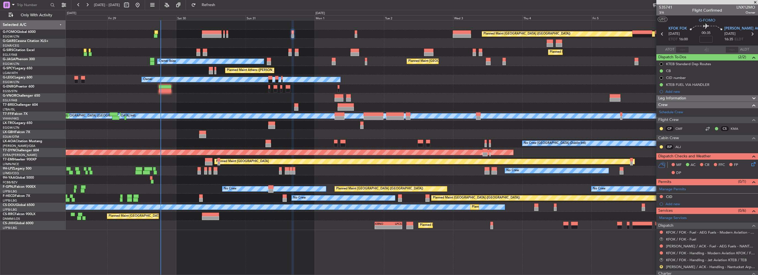
drag, startPoint x: 685, startPoint y: 98, endPoint x: 687, endPoint y: 100, distance: 3.2
click at [685, 98] on span "Leg Information" at bounding box center [672, 98] width 28 height 6
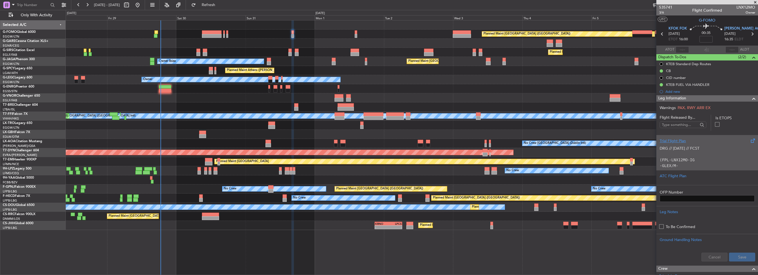
click at [680, 144] on div "DRG // 29AUG // FCST (FPL-LNX12MO-IG -GLEX/M-SBDE2E3FGHIJ1J3J4J5M1M3RWXYZ/LB2D1…" at bounding box center [706, 155] width 95 height 23
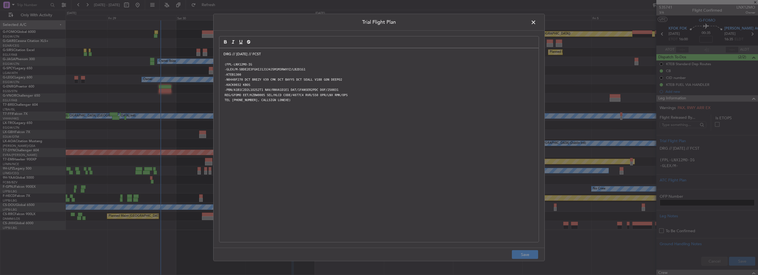
click at [223, 55] on div "DRG // 29AUG // FCST (FPL-LNX12MO-IG -GLEX/M-SBDE2E3FGHIJ1J3J4J5M1M3RWXYZ/LB2D1…" at bounding box center [378, 145] width 319 height 194
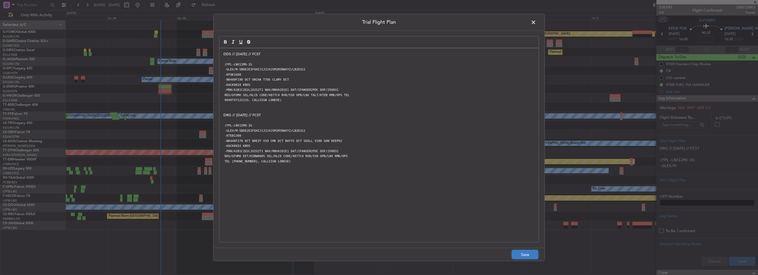
click at [535, 256] on button "Save" at bounding box center [525, 254] width 26 height 9
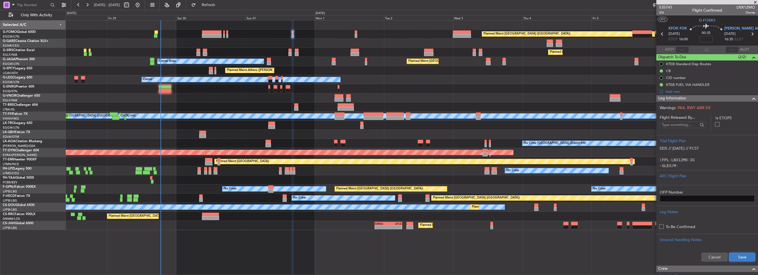
click at [749, 259] on button "Save" at bounding box center [742, 257] width 26 height 9
click at [724, 35] on span "[DATE]" at bounding box center [729, 34] width 11 height 6
click at [708, 38] on input at bounding box center [705, 39] width 13 height 7
type input "-00:15"
click at [750, 98] on span at bounding box center [753, 98] width 7 height 7
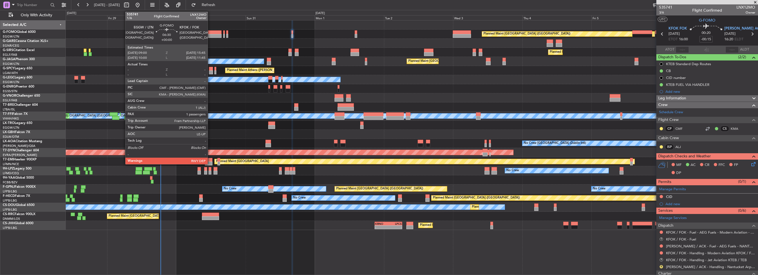
click at [210, 33] on div at bounding box center [212, 32] width 20 height 4
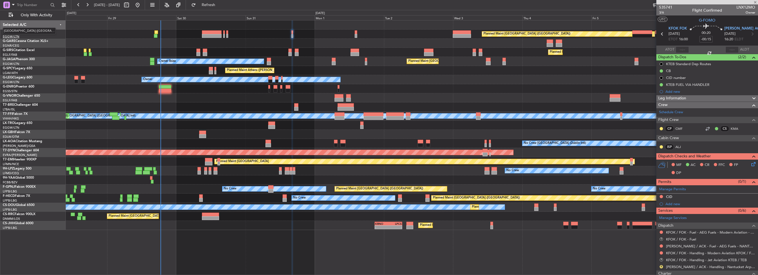
type input "1"
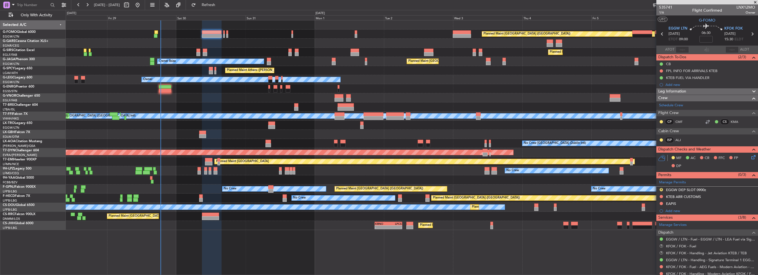
click at [679, 92] on span "Leg Information" at bounding box center [672, 91] width 28 height 6
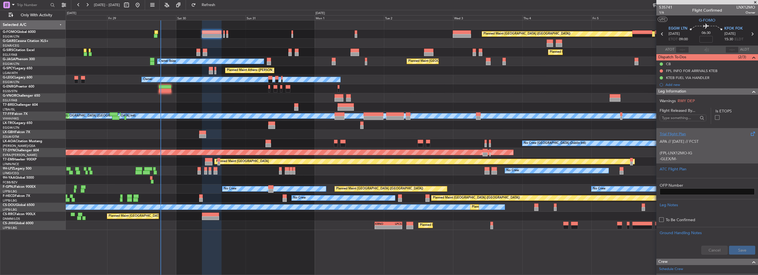
click at [682, 134] on div "Trial Flight Plan" at bounding box center [706, 134] width 95 height 6
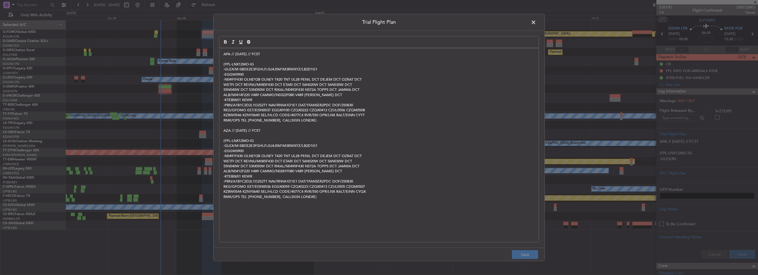
click at [220, 52] on div "APA // 28AUG // FCST (FPL-LNX12MO-IG -GLEX/M-SBDE2E3FGHIJ1J3J4J5M1M3RWXYZ/LB2D1…" at bounding box center [378, 145] width 319 height 194
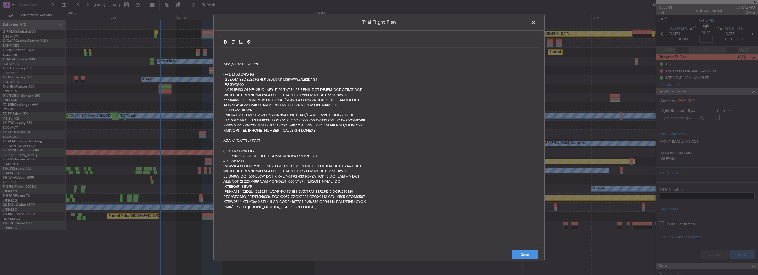
click at [245, 57] on p at bounding box center [378, 59] width 311 height 5
click at [245, 52] on p at bounding box center [378, 54] width 311 height 5
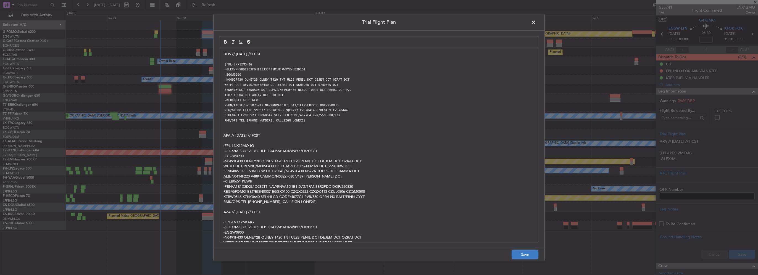
click at [516, 253] on button "Save" at bounding box center [525, 254] width 26 height 9
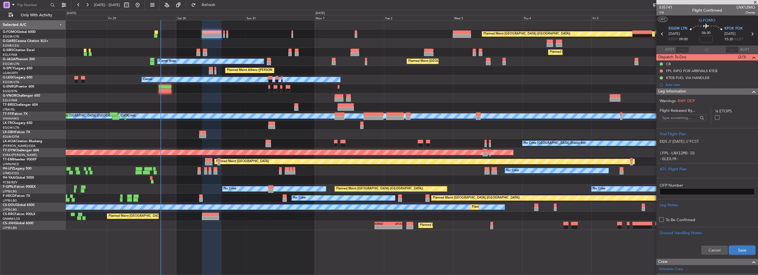
click at [738, 253] on button "Save" at bounding box center [742, 250] width 26 height 9
click at [706, 40] on input at bounding box center [705, 39] width 13 height 7
click at [706, 39] on input at bounding box center [705, 39] width 13 height 7
type input "+00:15"
click at [659, 71] on button at bounding box center [660, 70] width 3 height 3
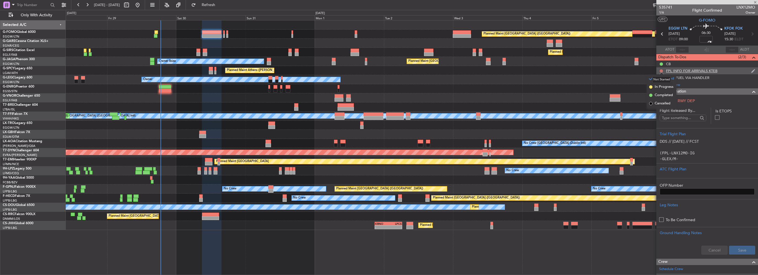
click at [660, 71] on button at bounding box center [660, 70] width 3 height 3
click at [660, 104] on span "Cancelled" at bounding box center [662, 104] width 16 height 6
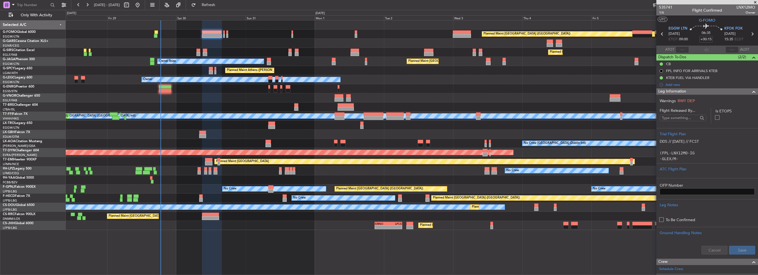
click at [751, 91] on span at bounding box center [753, 91] width 7 height 7
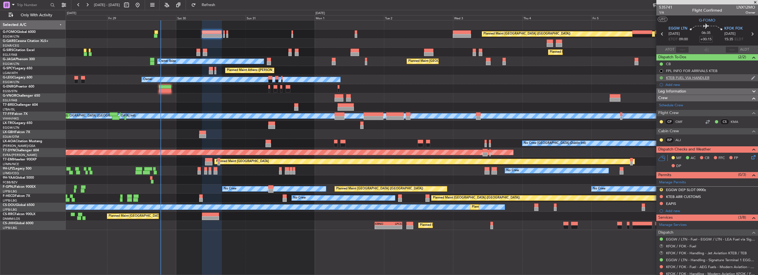
click at [662, 76] on button at bounding box center [660, 77] width 3 height 3
click at [657, 113] on li "Cancelled" at bounding box center [661, 110] width 30 height 8
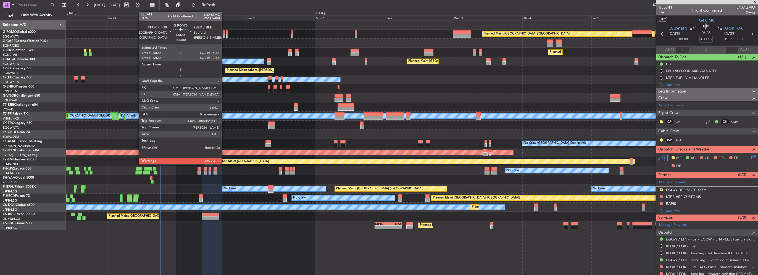
click at [224, 35] on div at bounding box center [224, 36] width 2 height 4
type input "0"
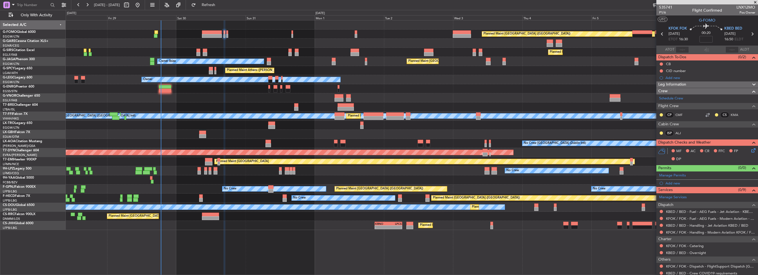
drag, startPoint x: 680, startPoint y: 82, endPoint x: 684, endPoint y: 99, distance: 17.7
click at [680, 82] on span "Leg Information" at bounding box center [672, 84] width 28 height 6
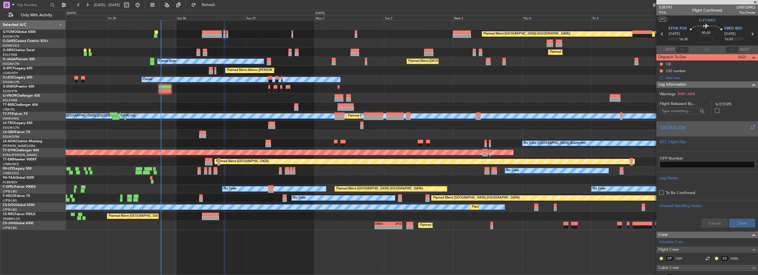
click at [686, 127] on div "Trial Flight Plan" at bounding box center [706, 127] width 95 height 6
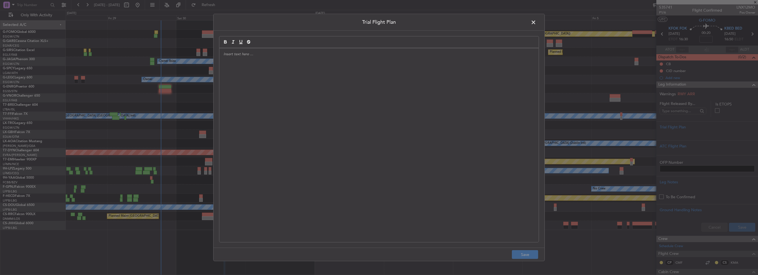
click at [324, 97] on div at bounding box center [378, 145] width 319 height 194
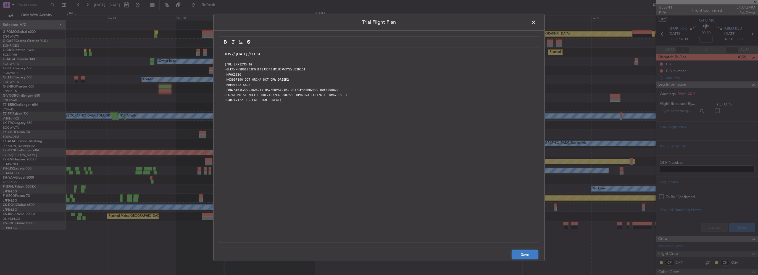
click at [523, 252] on button "Save" at bounding box center [525, 254] width 26 height 9
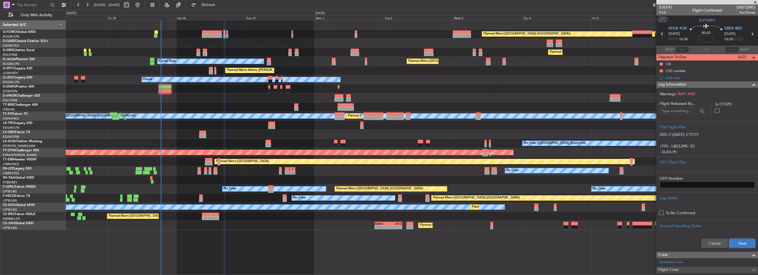
click at [743, 241] on button "Save" at bounding box center [742, 243] width 26 height 9
click at [708, 38] on input at bounding box center [705, 39] width 13 height 7
type input "+00:05"
click at [660, 71] on button at bounding box center [660, 70] width 3 height 3
click at [663, 102] on span "Cancelled" at bounding box center [662, 104] width 16 height 6
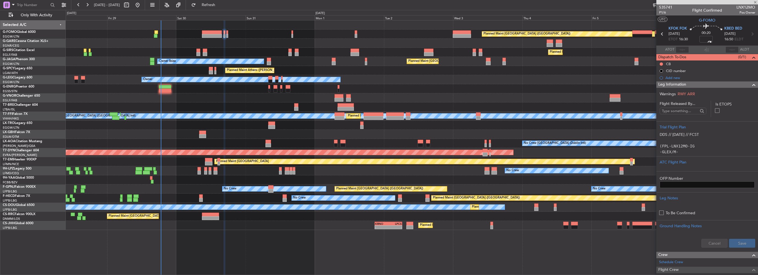
click at [750, 83] on span at bounding box center [753, 84] width 7 height 7
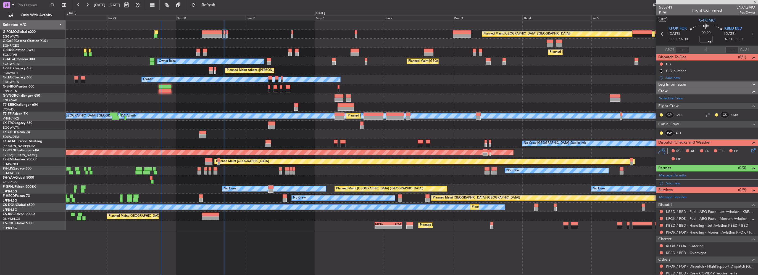
click at [750, 83] on span at bounding box center [753, 84] width 7 height 7
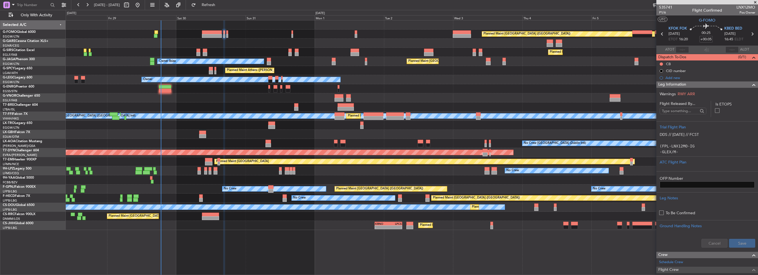
click at [750, 83] on span at bounding box center [753, 84] width 7 height 7
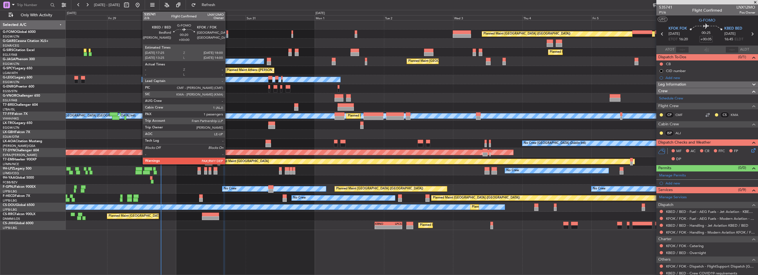
click at [228, 33] on div at bounding box center [227, 32] width 2 height 4
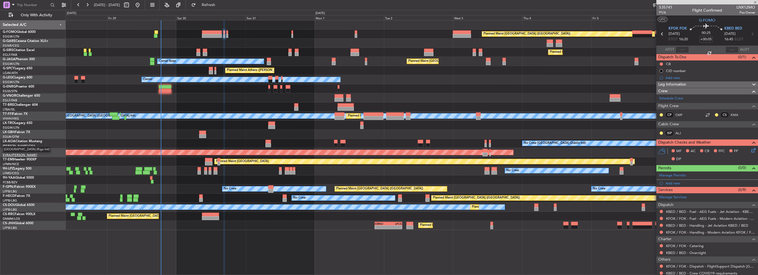
type input "3"
click at [718, 88] on div "Crew Schedule Crew Flight Crew CP CMF CS KMA Cabin Crew ISP ALJ" at bounding box center [707, 113] width 102 height 51
click at [704, 83] on div "Leg Information" at bounding box center [707, 84] width 102 height 6
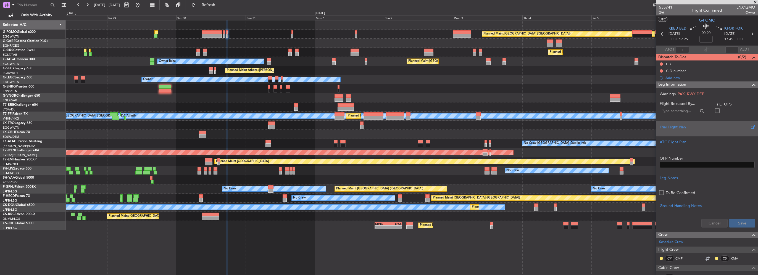
click at [683, 126] on div "Trial Flight Plan" at bounding box center [706, 127] width 95 height 6
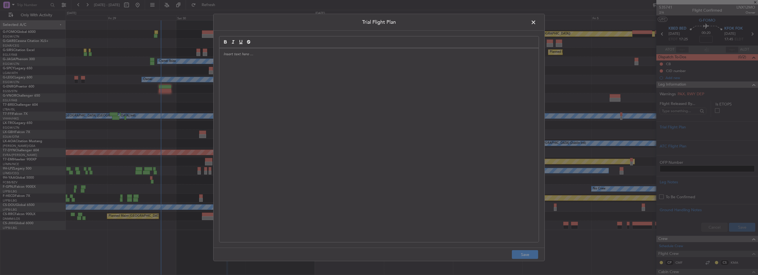
click at [287, 107] on div at bounding box center [378, 145] width 319 height 194
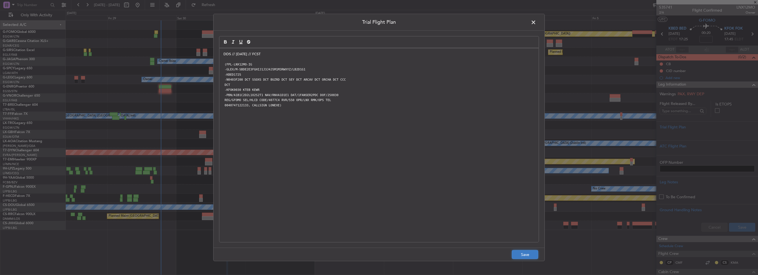
click at [523, 254] on button "Save" at bounding box center [525, 254] width 26 height 9
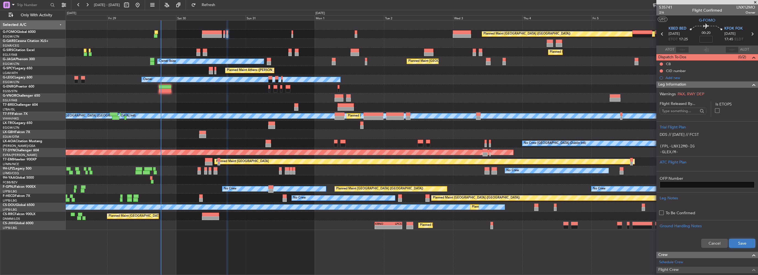
click at [737, 244] on button "Save" at bounding box center [742, 243] width 26 height 9
click at [703, 35] on span "00:20" at bounding box center [705, 33] width 9 height 6
click at [705, 38] on mat-tooltip-component "Flight Time" at bounding box center [704, 43] width 25 height 15
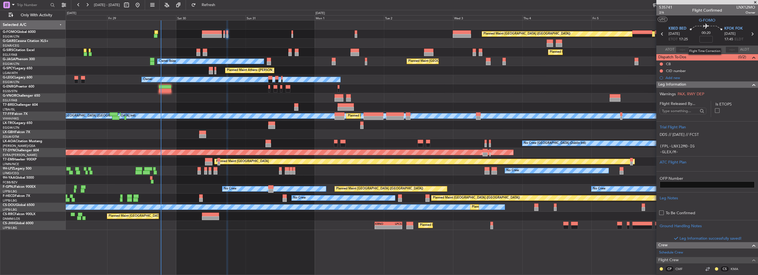
click at [710, 44] on mat-tooltip-component "Flight Time Correction" at bounding box center [704, 51] width 41 height 15
click at [707, 39] on input at bounding box center [705, 39] width 13 height 7
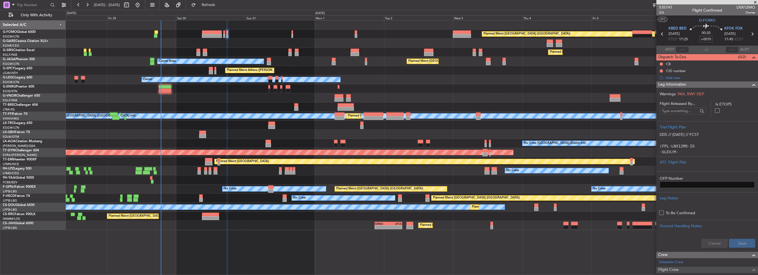
type input "+00:10"
click at [746, 83] on div at bounding box center [751, 84] width 11 height 7
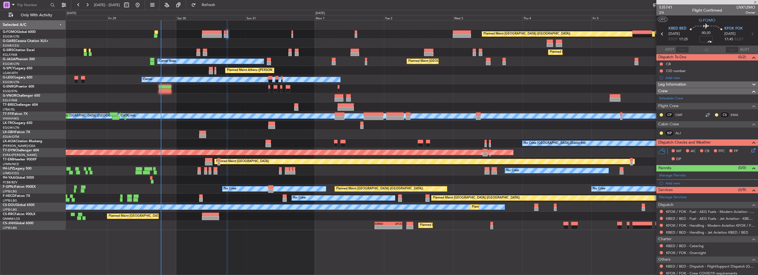
click at [746, 84] on div at bounding box center [751, 84] width 11 height 7
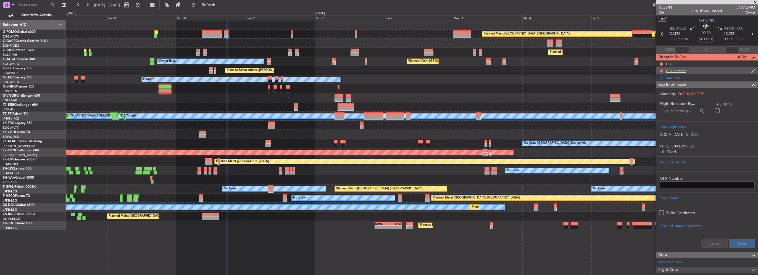
click at [662, 70] on button at bounding box center [660, 70] width 3 height 3
drag, startPoint x: 660, startPoint y: 103, endPoint x: 672, endPoint y: 96, distance: 14.3
click at [660, 103] on span "Cancelled" at bounding box center [662, 104] width 16 height 6
click at [750, 83] on span at bounding box center [753, 84] width 7 height 7
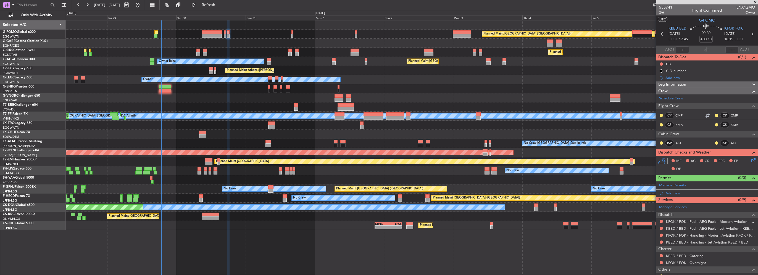
click at [238, 11] on div "0 0 Thu 28 Fri 29 Sat 30 Sun 31 Sep 2025 Mon 1 Tue 2 Wed 3 Thu 4 Fri 5 Sat 6 Su…" at bounding box center [411, 15] width 691 height 10
click at [222, 9] on button "Refresh" at bounding box center [205, 5] width 33 height 9
drag, startPoint x: 233, startPoint y: 3, endPoint x: 226, endPoint y: 7, distance: 8.3
click at [220, 4] on span "Refresh" at bounding box center [208, 5] width 23 height 4
click at [220, 7] on span "Refresh" at bounding box center [208, 5] width 23 height 4
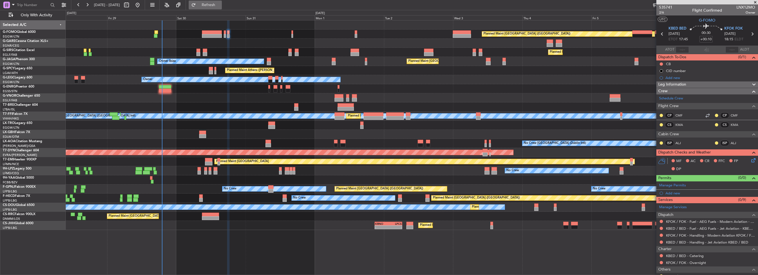
click at [220, 6] on span "Refresh" at bounding box center [208, 5] width 23 height 4
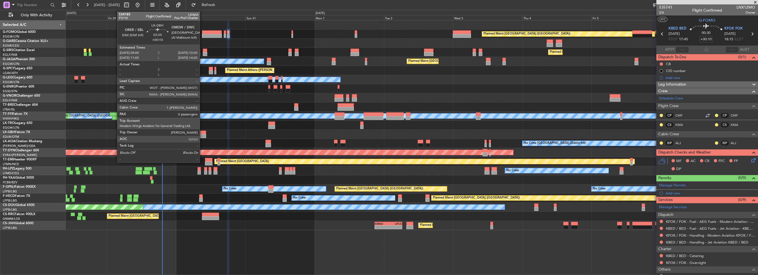
click at [202, 137] on div at bounding box center [202, 136] width 7 height 4
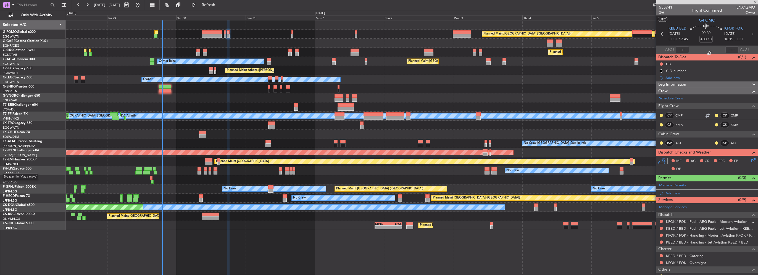
type input "0"
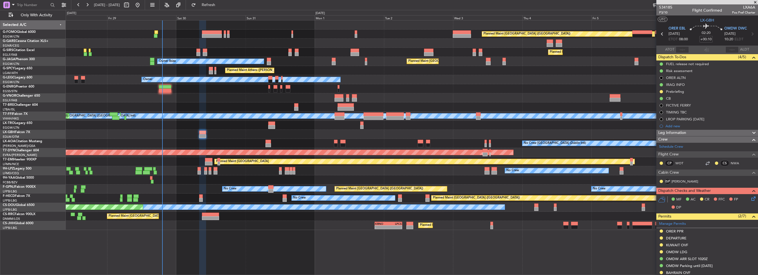
click at [682, 90] on div "Prebriefing" at bounding box center [675, 91] width 18 height 5
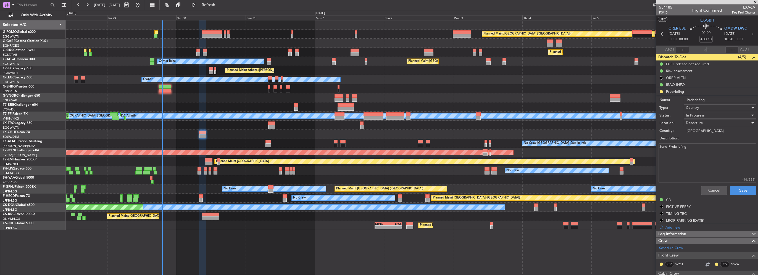
drag, startPoint x: 652, startPoint y: 150, endPoint x: 614, endPoint y: 150, distance: 37.8
click at [620, 150] on fb-app "28 Aug 2025 - 07 Sep 2025 Refresh Quick Links Only With Activity Planned Maint …" at bounding box center [379, 139] width 758 height 271
type textarea "13000"
click at [707, 112] on div "In Progress" at bounding box center [718, 115] width 64 height 8
drag, startPoint x: 699, startPoint y: 140, endPoint x: 701, endPoint y: 142, distance: 3.3
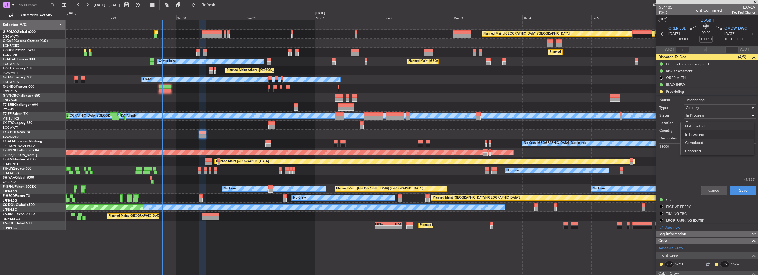
click at [700, 142] on span "Completed" at bounding box center [717, 143] width 65 height 8
drag, startPoint x: 701, startPoint y: 142, endPoint x: 738, endPoint y: 193, distance: 62.3
click at [740, 194] on div "Cancel Save" at bounding box center [705, 190] width 104 height 13
click at [732, 193] on button "Save" at bounding box center [743, 190] width 26 height 9
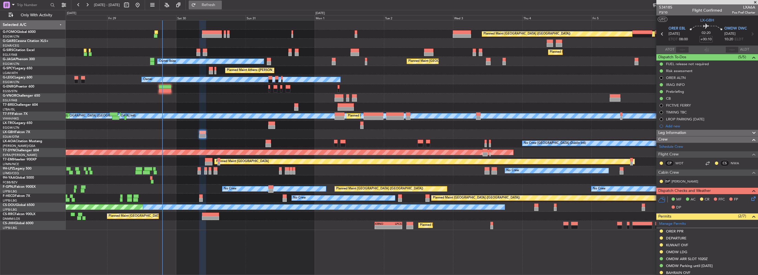
click at [220, 5] on span "Refresh" at bounding box center [208, 5] width 23 height 4
click at [216, 4] on span "Refresh" at bounding box center [208, 5] width 23 height 4
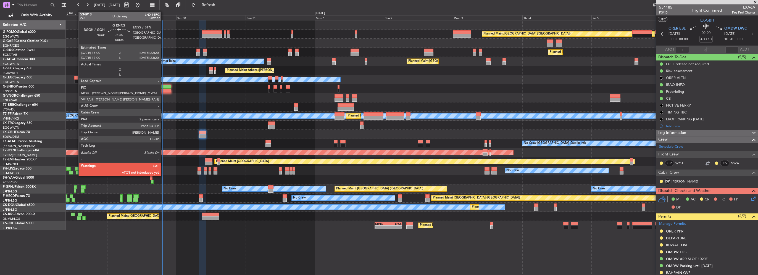
click at [163, 86] on div at bounding box center [165, 87] width 13 height 4
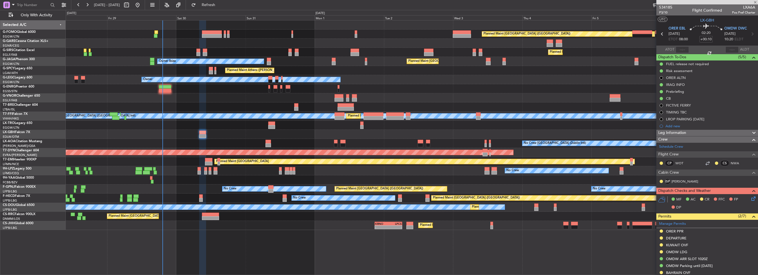
type input "-00:05"
type input "2"
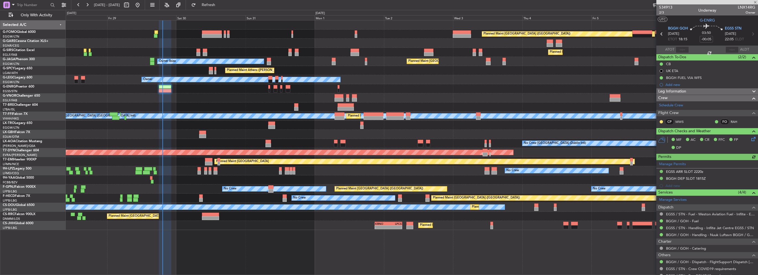
click at [677, 49] on div at bounding box center [681, 49] width 13 height 7
click at [680, 51] on input "text" at bounding box center [681, 49] width 13 height 7
type input "19:13"
click at [713, 229] on link "EGSS / STN - Handling - Inflite Jet Centre EGSS / STN" at bounding box center [710, 228] width 88 height 5
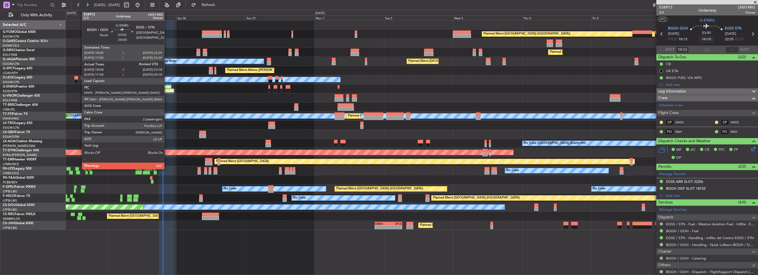
click at [167, 89] on div at bounding box center [168, 91] width 13 height 4
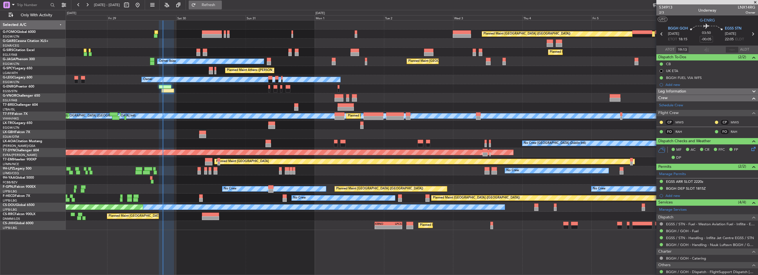
click at [220, 7] on span "Refresh" at bounding box center [208, 5] width 23 height 4
click at [216, 23] on div at bounding box center [412, 24] width 692 height 9
click at [215, 28] on div at bounding box center [412, 24] width 692 height 9
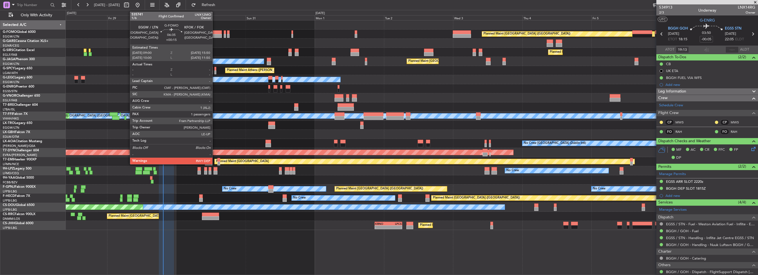
click at [215, 32] on div at bounding box center [212, 32] width 20 height 4
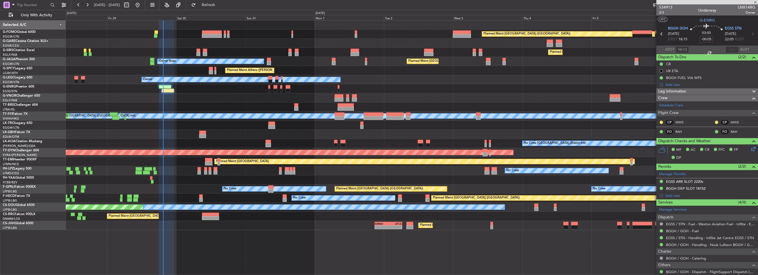
type input "+00:15"
type input "1"
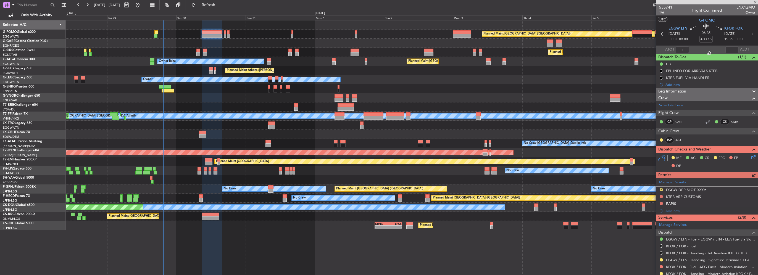
click at [681, 94] on span "Leg Information" at bounding box center [672, 91] width 28 height 6
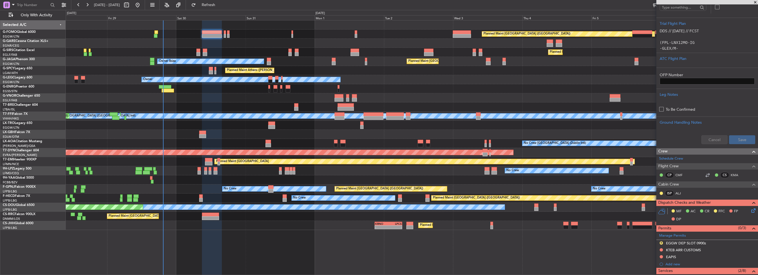
scroll to position [55, 0]
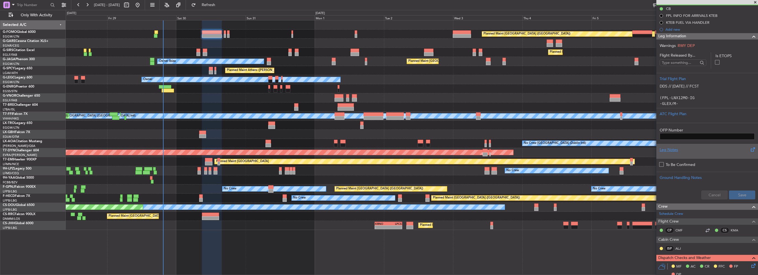
click at [676, 151] on div "Leg Notes" at bounding box center [706, 150] width 95 height 6
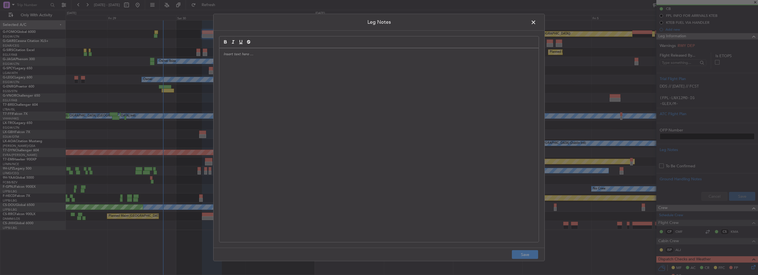
click at [368, 91] on div at bounding box center [378, 145] width 319 height 194
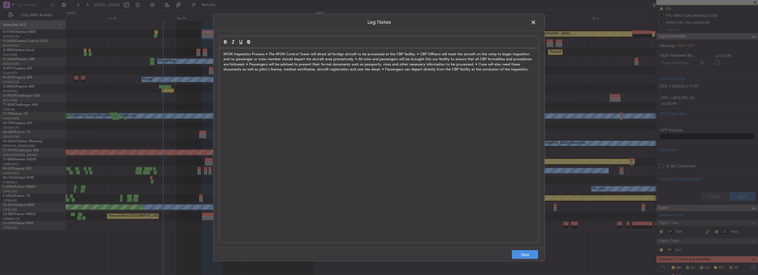
click at [264, 54] on p "KFOK Inspection Process • The KFOK Control Tower will direct all foreign aircra…" at bounding box center [378, 62] width 311 height 20
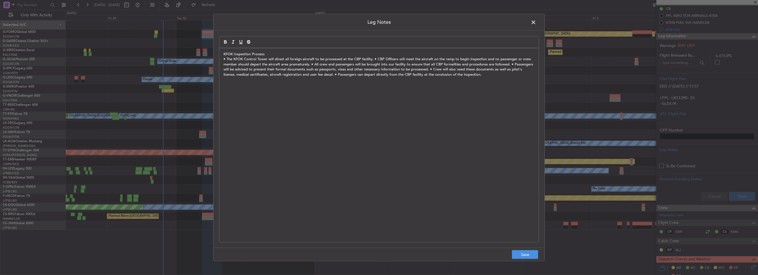
click at [372, 59] on p "• The KFOK Control Tower will direct all foreign aircraft to be processed at th…" at bounding box center [378, 67] width 311 height 20
click at [464, 64] on p "• CBP Officers will meet the aircraft on the ramp to begin inspection and no pa…" at bounding box center [378, 72] width 311 height 20
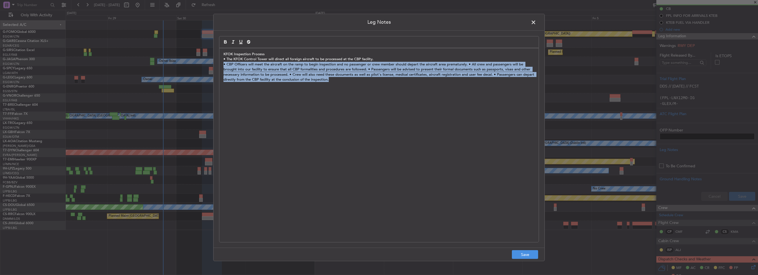
click at [464, 64] on p "• CBP Officers will meet the aircraft on the ramp to begin inspection and no pa…" at bounding box center [378, 72] width 311 height 20
click at [465, 64] on p "• CBP Officers will meet the aircraft on the ramp to begin inspection and no pa…" at bounding box center [378, 72] width 311 height 20
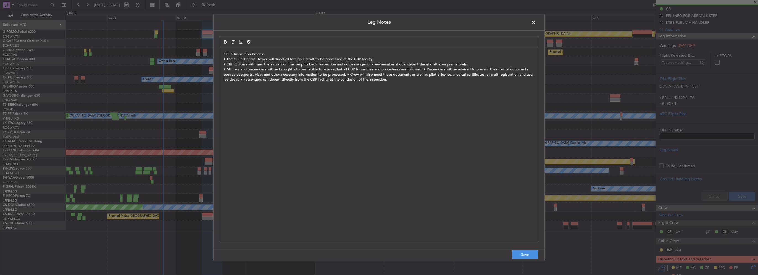
click at [420, 69] on p "• All crew and passengers will be brought into our facility to ensure that all …" at bounding box center [378, 74] width 311 height 15
click at [448, 74] on p "• Passengers will be advised to present their formal documents such as passport…" at bounding box center [378, 77] width 311 height 10
click at [426, 80] on p "• Crew will also need these documents as well as pilot's license, medical certi…" at bounding box center [378, 82] width 311 height 10
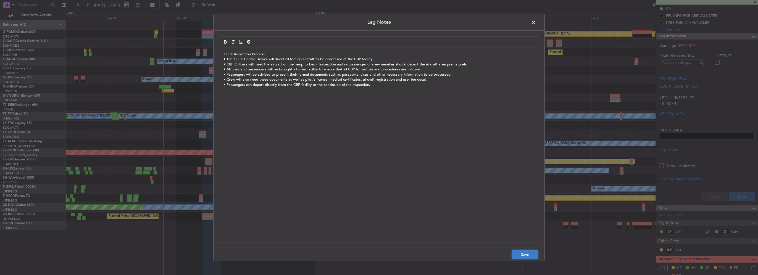
click at [535, 256] on button "Save" at bounding box center [525, 254] width 26 height 9
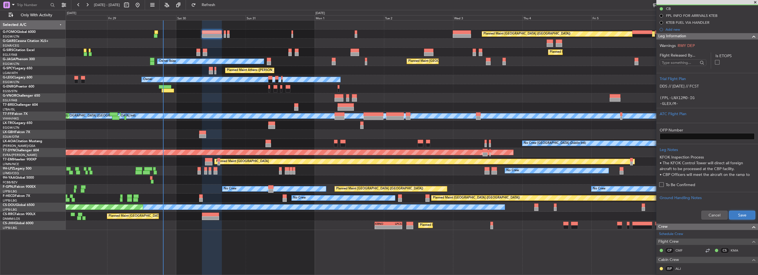
click at [741, 216] on button "Save" at bounding box center [742, 215] width 26 height 9
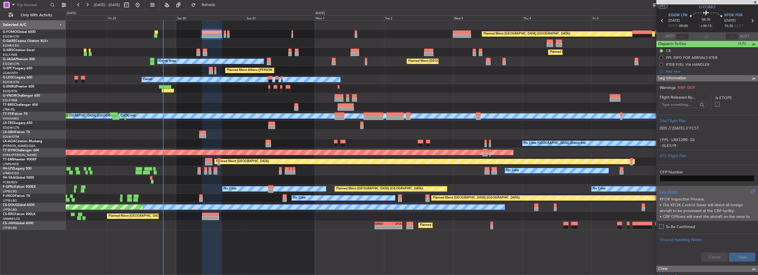
scroll to position [0, 0]
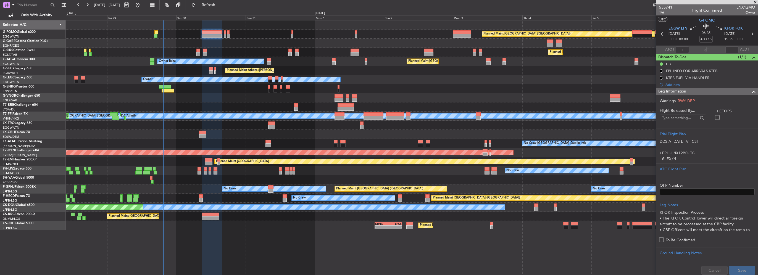
click at [738, 90] on div "Leg Information" at bounding box center [707, 91] width 102 height 6
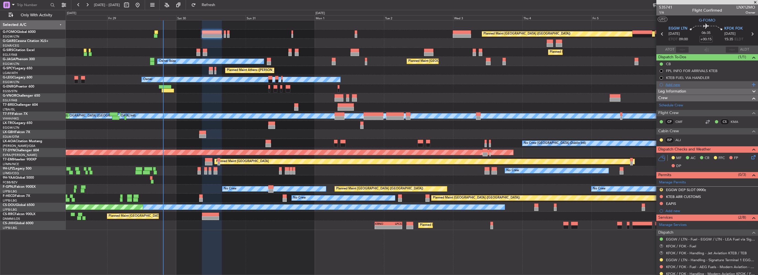
click at [672, 84] on div "Add new" at bounding box center [707, 84] width 85 height 5
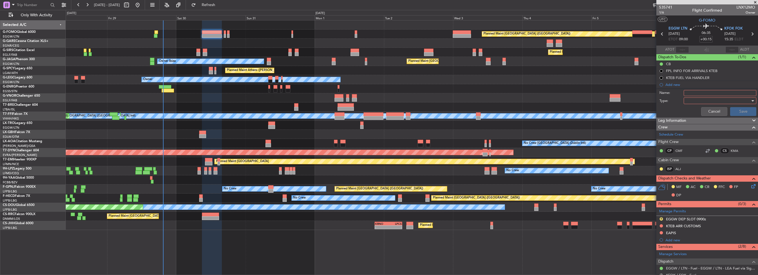
click at [690, 92] on input "Name:" at bounding box center [719, 93] width 73 height 6
type input "KFOK CBP HOURS"
click at [694, 100] on div at bounding box center [718, 101] width 64 height 8
click at [695, 110] on span "Generic" at bounding box center [717, 111] width 65 height 8
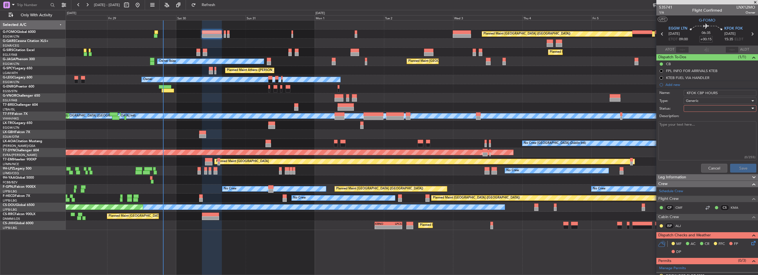
click at [694, 107] on div at bounding box center [718, 108] width 64 height 8
click at [702, 126] on span "In Progress" at bounding box center [717, 127] width 65 height 8
click at [697, 135] on textarea "Description:" at bounding box center [707, 140] width 98 height 39
paste textarea "Regular Office Hours 7 days per week, 1000-2100"
type textarea "Regular Office Hours 7 days per week, 1000-2100"
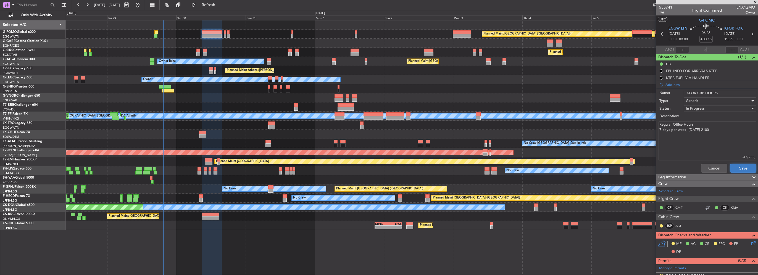
click at [741, 171] on button "Save" at bounding box center [743, 168] width 26 height 9
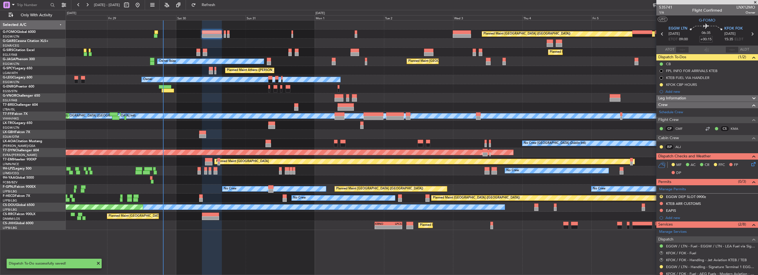
click at [701, 84] on div "KFOK CBP HOURS" at bounding box center [707, 84] width 102 height 7
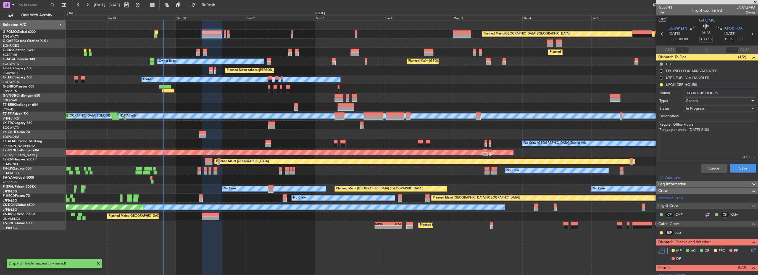
click at [721, 132] on textarea "Regular Office Hours 7 days per week, 1000-2100" at bounding box center [707, 140] width 98 height 39
type textarea "Regular Office Hours 7 days per week, 1000-2100 LT"
drag, startPoint x: 737, startPoint y: 168, endPoint x: 734, endPoint y: 166, distance: 3.3
click at [736, 168] on button "Save" at bounding box center [743, 168] width 26 height 9
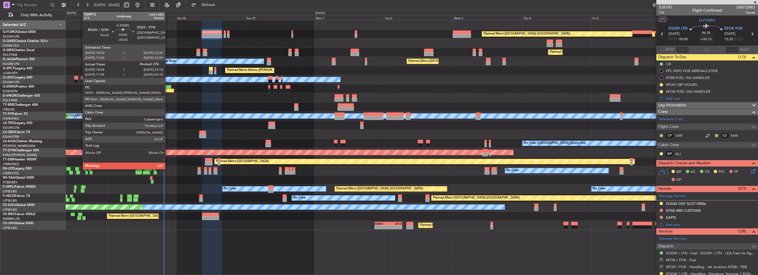
click at [168, 89] on div at bounding box center [168, 91] width 13 height 4
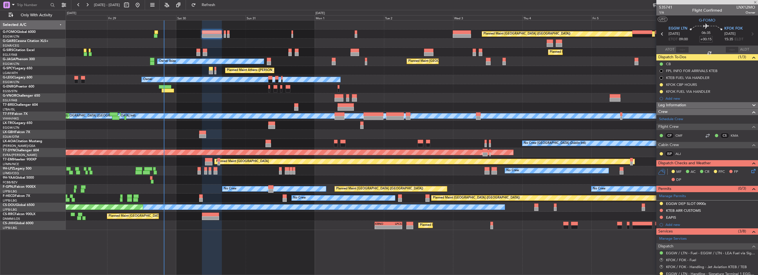
type input "-00:05"
type input "19:13"
type input "2"
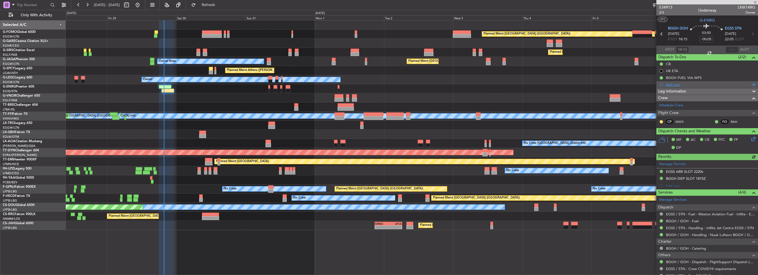
click at [678, 84] on div "Add new" at bounding box center [707, 84] width 85 height 5
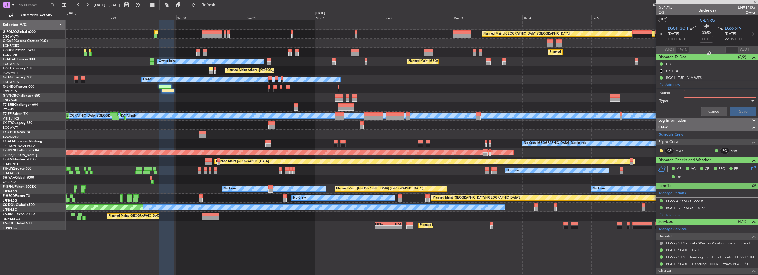
click at [704, 93] on input "Name:" at bounding box center [719, 93] width 73 height 6
type input "EGMC CNF"
click at [702, 99] on div at bounding box center [718, 101] width 64 height 8
click at [694, 114] on span "Generic" at bounding box center [717, 111] width 65 height 8
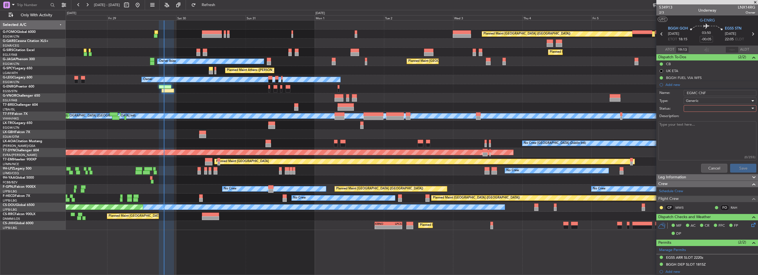
click at [696, 108] on div at bounding box center [718, 108] width 64 height 8
click at [698, 135] on span "Completed" at bounding box center [717, 136] width 65 height 8
drag, startPoint x: 740, startPoint y: 168, endPoint x: 696, endPoint y: 159, distance: 45.7
click at [740, 169] on button "Save" at bounding box center [743, 168] width 26 height 9
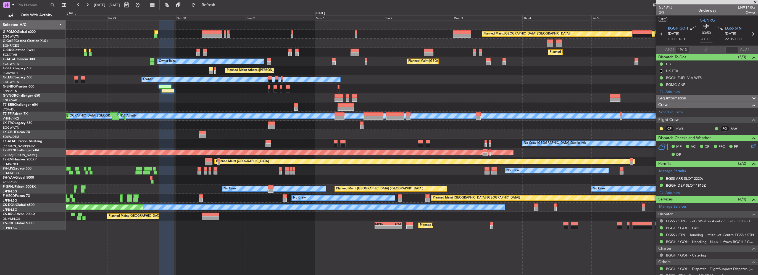
click at [209, 10] on div "0 0 Thu 28 Fri 29 Sat 30 Sun 31 Sep 2025 Mon 1 Tue 2 Wed 3 Thu 4 Fri 5 Sat 6 Su…" at bounding box center [411, 15] width 691 height 10
click at [216, 4] on span "Refresh" at bounding box center [208, 5] width 23 height 4
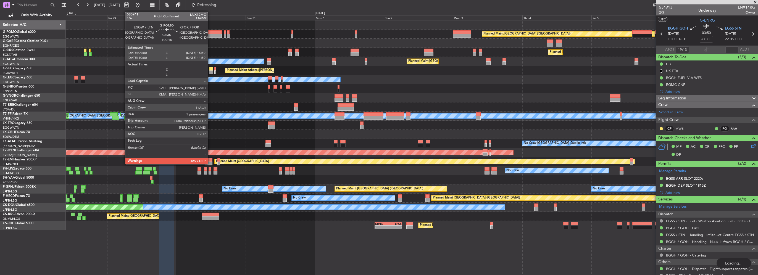
click at [210, 31] on div at bounding box center [212, 32] width 20 height 4
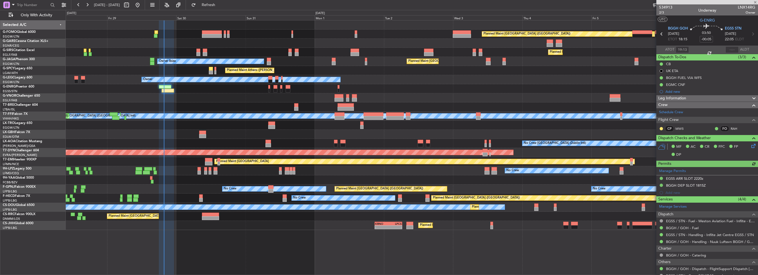
type input "+00:15"
type input "1"
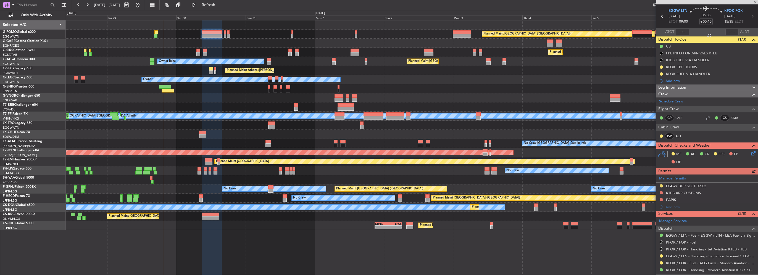
scroll to position [84, 0]
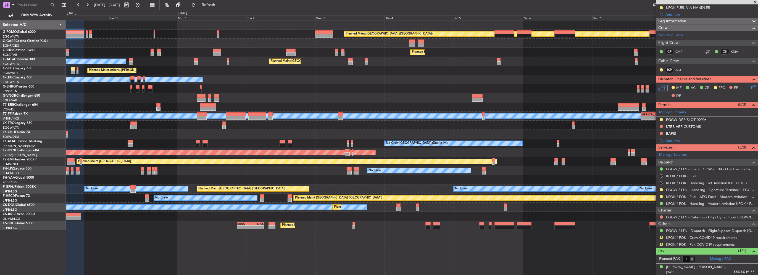
click at [183, 85] on div "Planned Maint London (Luton) Planned Maint London (Farnborough) Planned Maint L…" at bounding box center [412, 125] width 692 height 210
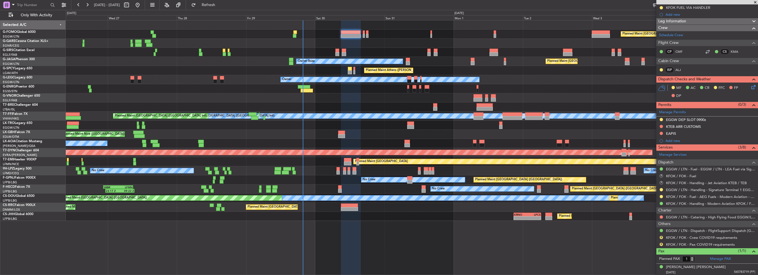
click at [461, 65] on div "Planned Maint London (Luton) Owner Ibiza No Crew Cannes (Mandelieu)" at bounding box center [412, 61] width 692 height 9
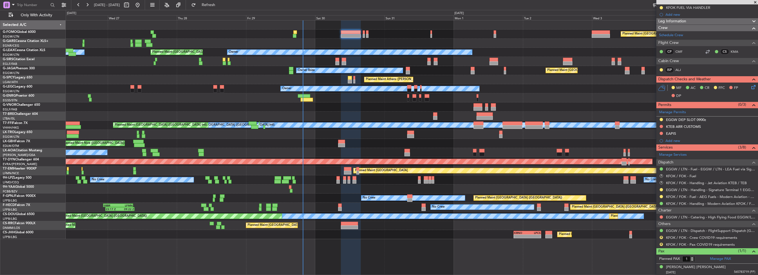
click at [100, 68] on div "Planned Maint London (Luton) Owner Ibiza No Crew Cannes (Mandelieu)" at bounding box center [412, 70] width 692 height 9
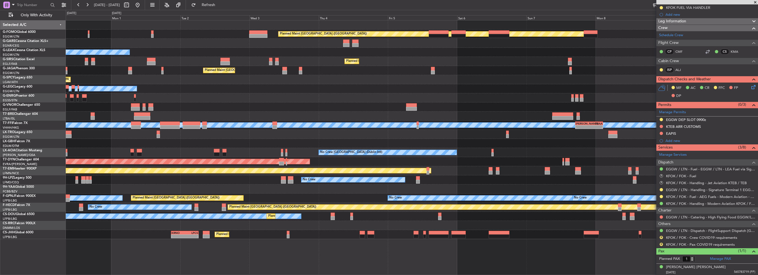
click at [63, 72] on div "Planned Maint London (Luton) Owner Planned Maint London (Farnborough) Planned M…" at bounding box center [379, 142] width 758 height 265
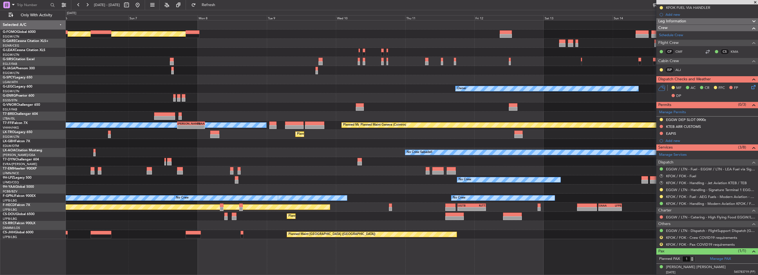
click at [54, 76] on div "Planned Maint London (Luton) Planned Maint London (Farnborough) Owner MEL Hong …" at bounding box center [379, 142] width 758 height 265
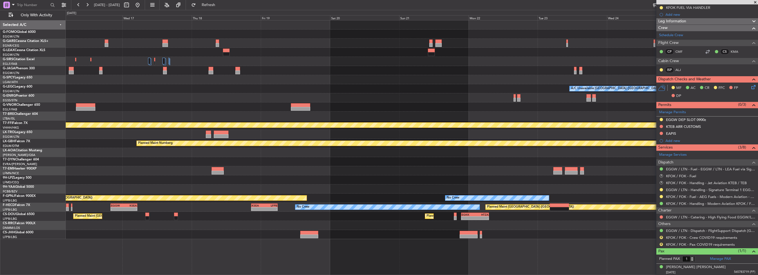
click at [78, 75] on div at bounding box center [412, 79] width 692 height 9
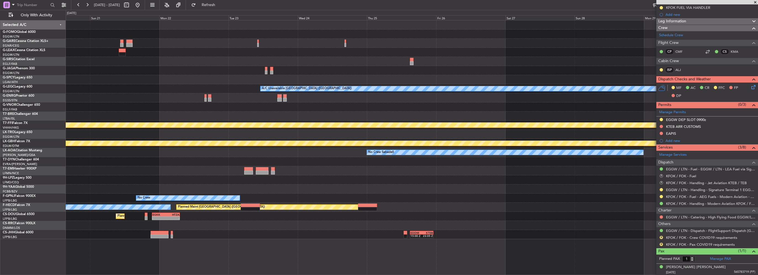
click at [31, 70] on div "A/C Unavailable London (Luton) Planned Maint Geneva (Cointrin) Planned Maint Nu…" at bounding box center [379, 142] width 758 height 265
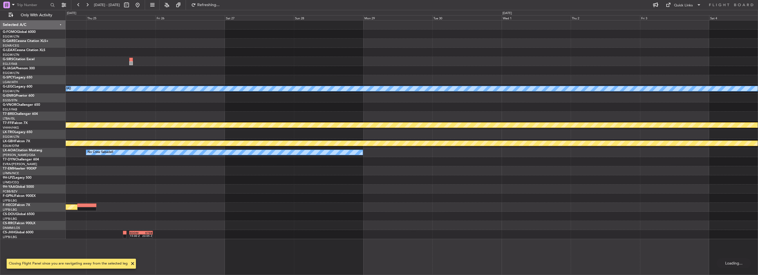
scroll to position [0, 0]
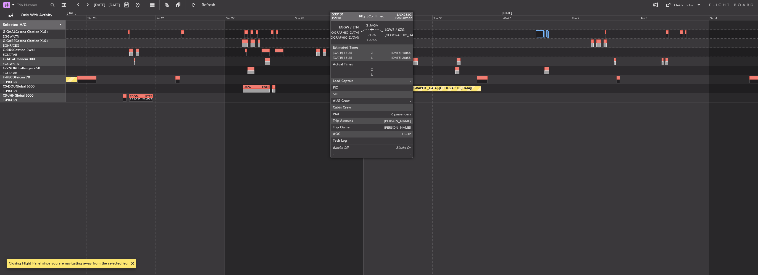
click at [415, 61] on div at bounding box center [415, 63] width 4 height 4
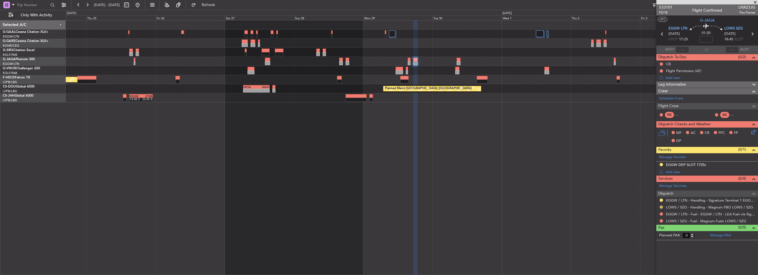
click at [661, 207] on button at bounding box center [660, 206] width 3 height 3
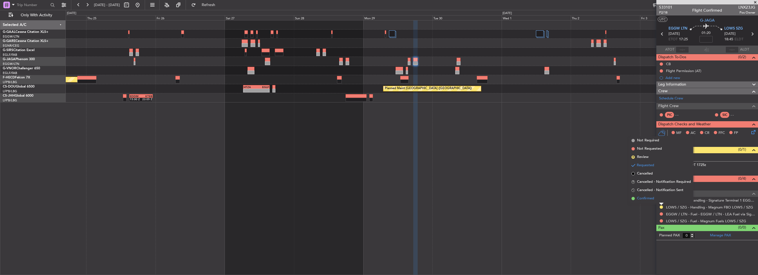
click at [637, 199] on span "Confirmed" at bounding box center [645, 199] width 17 height 6
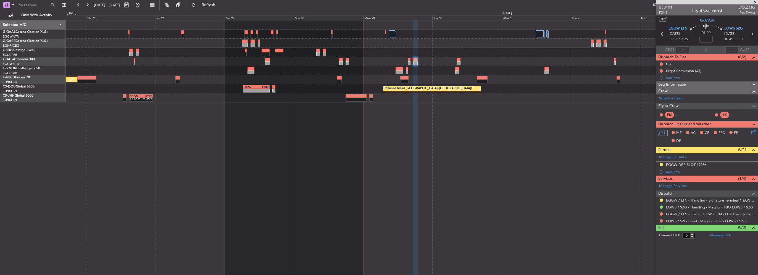
click at [456, 62] on div at bounding box center [412, 61] width 692 height 9
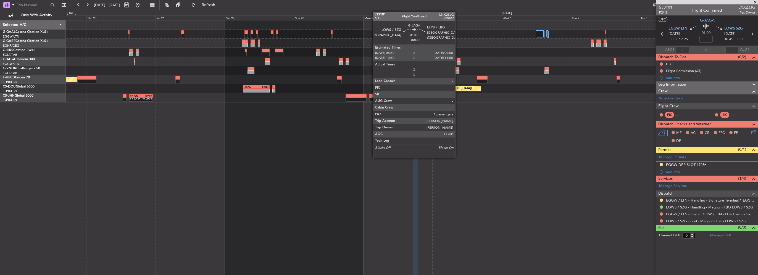
click at [457, 61] on div at bounding box center [458, 60] width 4 height 4
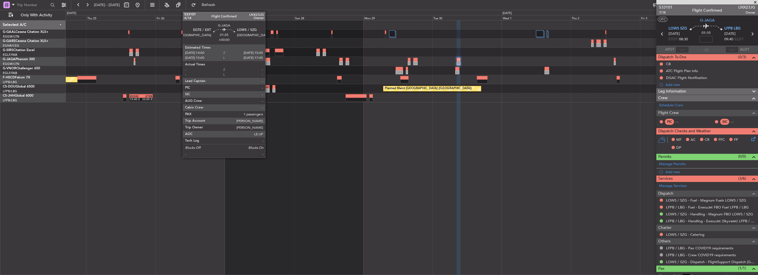
click at [268, 62] on div at bounding box center [267, 63] width 5 height 4
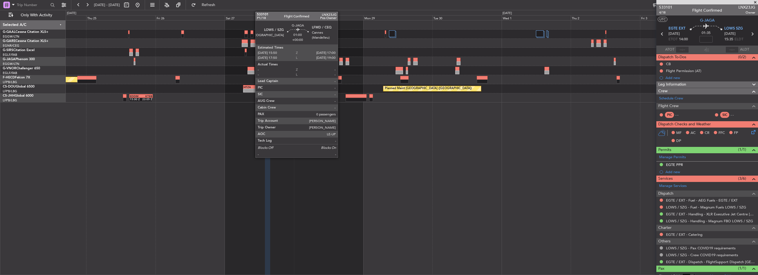
click at [340, 61] on div at bounding box center [341, 63] width 4 height 4
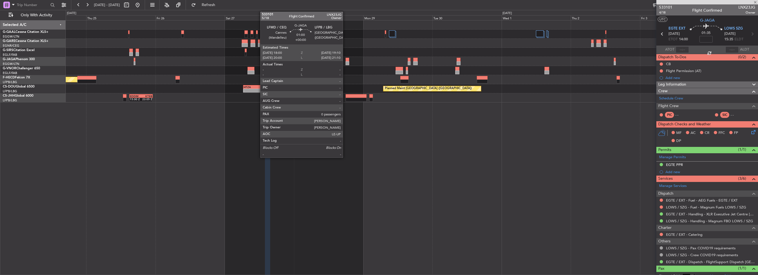
type input "0"
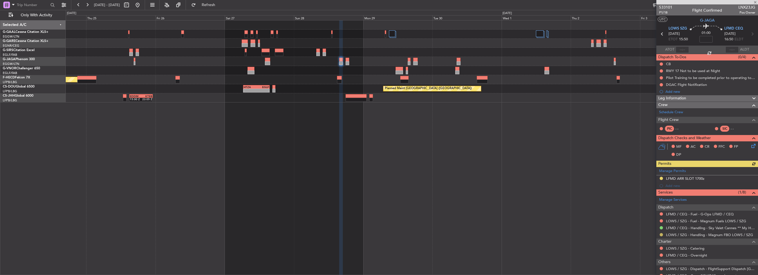
click at [660, 235] on button at bounding box center [660, 234] width 3 height 3
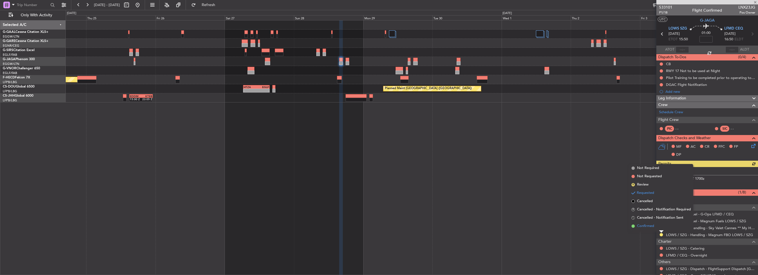
click at [653, 227] on span "Confirmed" at bounding box center [645, 226] width 17 height 6
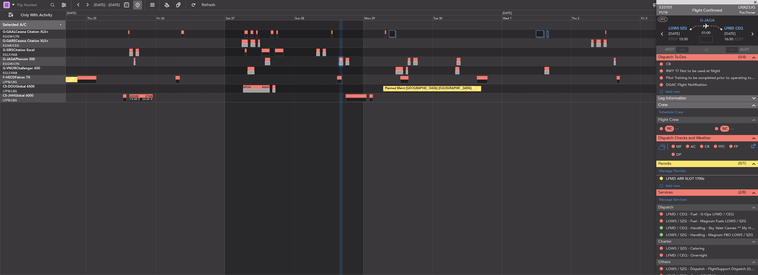
click at [142, 3] on button at bounding box center [137, 5] width 9 height 9
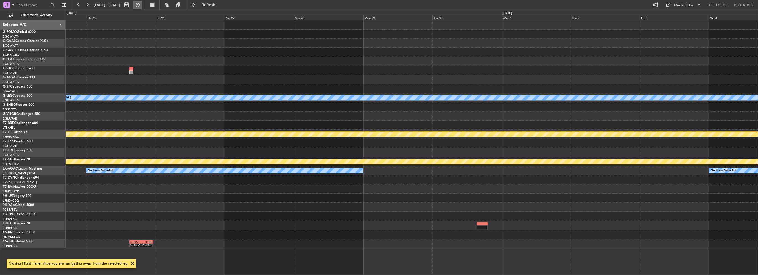
click at [142, 8] on button at bounding box center [137, 5] width 9 height 9
click at [232, 115] on div at bounding box center [412, 116] width 692 height 9
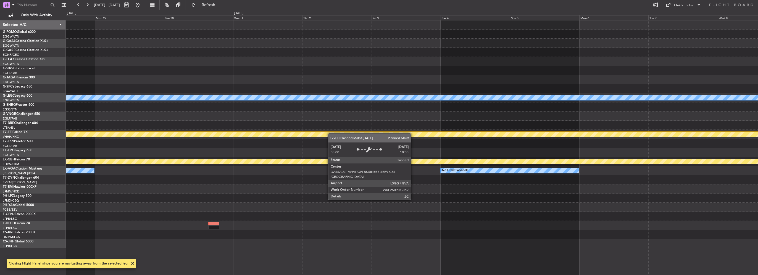
click at [549, 145] on div "A/C Unavailable London (Luton) Planned Maint Geneva (Cointrin) Planned Maint Nu…" at bounding box center [412, 134] width 692 height 228
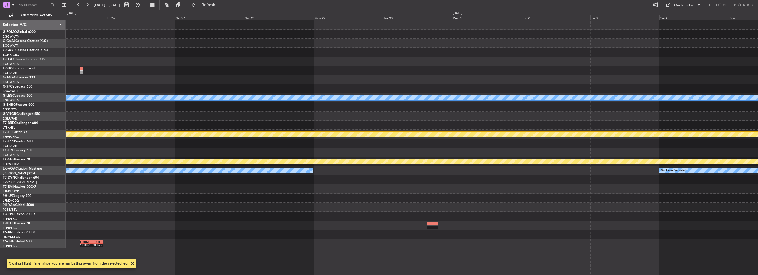
click at [522, 84] on div "A/C Unavailable London (Luton) Planned Maint Geneva (Cointrin) Planned Maint Nu…" at bounding box center [412, 134] width 692 height 228
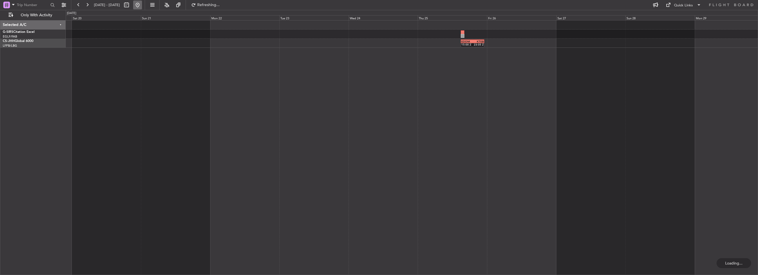
click at [142, 6] on button at bounding box center [137, 5] width 9 height 9
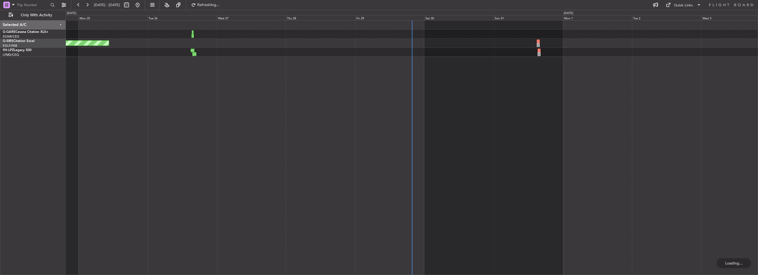
click at [314, 154] on div "Unplanned Maint Oxford ([GEOGRAPHIC_DATA])" at bounding box center [412, 147] width 692 height 255
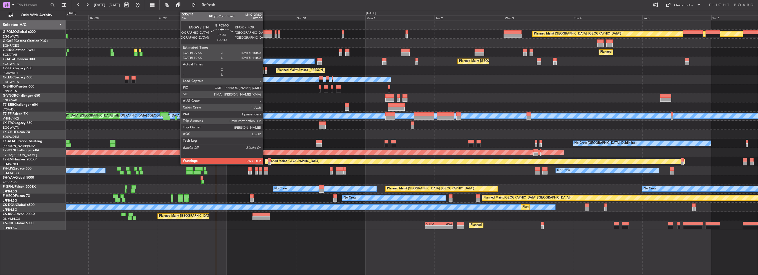
click at [265, 35] on div at bounding box center [262, 36] width 20 height 4
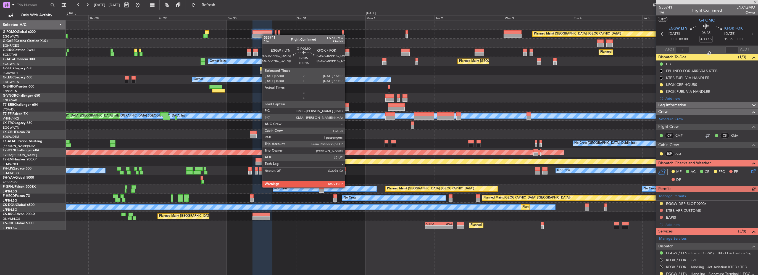
click at [265, 35] on div at bounding box center [262, 36] width 20 height 4
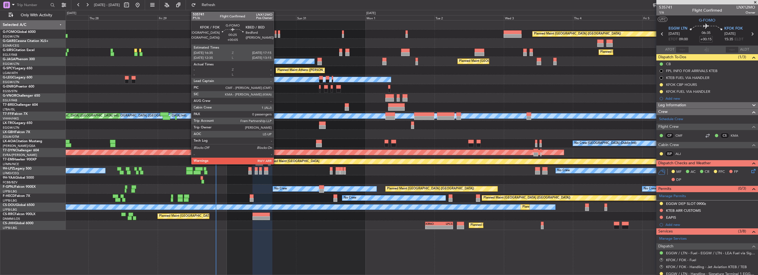
click at [276, 34] on div at bounding box center [275, 36] width 2 height 4
type input "+00:05"
type input "0"
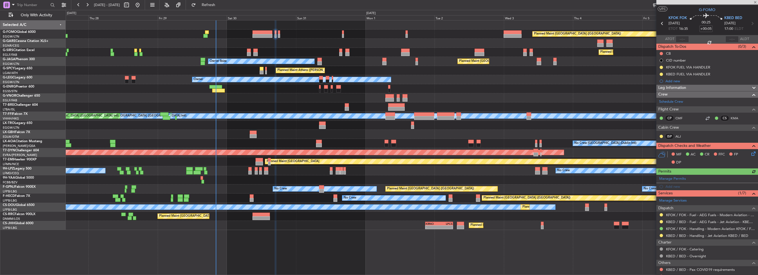
scroll to position [37, 0]
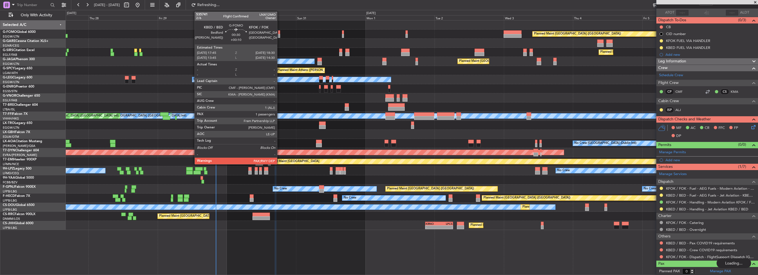
click at [279, 34] on div at bounding box center [279, 36] width 2 height 4
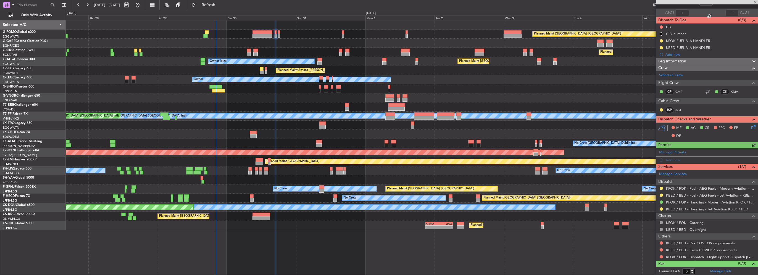
type input "+00:10"
type input "3"
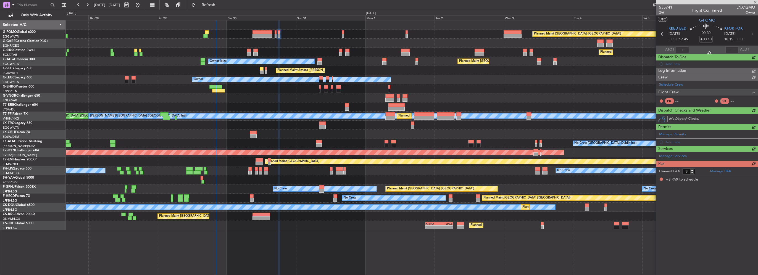
scroll to position [0, 0]
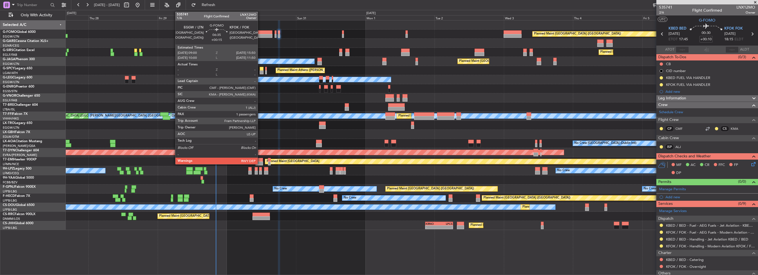
click at [260, 33] on div at bounding box center [262, 32] width 20 height 4
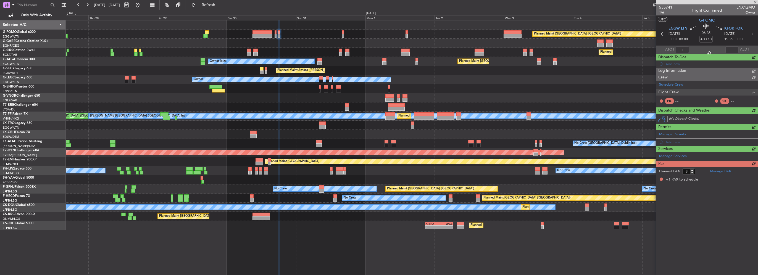
type input "+00:15"
type input "1"
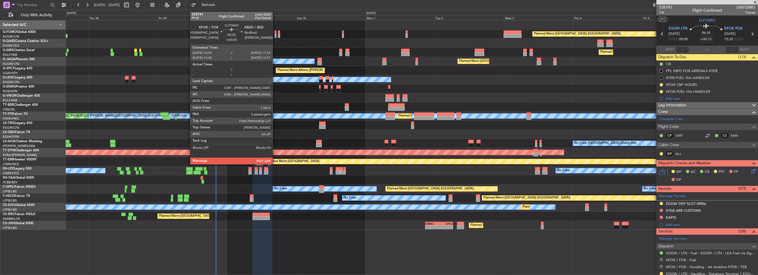
click at [275, 33] on div at bounding box center [275, 32] width 2 height 4
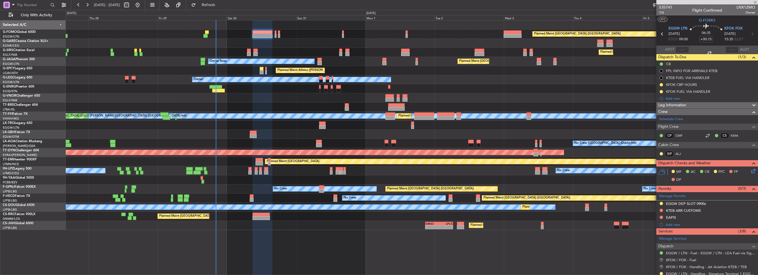
type input "+00:05"
type input "0"
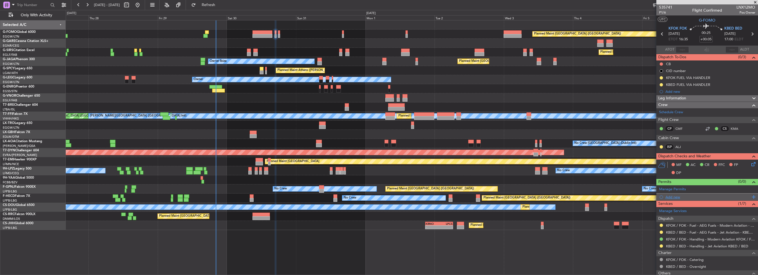
click at [673, 199] on div "Add new" at bounding box center [707, 197] width 102 height 7
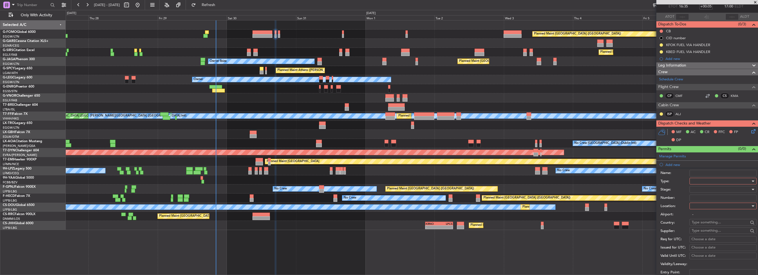
scroll to position [55, 0]
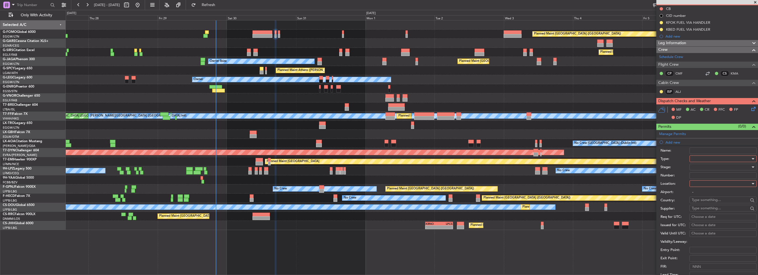
click at [702, 157] on div at bounding box center [720, 159] width 59 height 8
click at [692, 180] on span "CID" at bounding box center [721, 183] width 58 height 8
click at [701, 184] on div at bounding box center [720, 183] width 59 height 8
click at [704, 195] on span "Departure" at bounding box center [721, 194] width 58 height 8
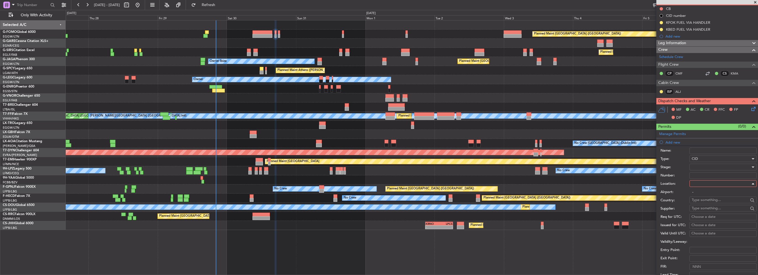
type input "KFOK / FOK"
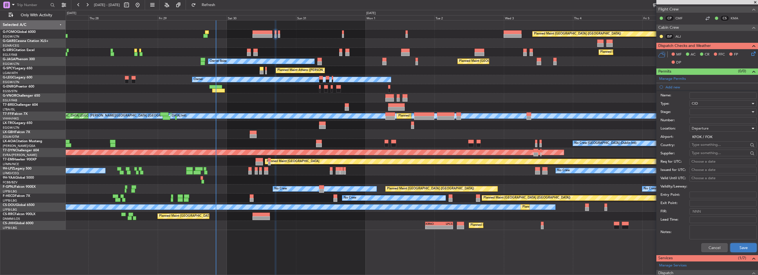
click at [740, 251] on button "Save" at bounding box center [743, 247] width 26 height 9
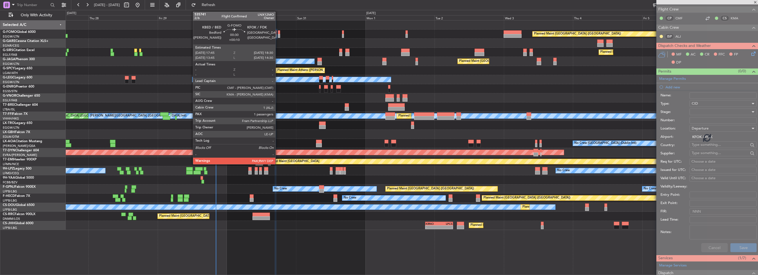
scroll to position [44, 0]
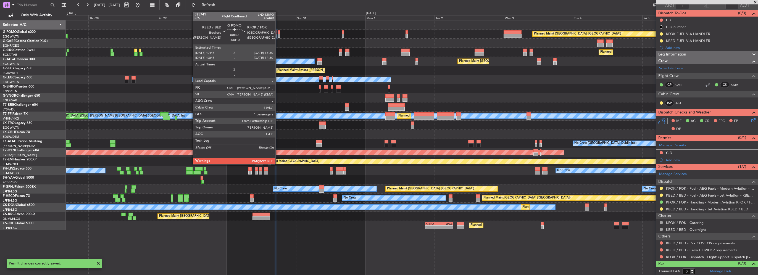
click at [278, 34] on div at bounding box center [279, 36] width 2 height 4
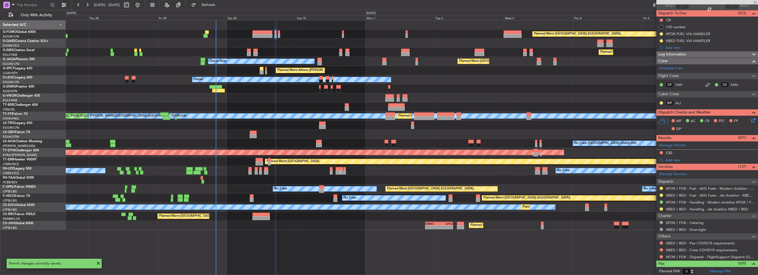
type input "+00:10"
type input "3"
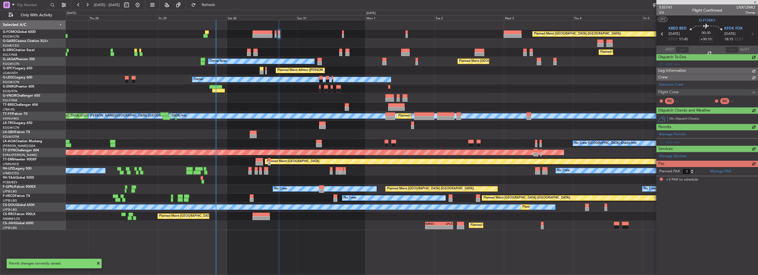
scroll to position [0, 0]
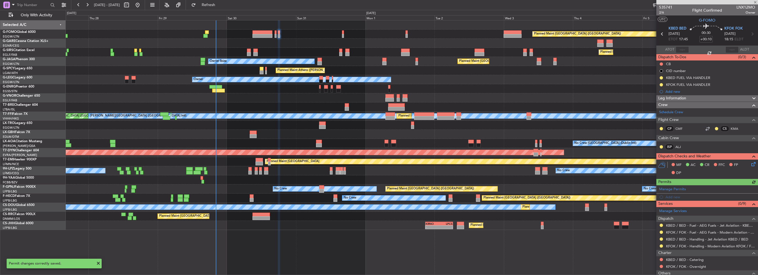
click at [673, 195] on div "Manage Permits Add new" at bounding box center [707, 192] width 102 height 15
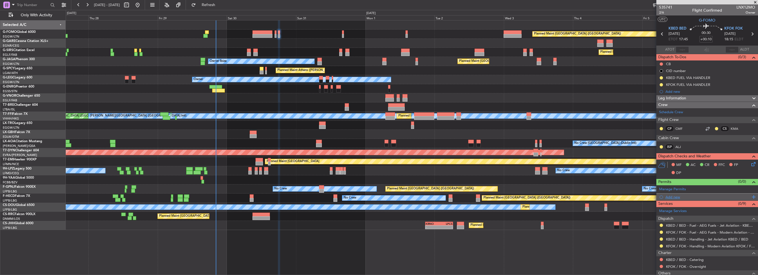
click at [674, 197] on div "Add new" at bounding box center [707, 197] width 85 height 5
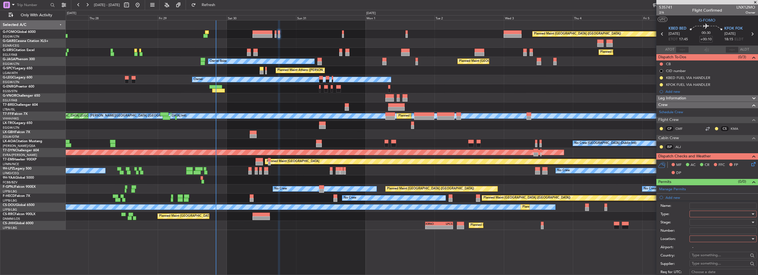
scroll to position [83, 0]
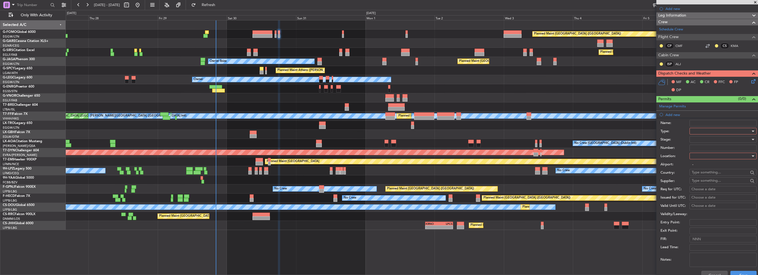
click at [698, 128] on div at bounding box center [720, 131] width 59 height 8
click at [706, 180] on span "CID" at bounding box center [721, 183] width 58 height 8
click at [706, 156] on div at bounding box center [720, 156] width 59 height 8
click at [701, 166] on span "Departure" at bounding box center [721, 167] width 58 height 8
type input "KBED / BED"
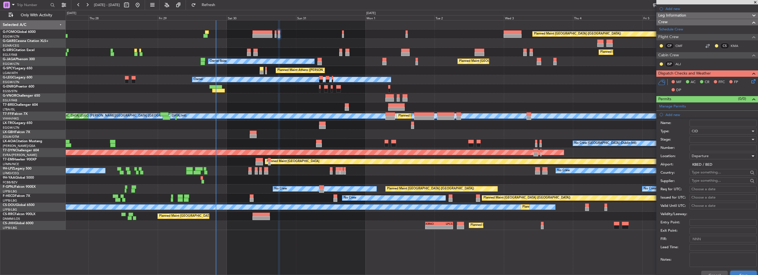
click at [743, 272] on button "Save" at bounding box center [743, 275] width 26 height 9
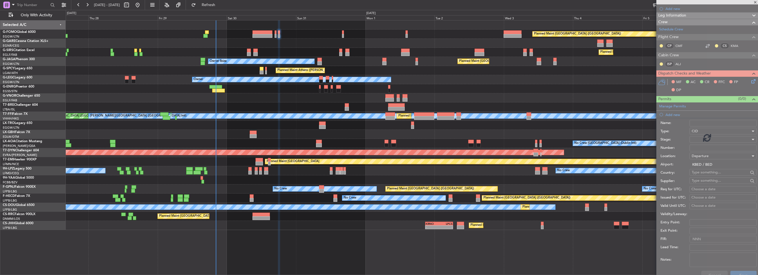
scroll to position [63, 0]
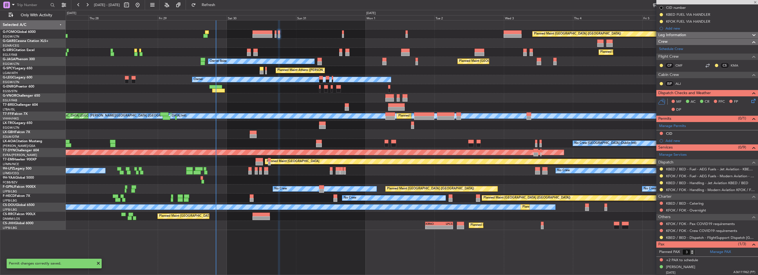
type input "+00:15"
type input "1"
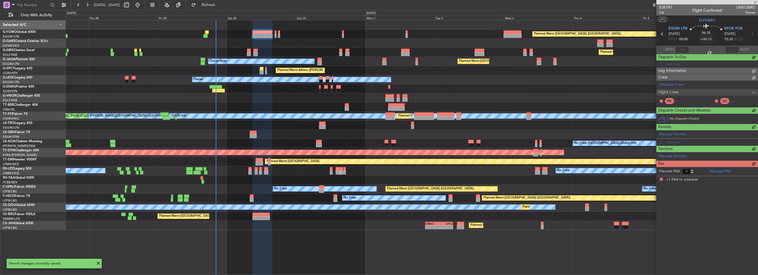
scroll to position [0, 0]
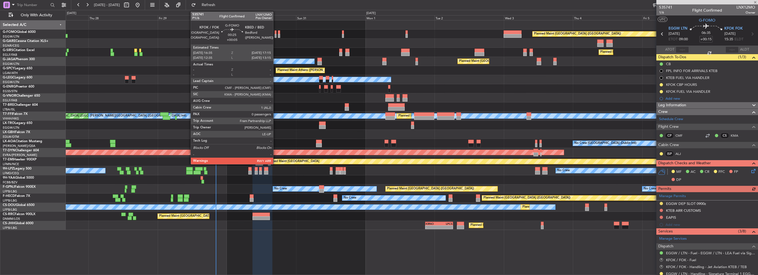
click at [276, 35] on div at bounding box center [275, 36] width 2 height 4
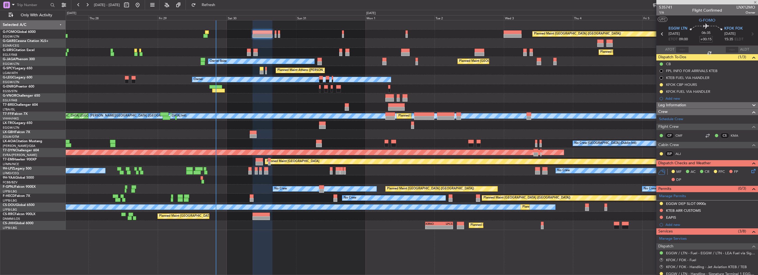
type input "+00:05"
type input "0"
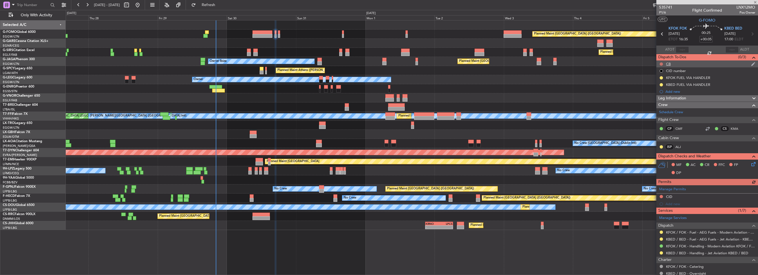
click at [662, 62] on button at bounding box center [660, 63] width 3 height 3
click at [665, 91] on span "Completed" at bounding box center [663, 89] width 18 height 6
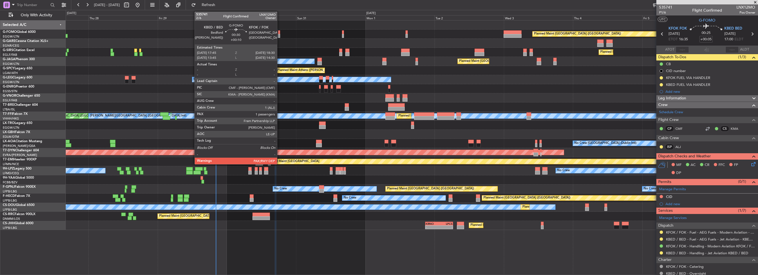
click at [279, 34] on div at bounding box center [279, 36] width 2 height 4
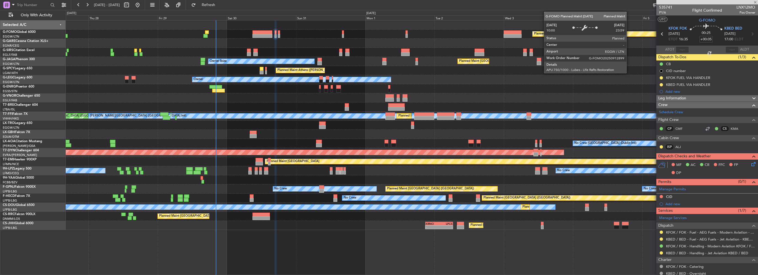
type input "+00:10"
type input "3"
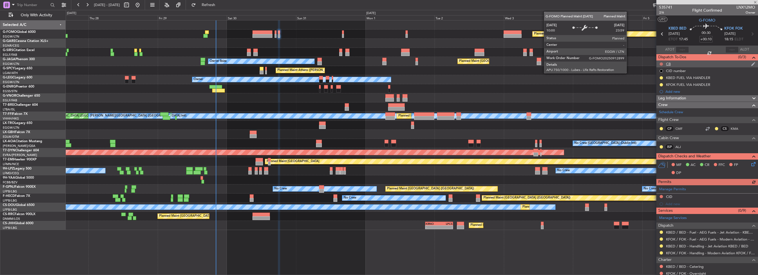
click at [662, 62] on button at bounding box center [660, 63] width 3 height 3
click at [665, 87] on span "Completed" at bounding box center [663, 89] width 18 height 6
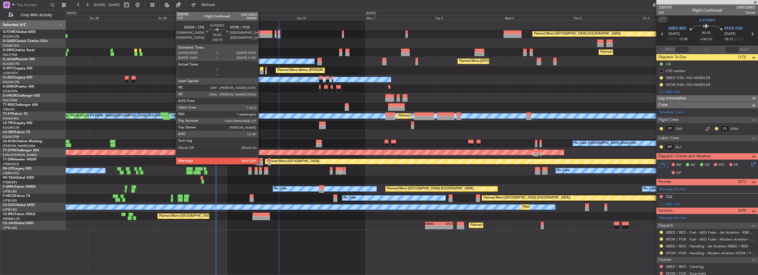
click at [263, 33] on div at bounding box center [262, 32] width 20 height 4
